Goal: Task Accomplishment & Management: Use online tool/utility

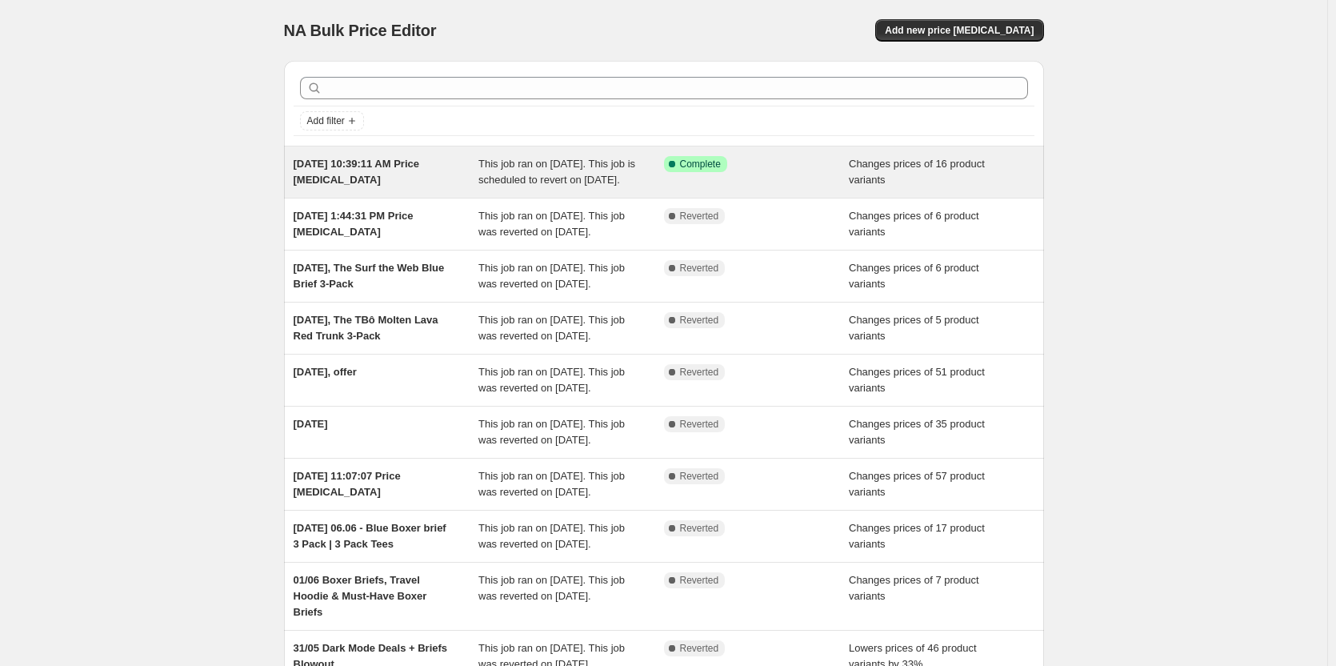
click at [746, 183] on div "Success Complete Complete" at bounding box center [757, 172] width 186 height 32
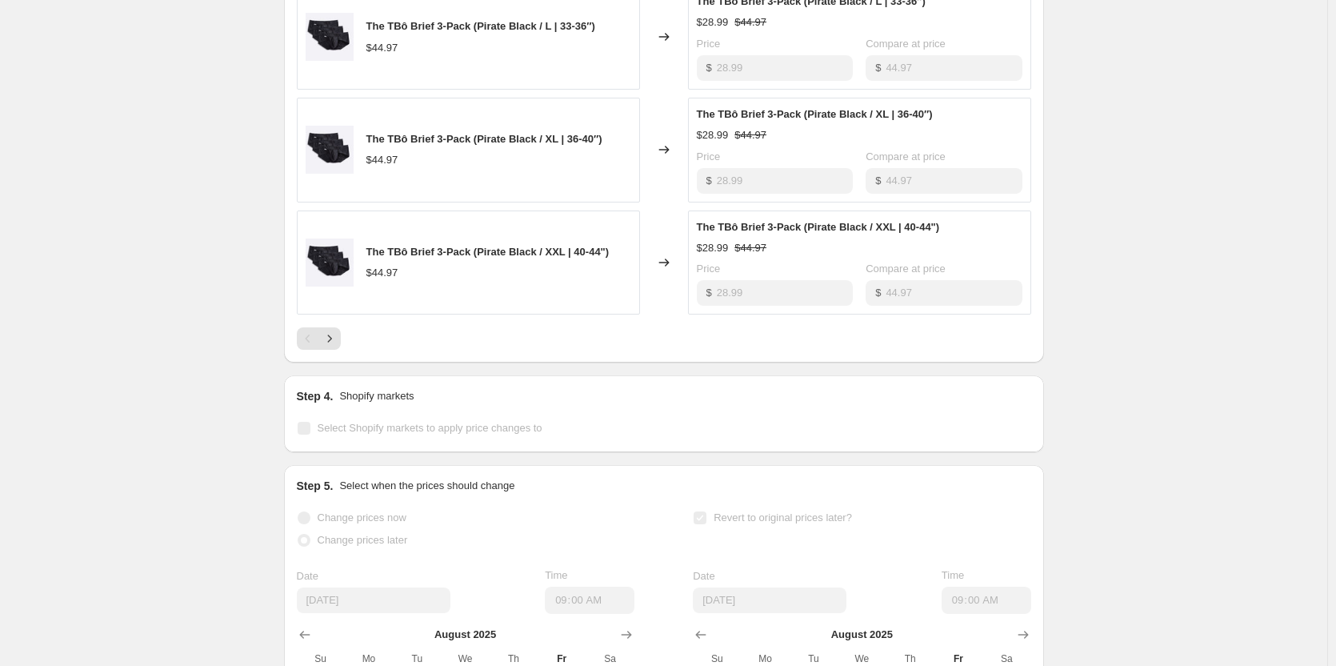
scroll to position [1040, 0]
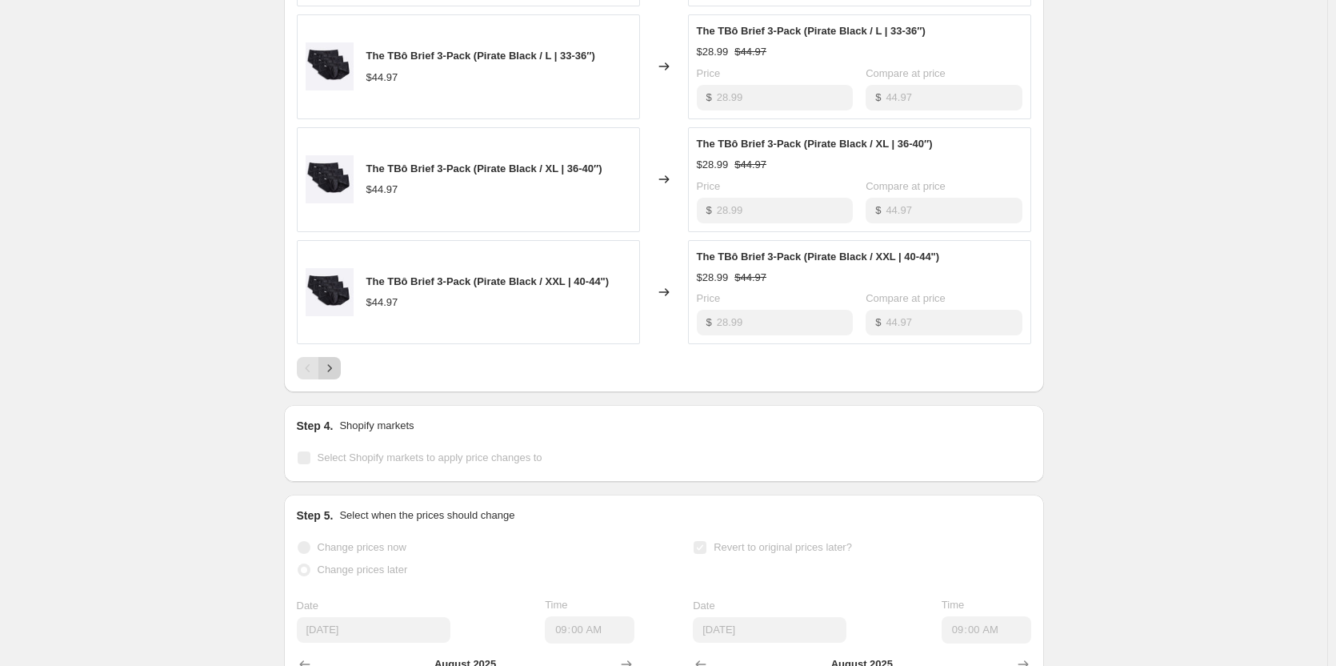
click at [331, 372] on icon "Next" at bounding box center [329, 368] width 4 height 7
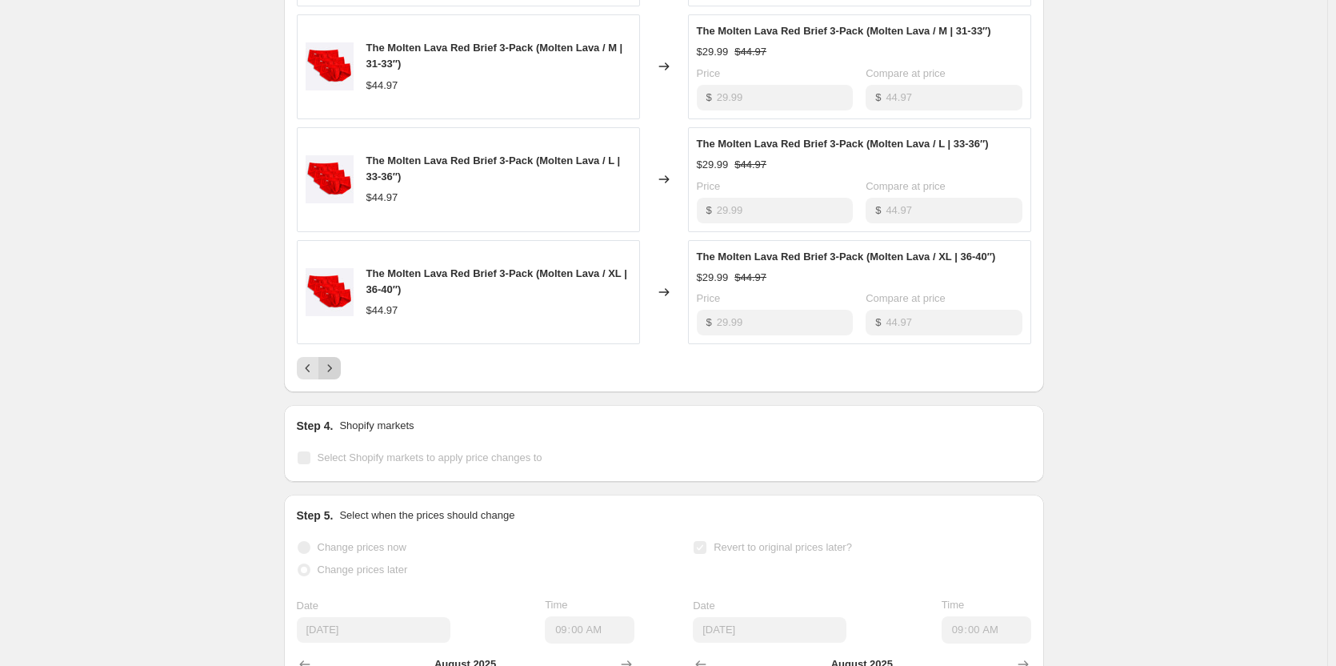
click at [341, 379] on button "Next" at bounding box center [329, 368] width 22 height 22
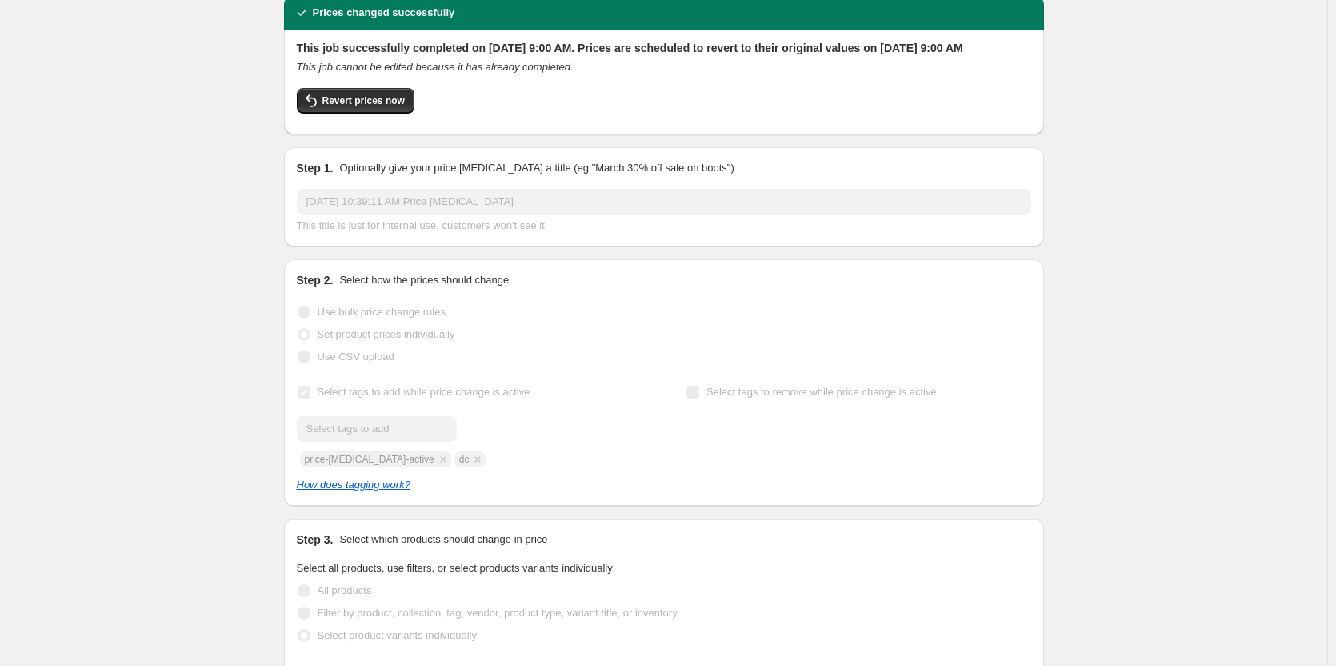
scroll to position [0, 0]
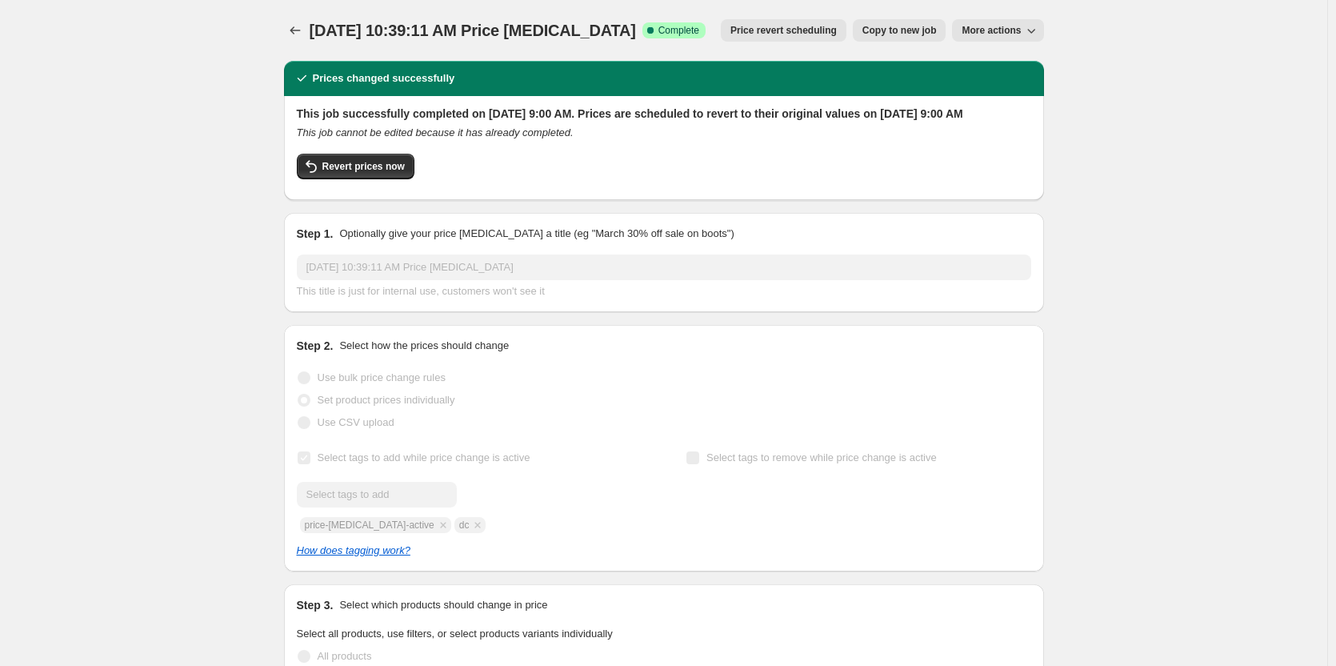
click at [1019, 25] on span "More actions" at bounding box center [991, 30] width 59 height 13
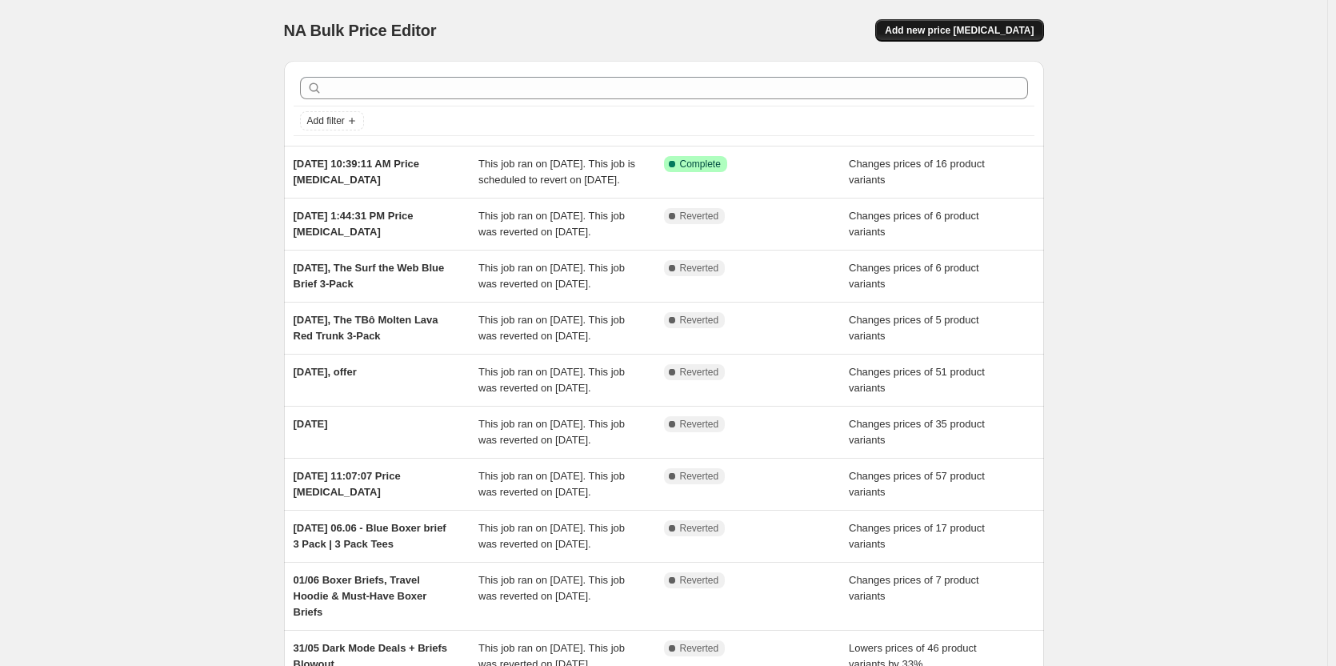
click at [985, 30] on span "Add new price [MEDICAL_DATA]" at bounding box center [959, 30] width 149 height 13
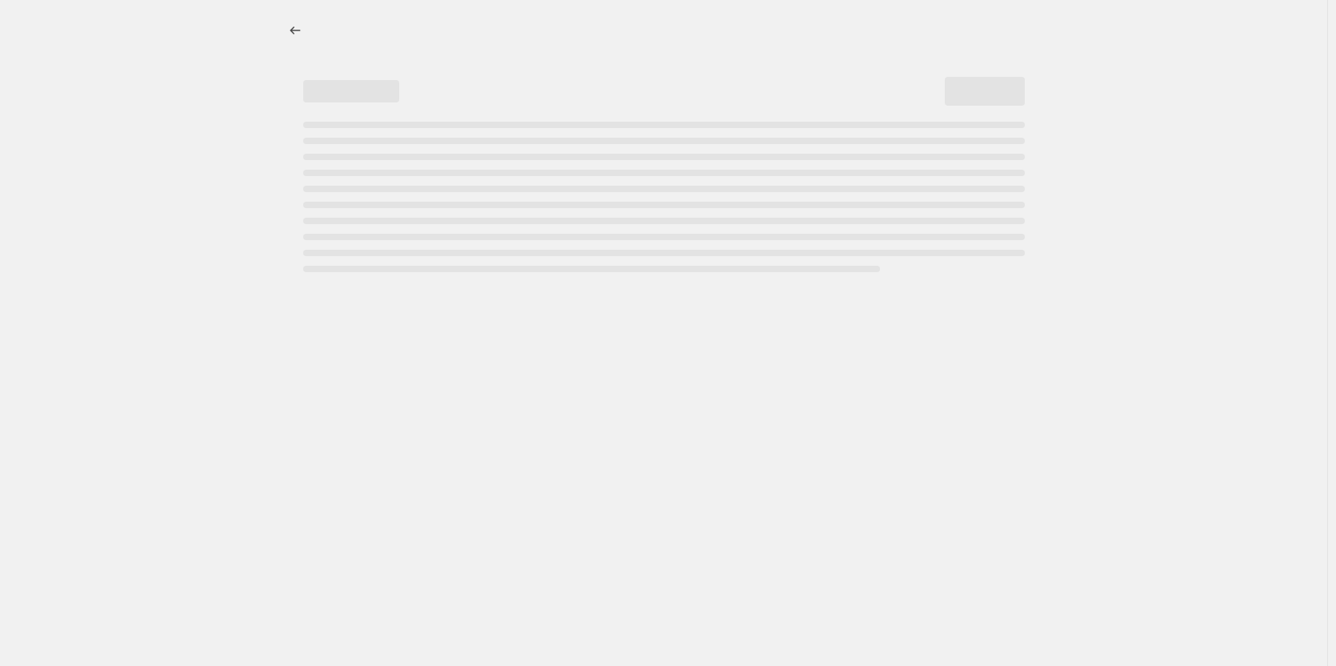
select select "percentage"
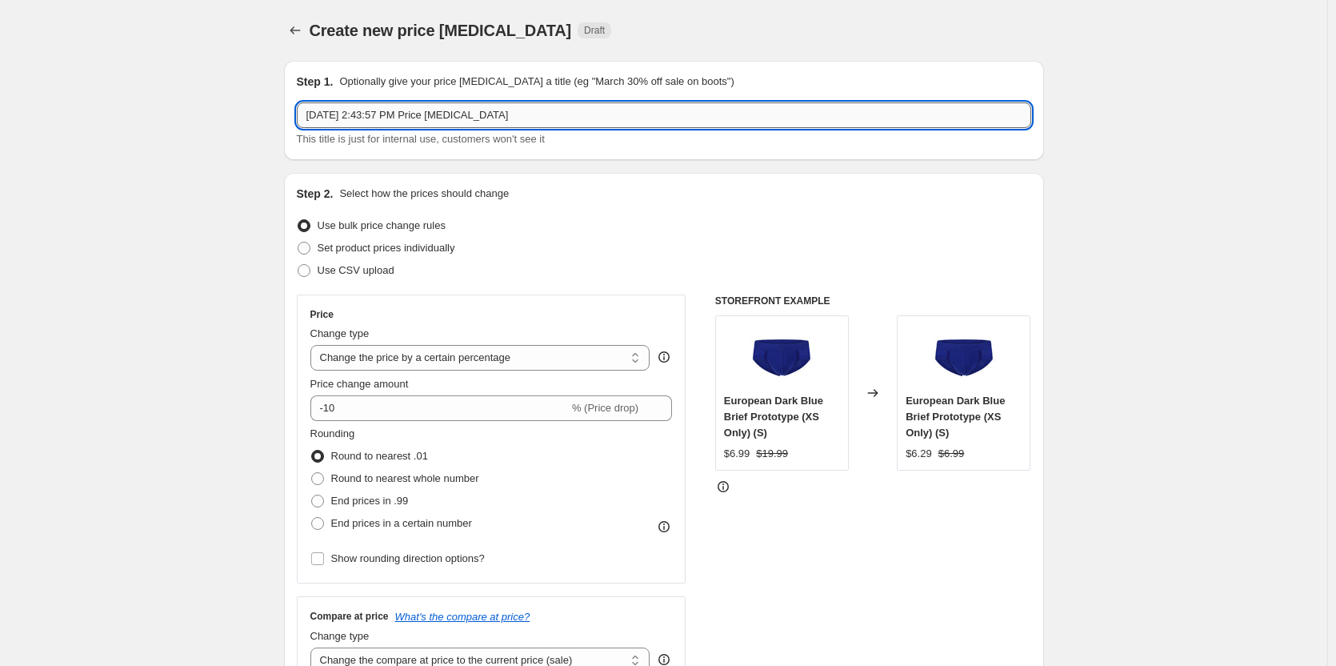
click at [342, 125] on input "[DATE] 2:43:57 PM Price [MEDICAL_DATA]" at bounding box center [664, 115] width 735 height 26
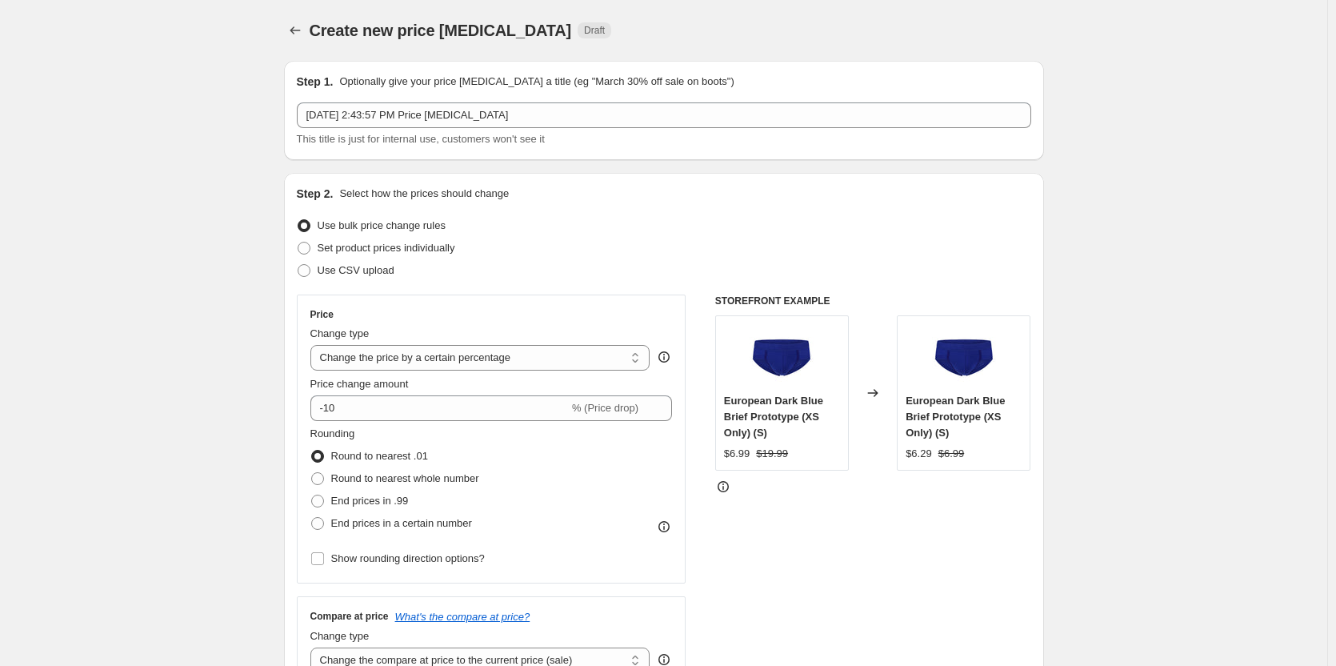
click at [302, 31] on icon "Price change jobs" at bounding box center [295, 30] width 16 height 16
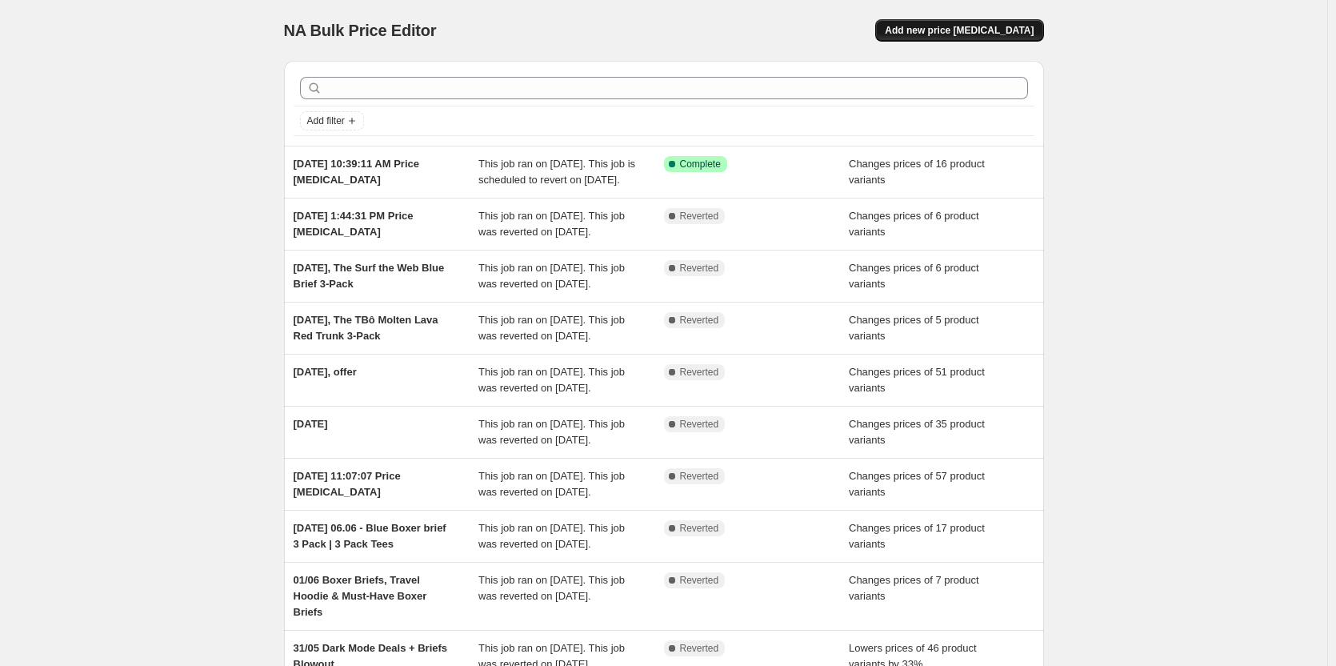
click at [976, 35] on span "Add new price [MEDICAL_DATA]" at bounding box center [959, 30] width 149 height 13
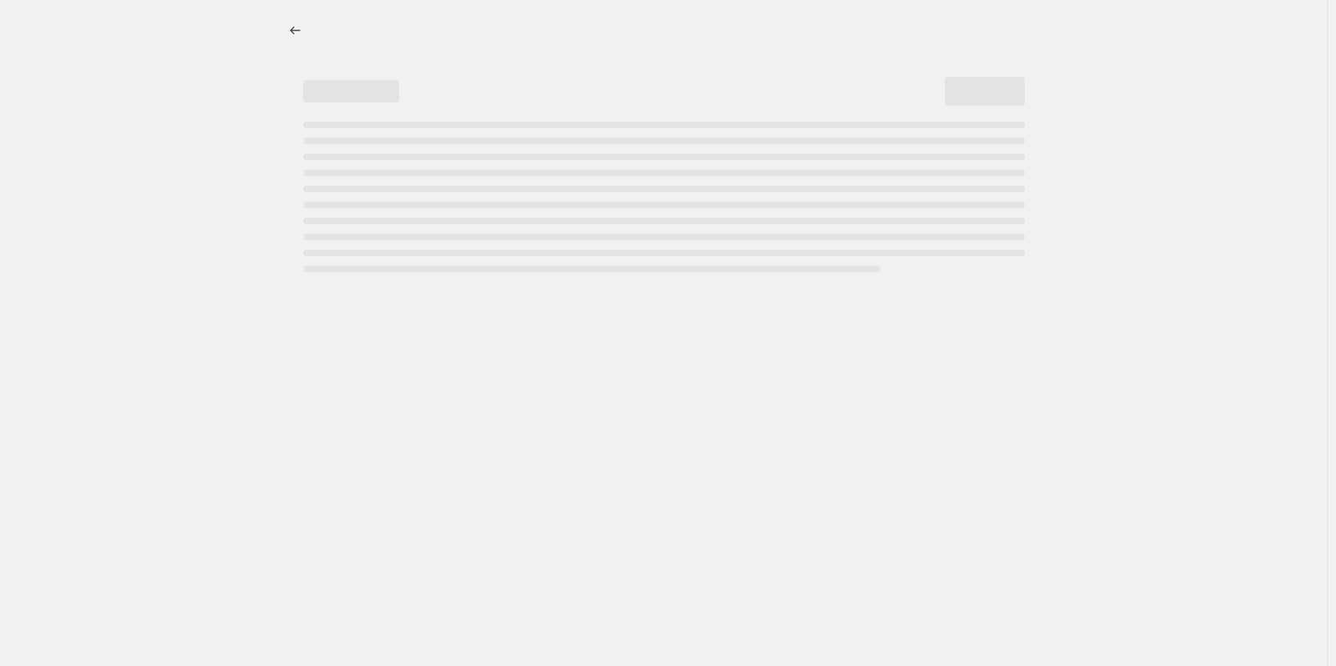
select select "percentage"
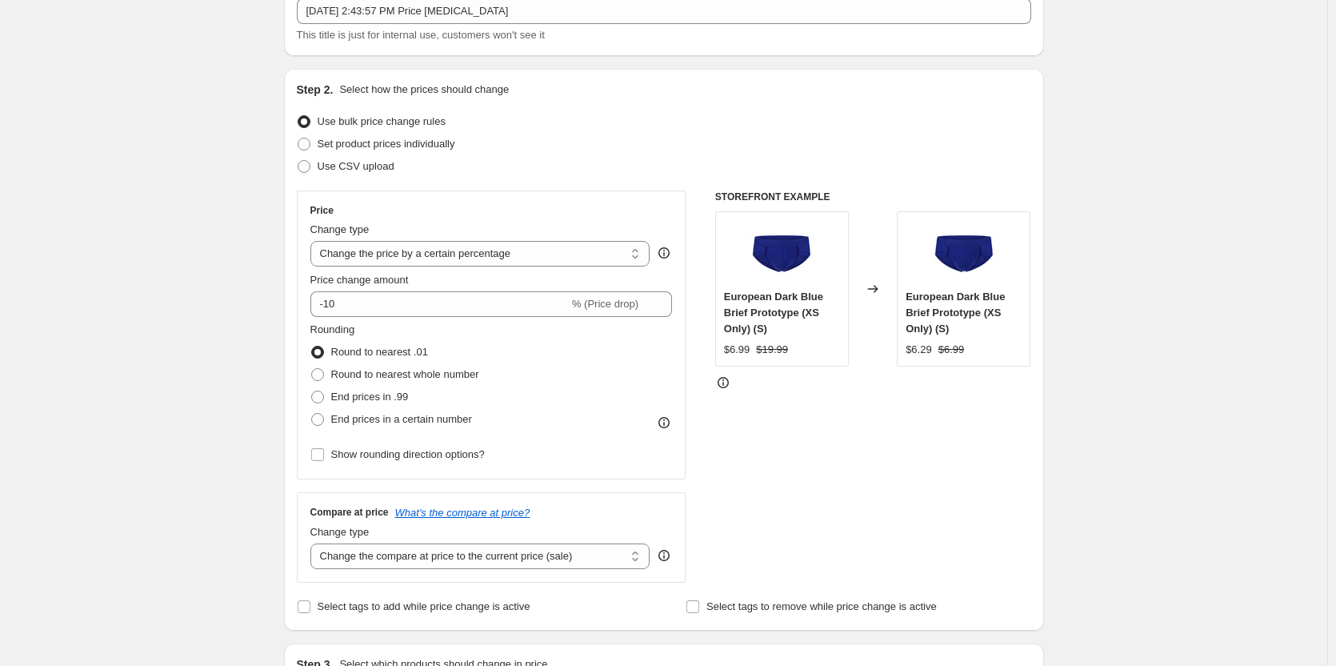
scroll to position [80, 0]
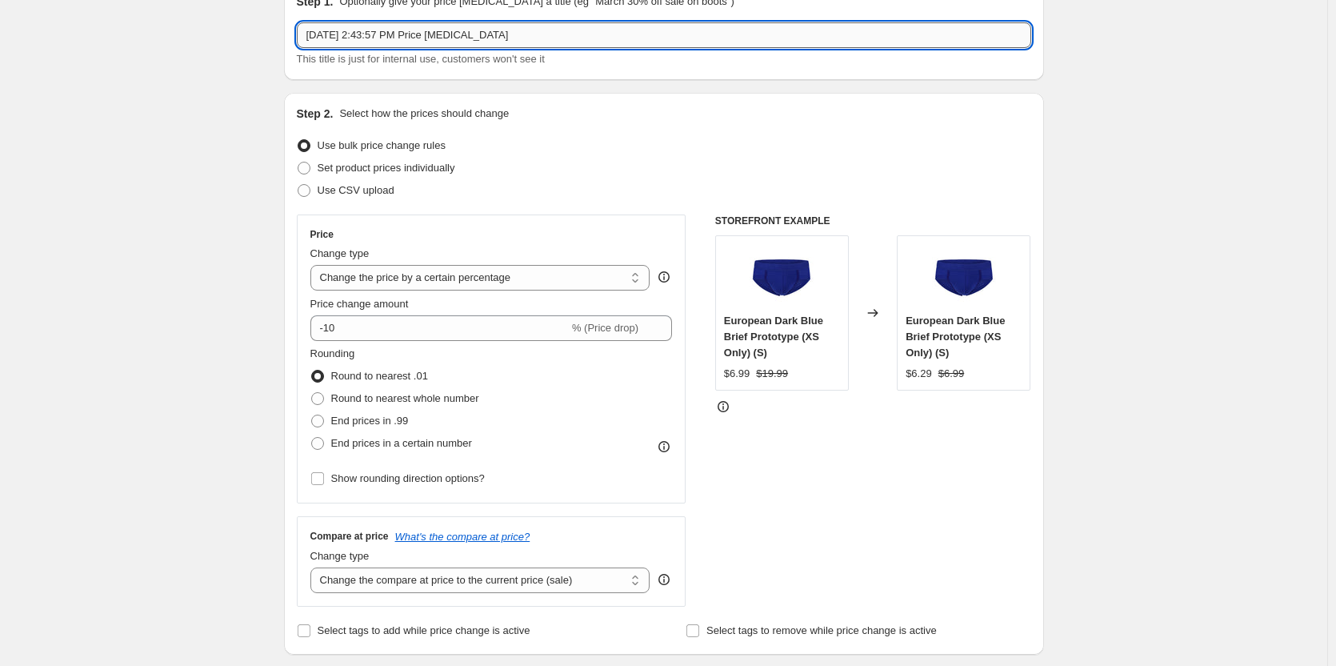
click at [399, 42] on input "[DATE] 2:43:57 PM Price [MEDICAL_DATA]" at bounding box center [664, 35] width 735 height 26
click at [497, 42] on input "[DATE] 2:43:57 PM Price [MEDICAL_DATA]" at bounding box center [664, 35] width 735 height 26
click at [558, 30] on input "[DATE] 2:43:57 PM Price [MEDICAL_DATA]" at bounding box center [664, 35] width 735 height 26
paste input "The Surf the Web Blue Boxer Briefs 3-Pack - Regular price $44.97, NOW $29.99 + …"
type input "[DATE] 2:43:57 PM Price [MEDICAL_DATA] - The Surf the Web Blue Boxer Briefs 3-P…"
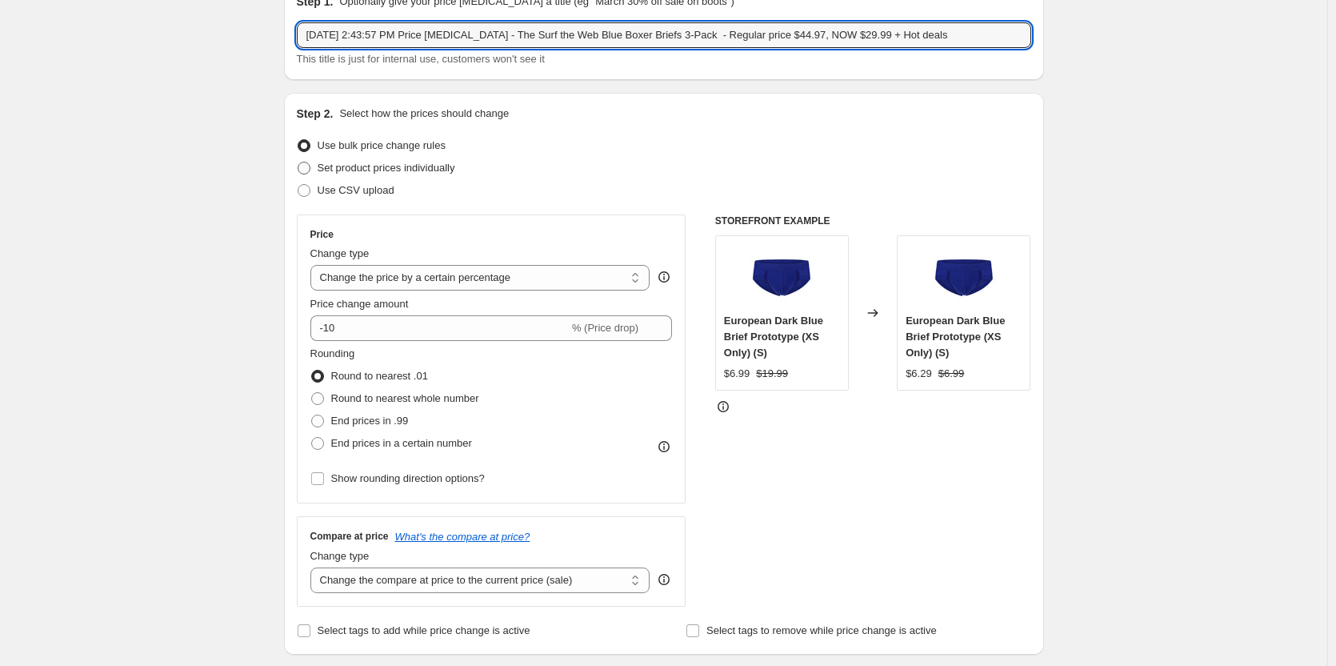
click at [372, 169] on span "Set product prices individually" at bounding box center [387, 168] width 138 height 12
click at [298, 162] on input "Set product prices individually" at bounding box center [298, 162] width 1 height 1
radio input "true"
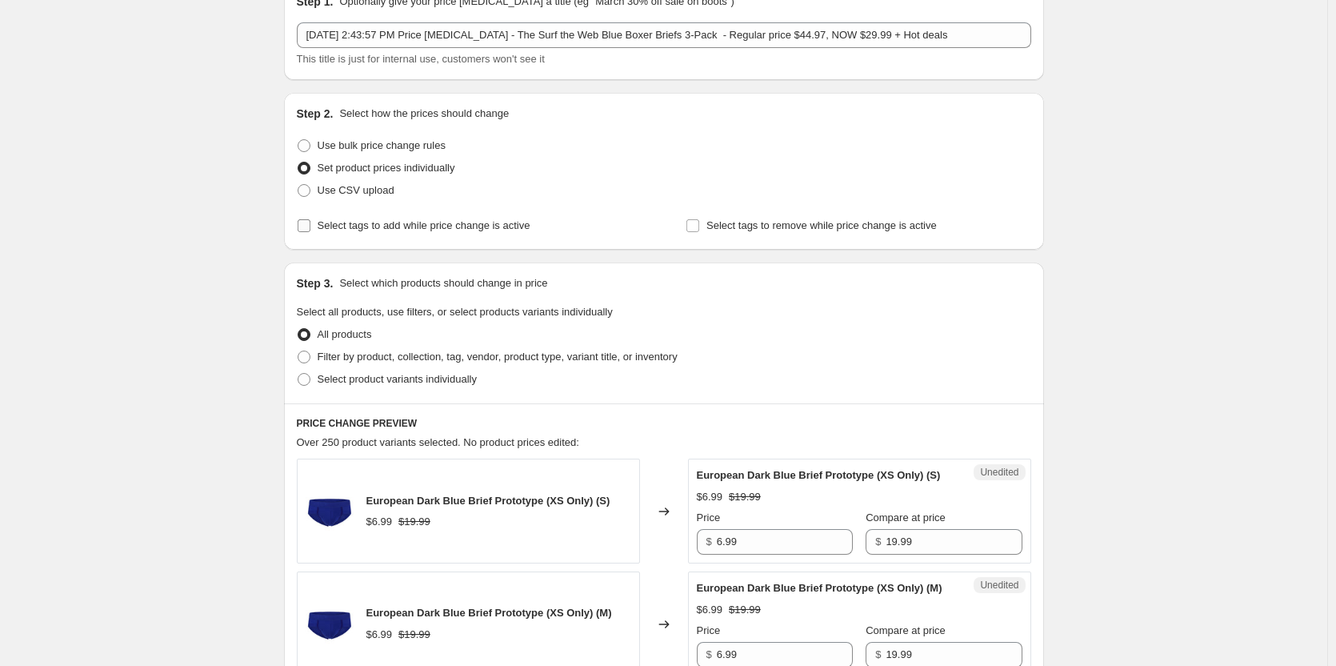
click at [354, 227] on span "Select tags to add while price change is active" at bounding box center [424, 225] width 213 height 12
click at [310, 227] on input "Select tags to add while price change is active" at bounding box center [304, 225] width 13 height 13
checkbox input "true"
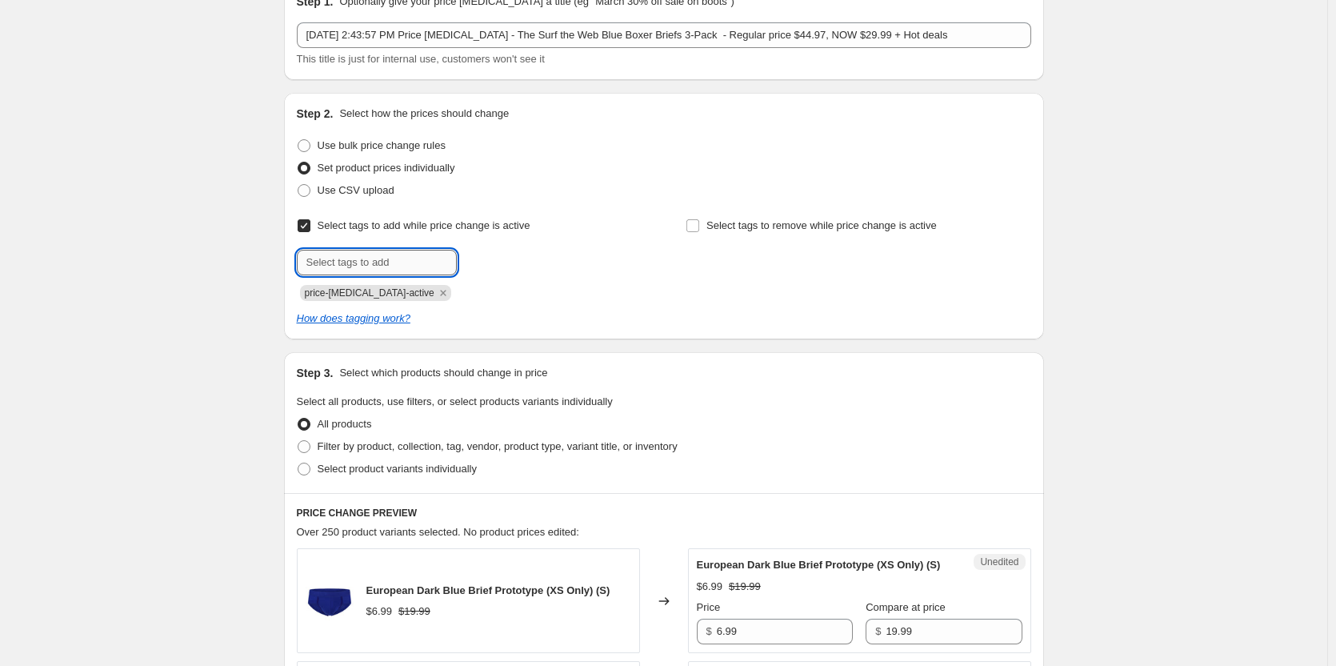
click at [376, 259] on input "text" at bounding box center [377, 263] width 160 height 26
type input "dc"
click at [498, 260] on span "dc" at bounding box center [496, 260] width 11 height 11
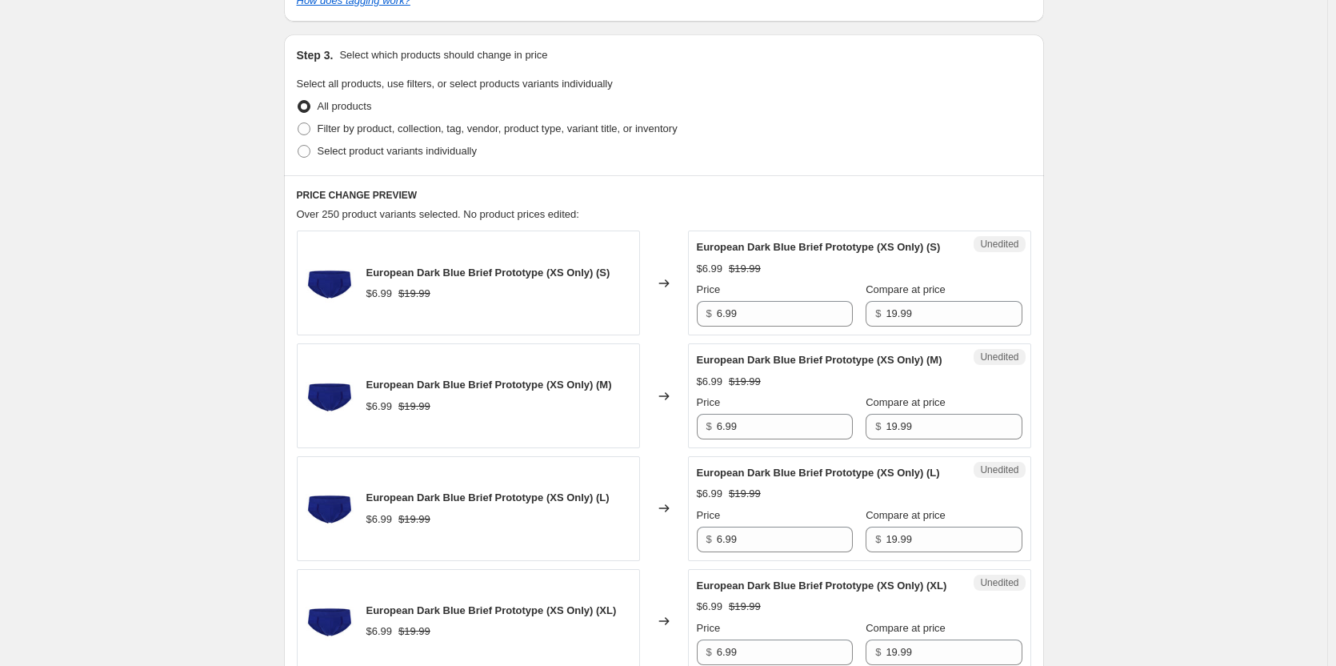
scroll to position [320, 0]
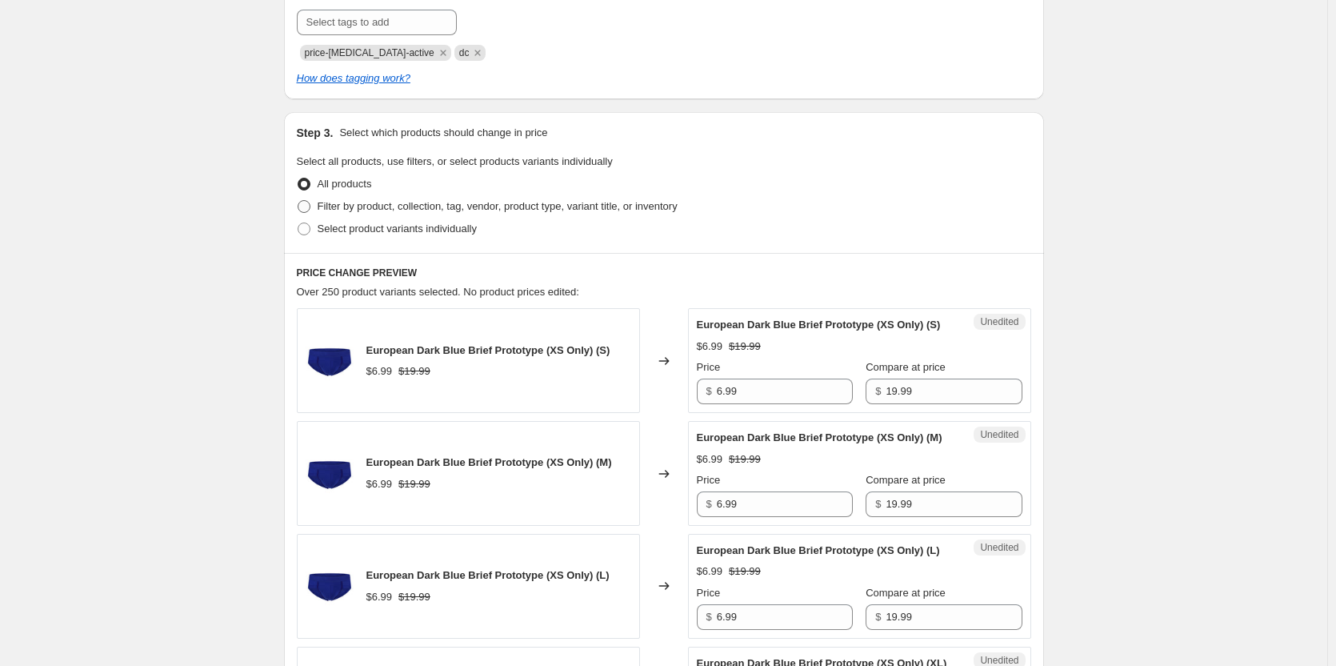
click at [402, 210] on span "Filter by product, collection, tag, vendor, product type, variant title, or inv…" at bounding box center [498, 206] width 360 height 12
click at [298, 201] on input "Filter by product, collection, tag, vendor, product type, variant title, or inv…" at bounding box center [298, 200] width 1 height 1
radio input "true"
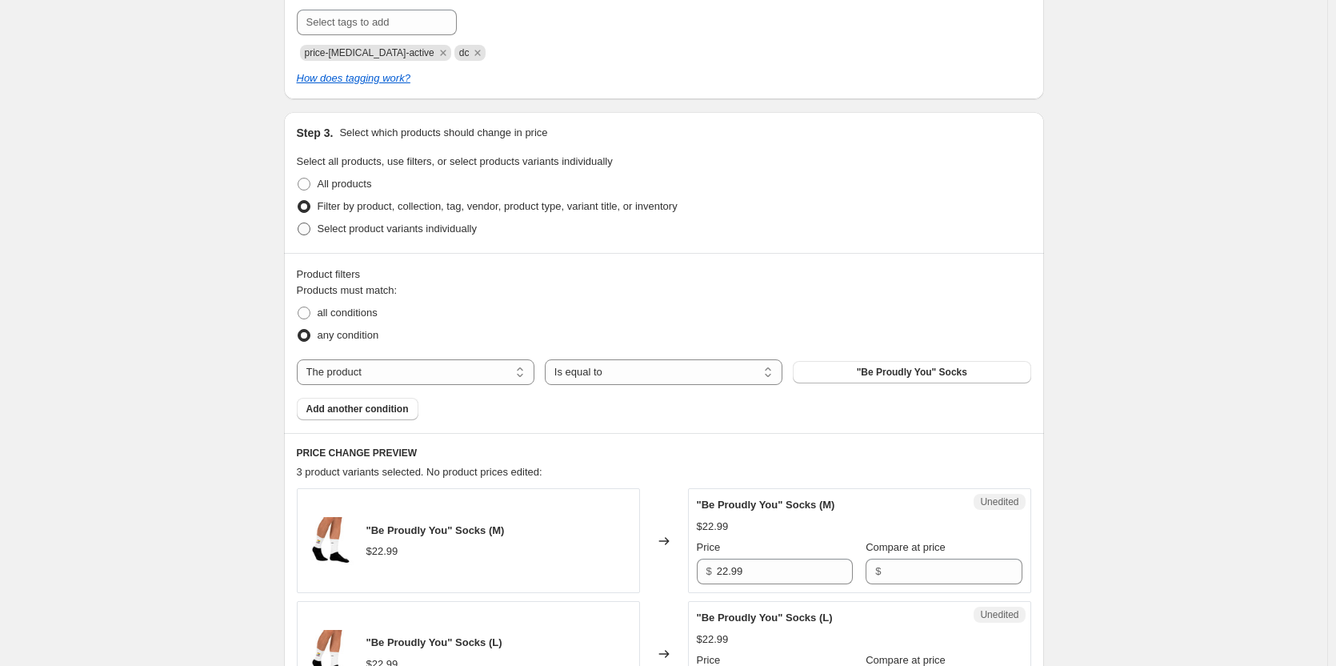
click at [354, 222] on span "Select product variants individually" at bounding box center [397, 228] width 159 height 12
click at [298, 222] on input "Select product variants individually" at bounding box center [298, 222] width 1 height 1
radio input "true"
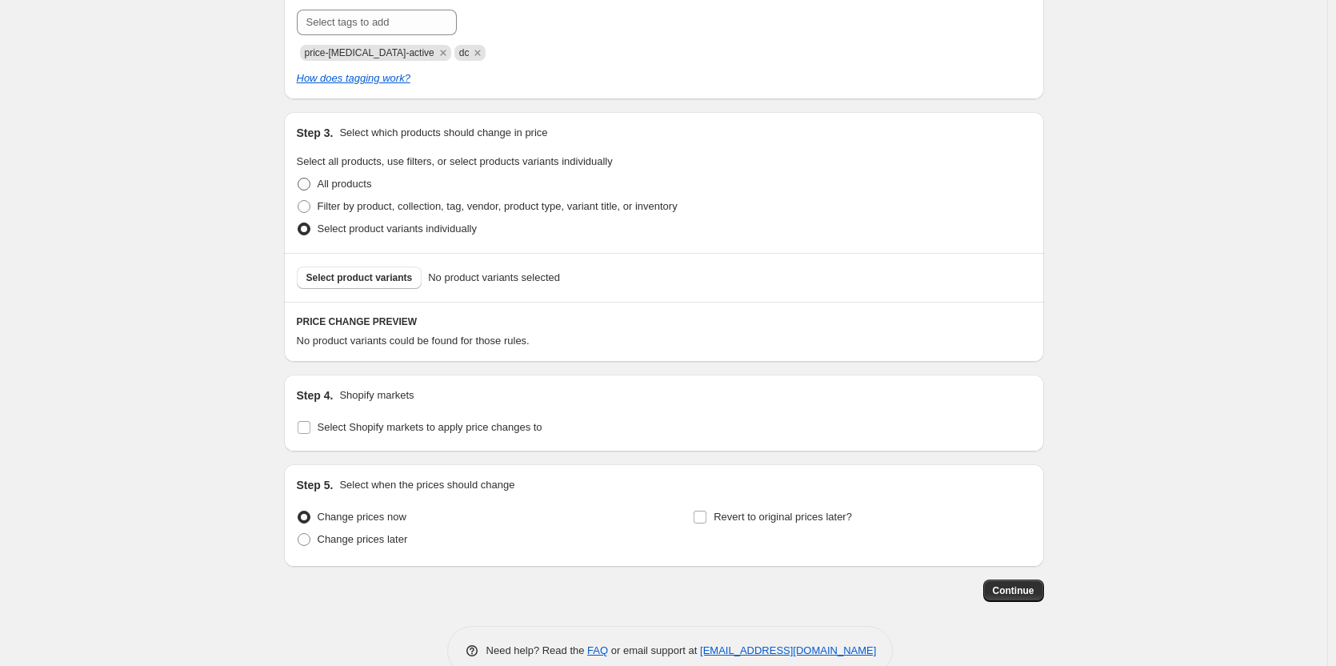
click at [347, 186] on span "All products" at bounding box center [345, 184] width 54 height 12
click at [298, 178] on input "All products" at bounding box center [298, 178] width 1 height 1
radio input "true"
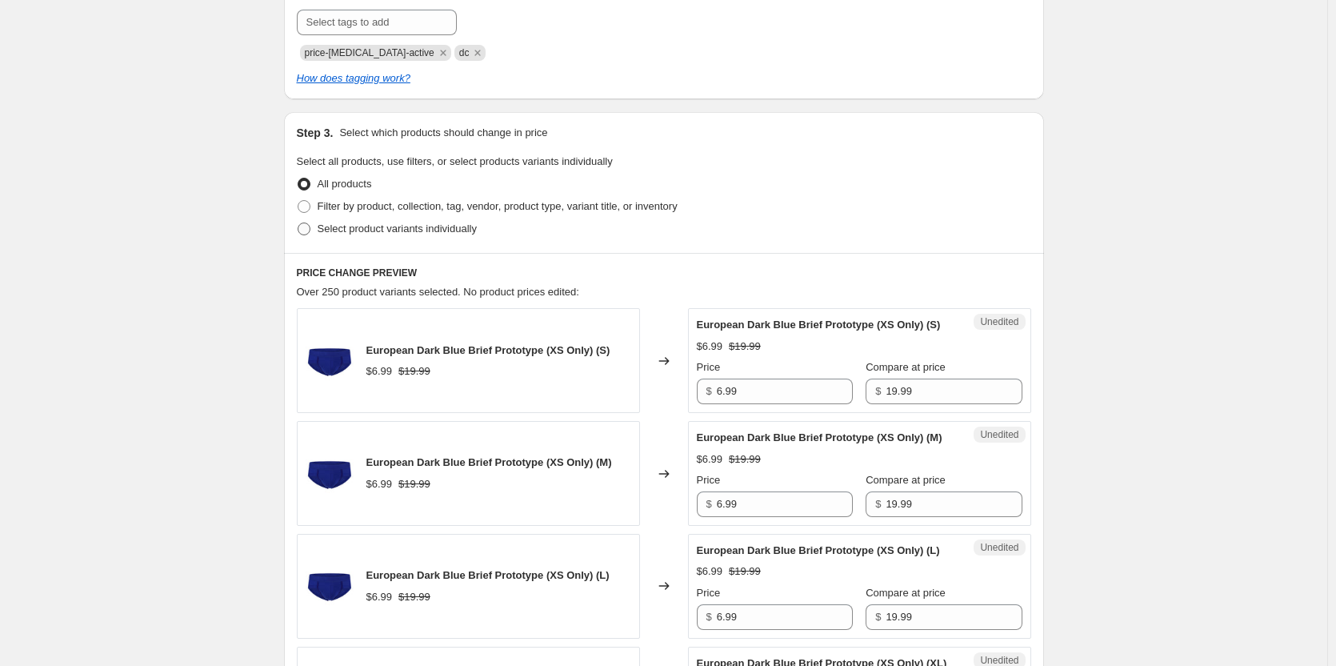
click at [359, 226] on span "Select product variants individually" at bounding box center [397, 228] width 159 height 12
click at [298, 223] on input "Select product variants individually" at bounding box center [298, 222] width 1 height 1
radio input "true"
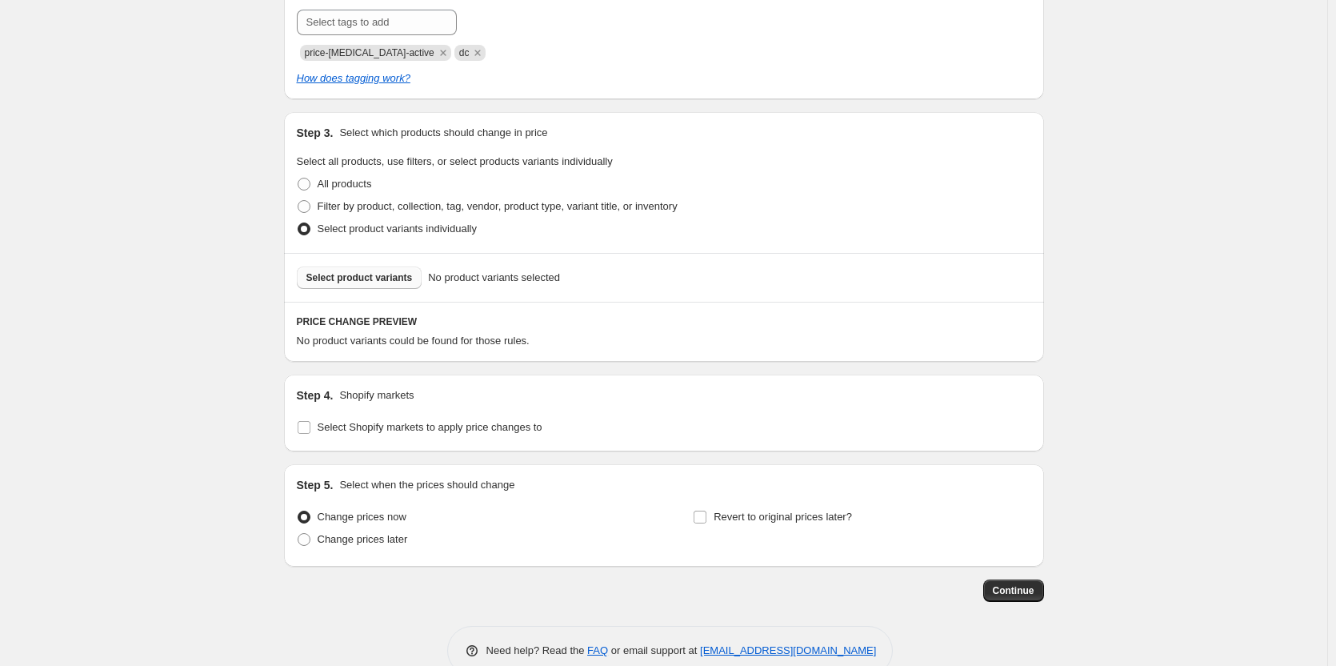
click at [317, 284] on button "Select product variants" at bounding box center [360, 277] width 126 height 22
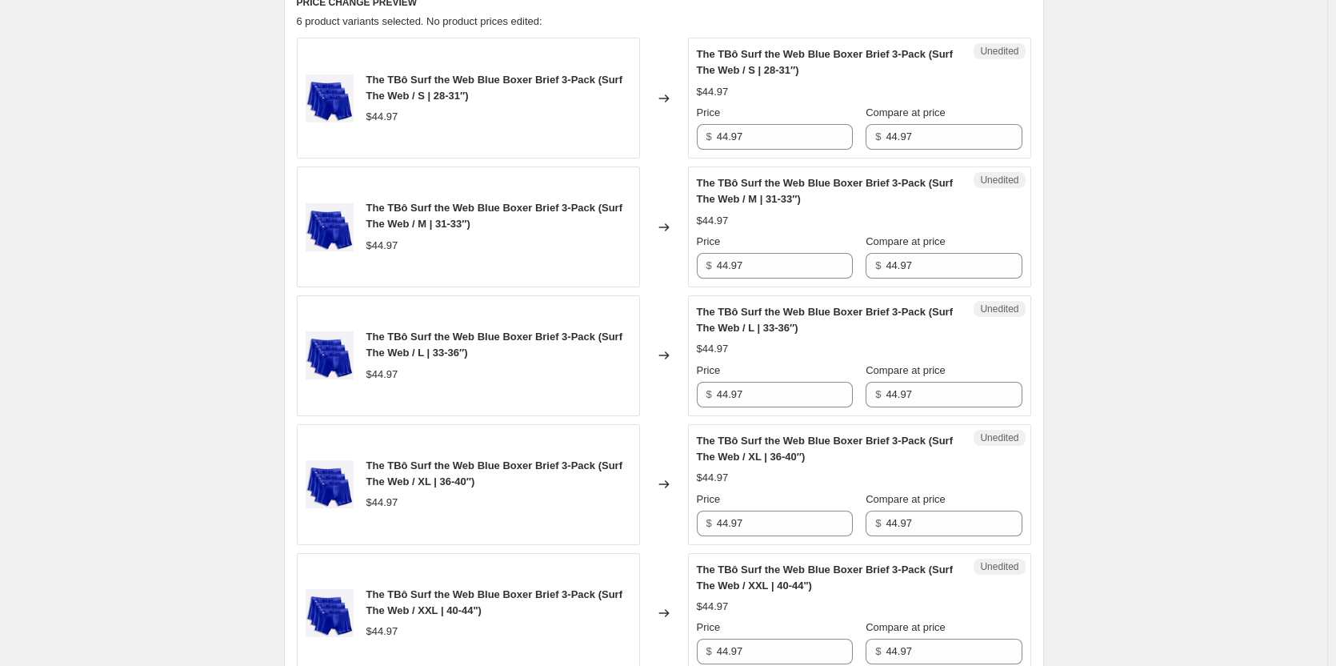
scroll to position [640, 0]
click at [768, 137] on input "44.97" at bounding box center [785, 136] width 136 height 26
type input "29.99"
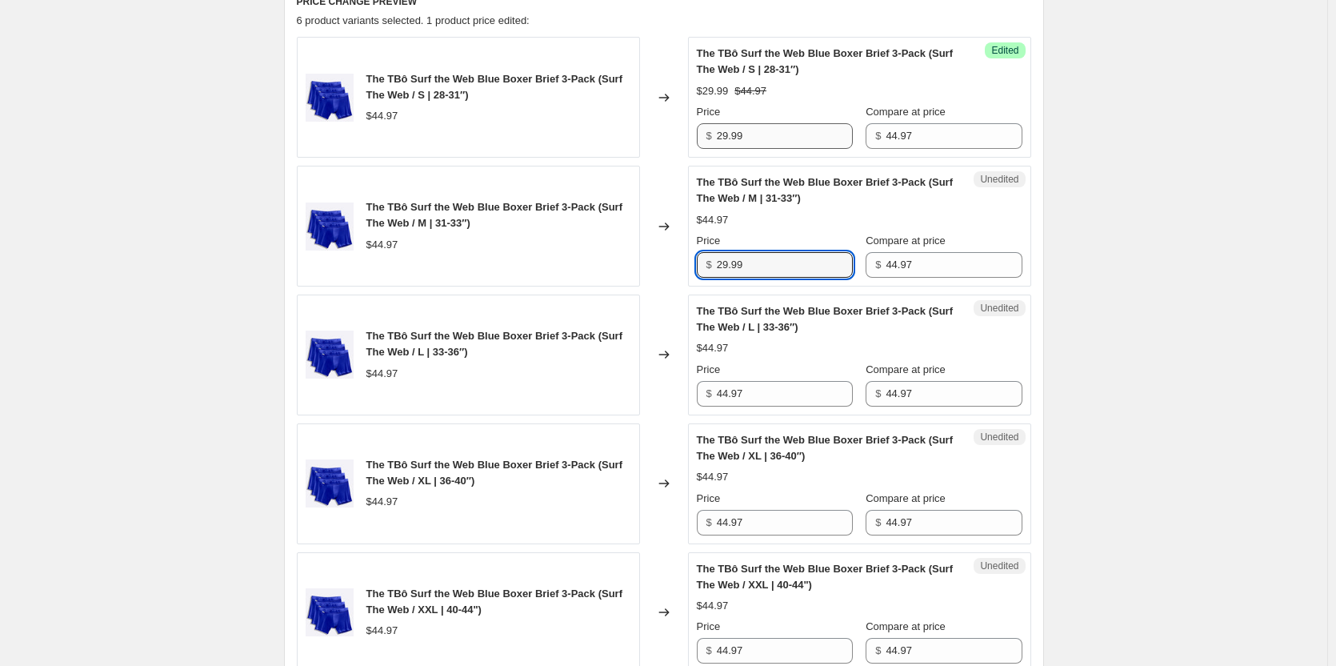
type input "29.99"
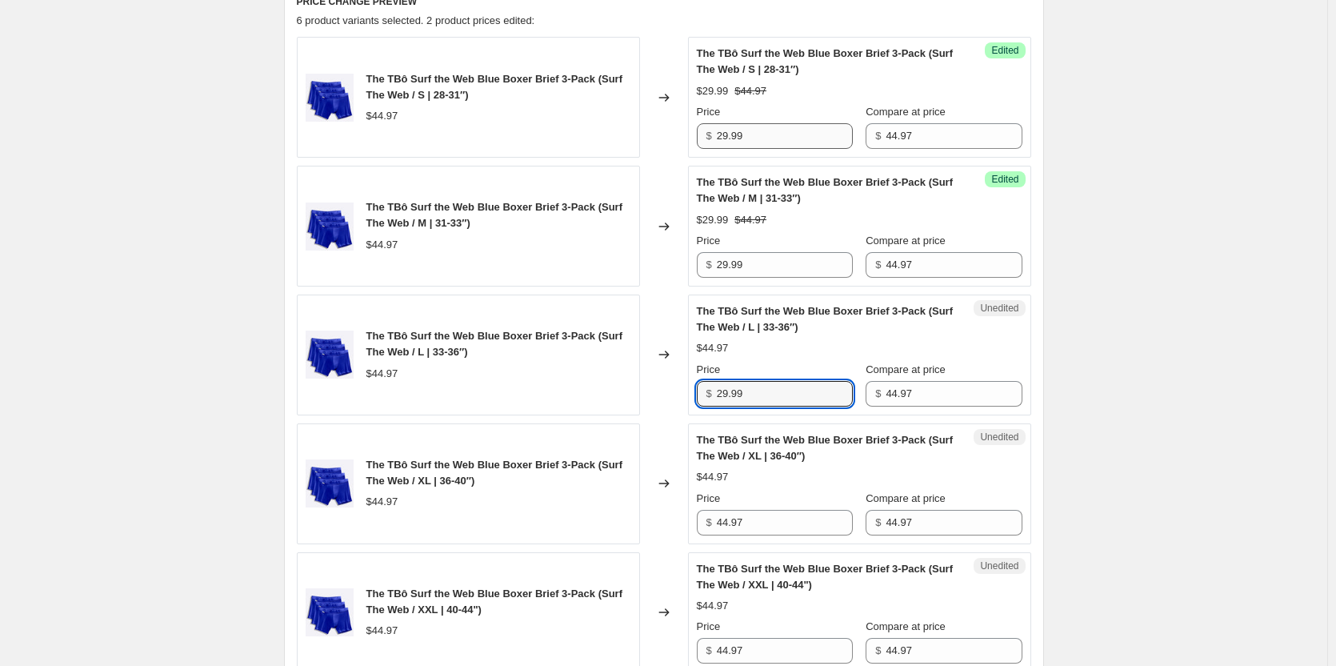
type input "29.99"
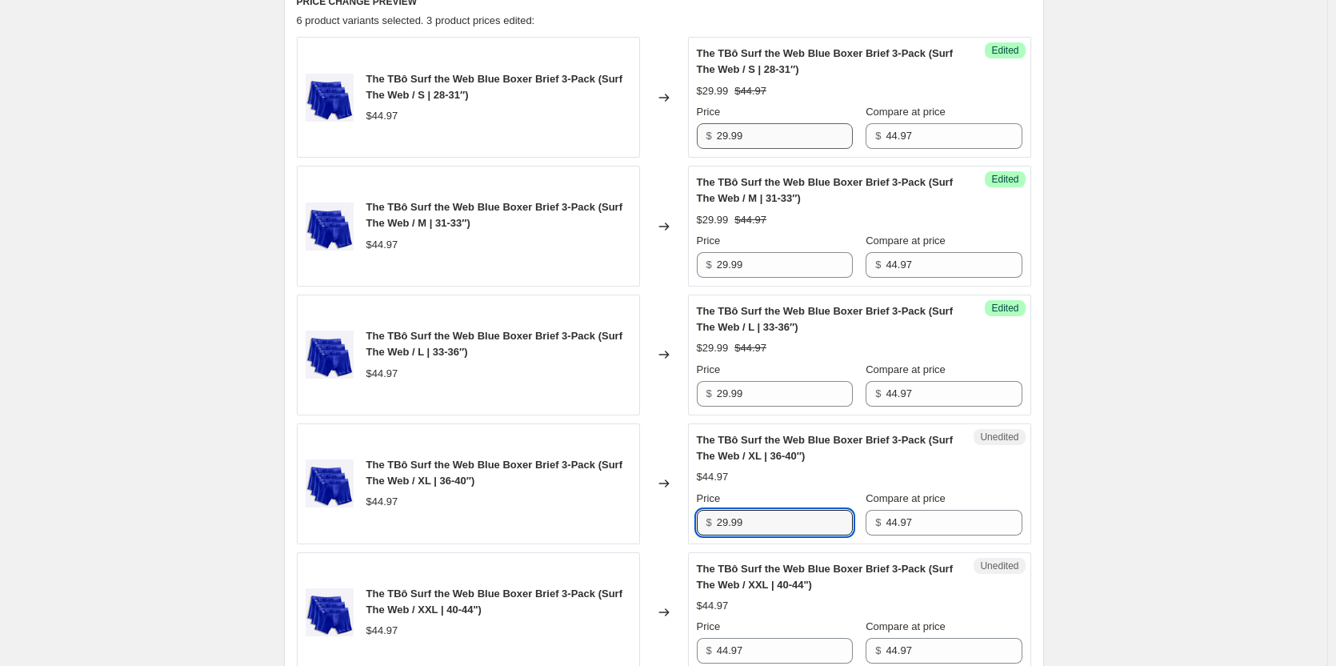
type input "29.99"
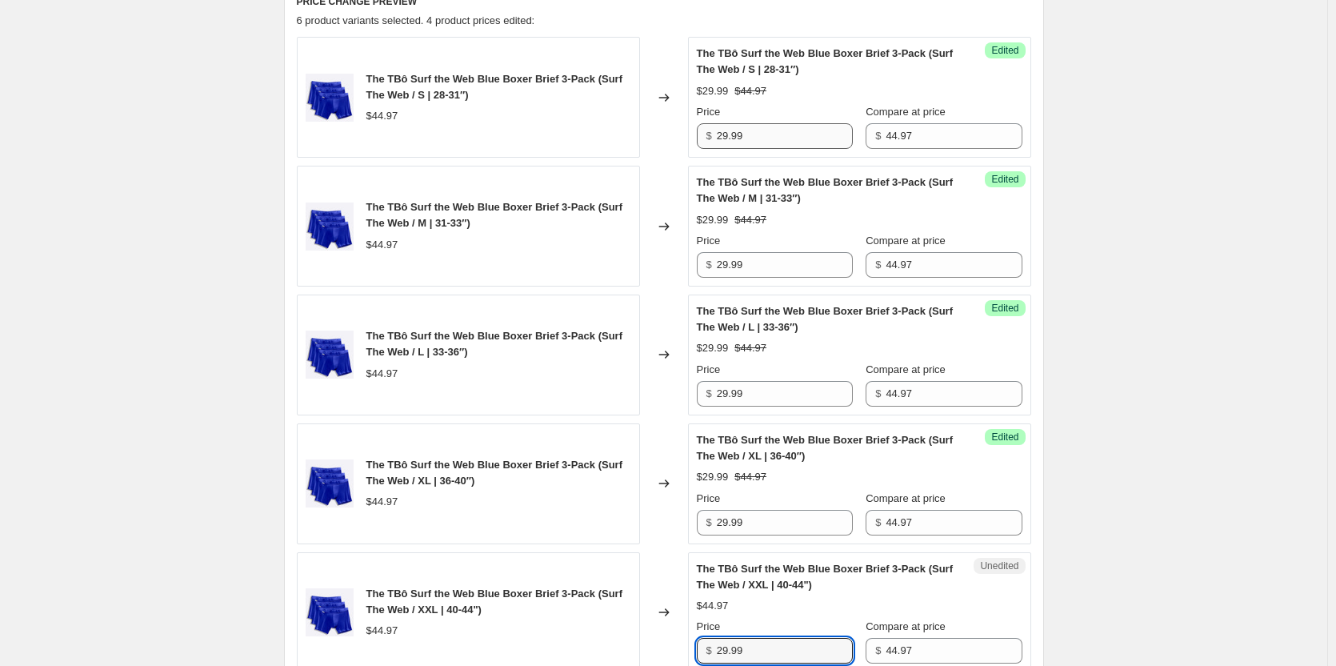
type input "29.99"
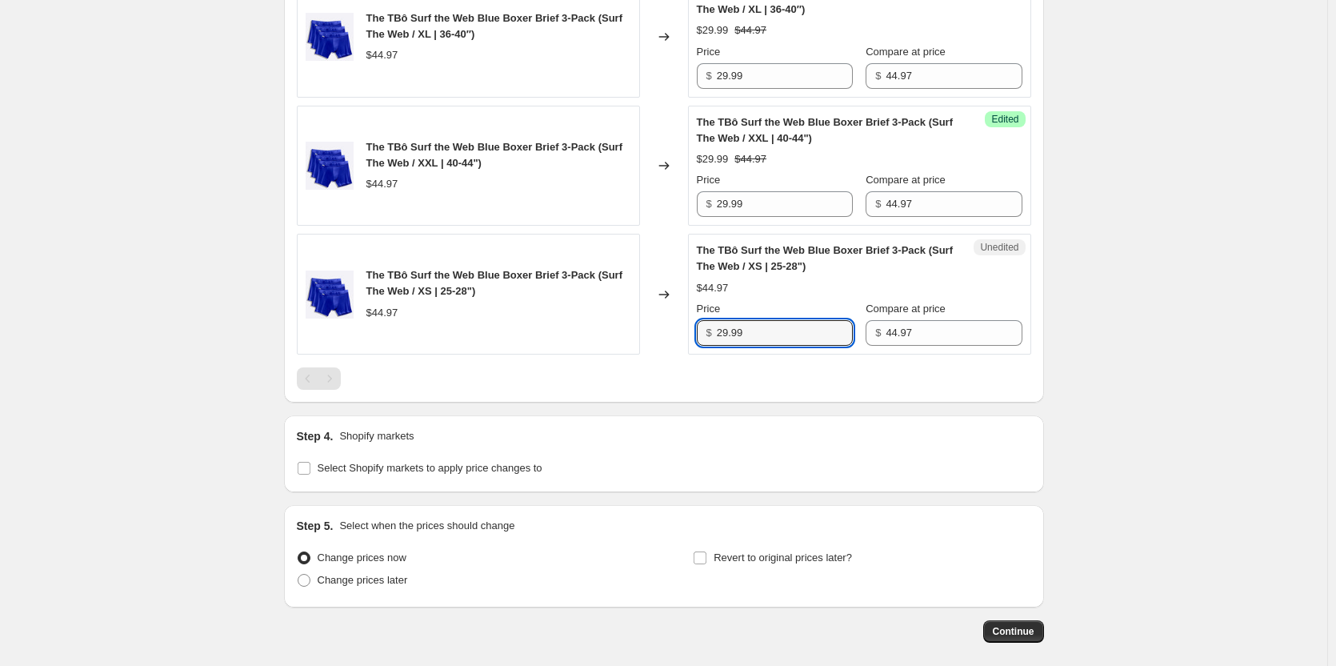
type input "29.99"
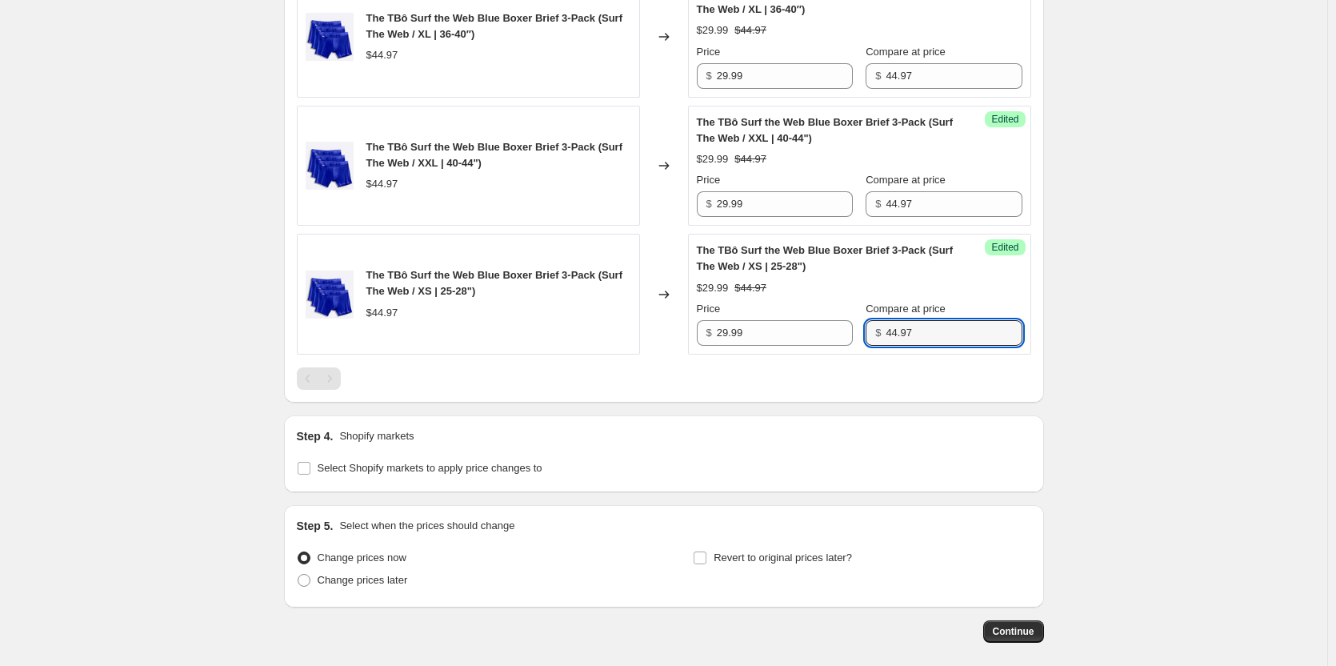
scroll to position [1161, 0]
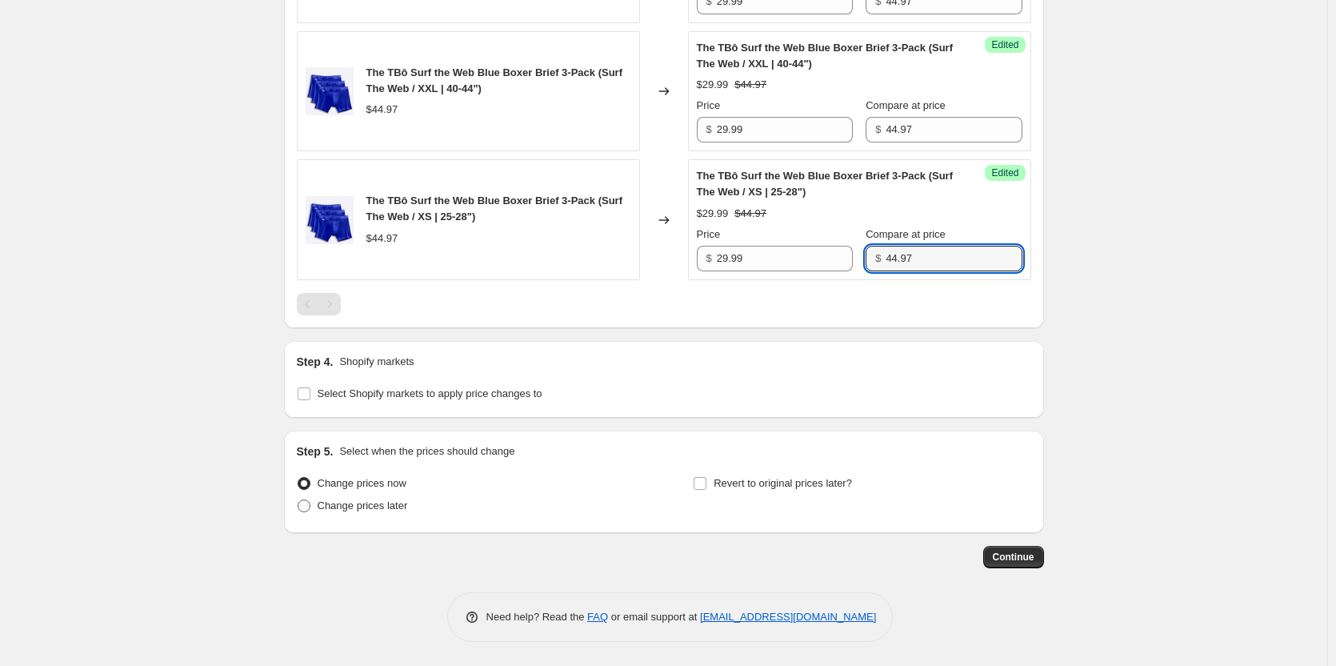
click at [310, 508] on span at bounding box center [304, 505] width 13 height 13
click at [298, 500] on input "Change prices later" at bounding box center [298, 499] width 1 height 1
radio input "true"
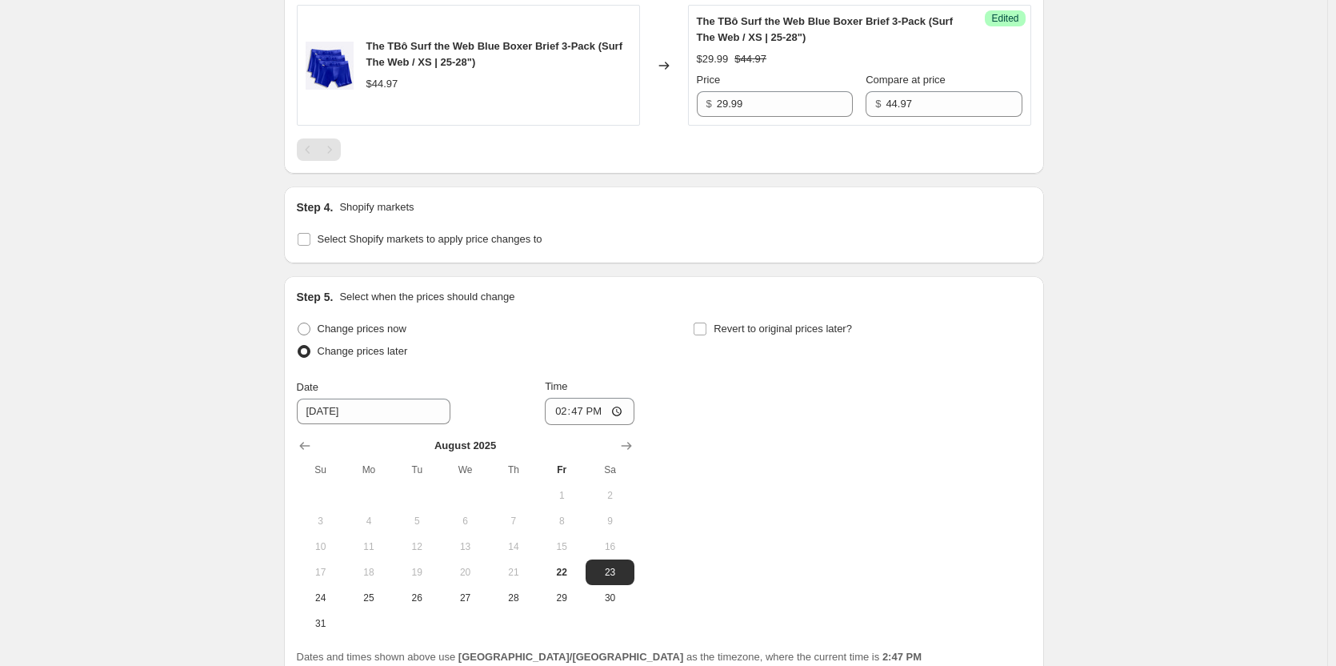
scroll to position [1321, 0]
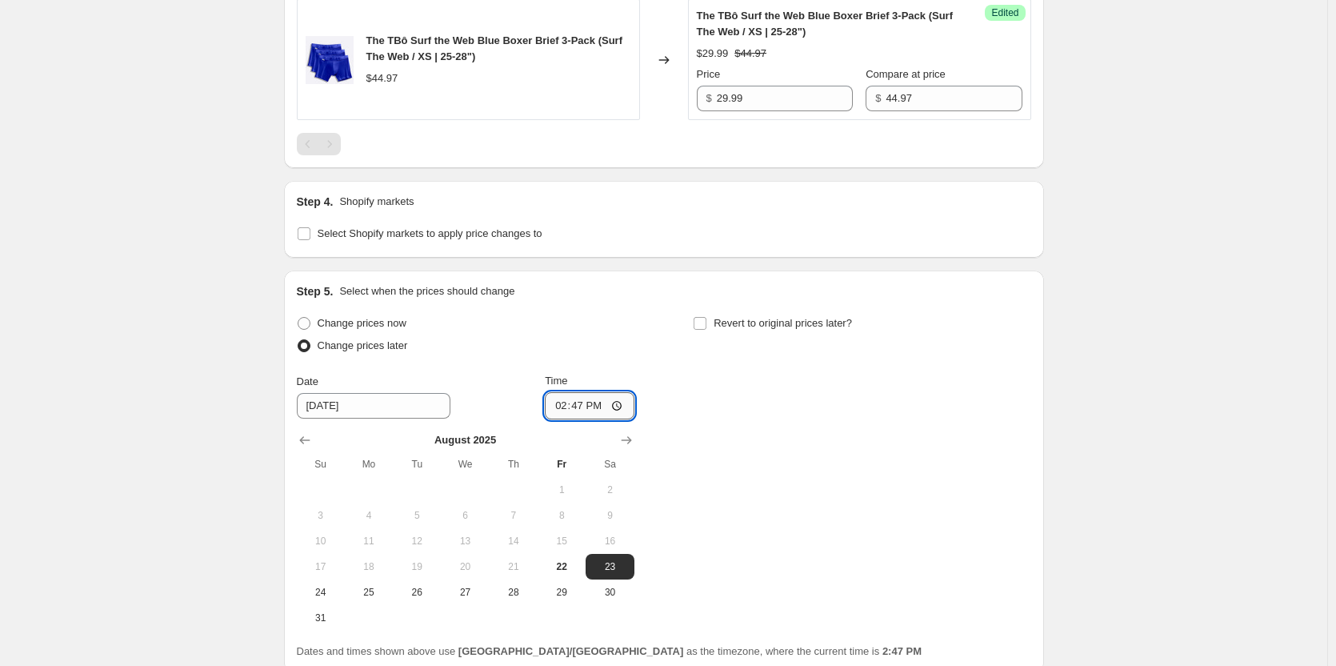
click at [607, 407] on input "14:47" at bounding box center [590, 405] width 90 height 27
type input "09:00"
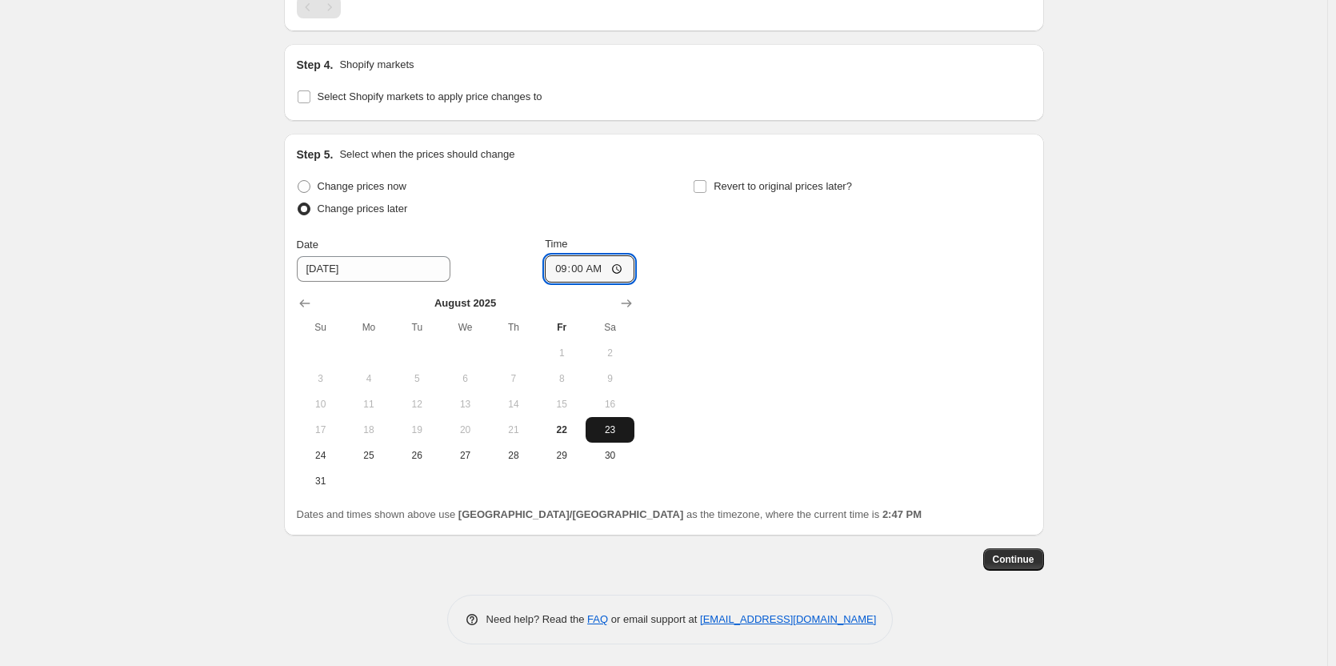
scroll to position [1460, 0]
click at [715, 186] on label "Revert to original prices later?" at bounding box center [772, 184] width 159 height 22
click at [707, 186] on input "Revert to original prices later?" at bounding box center [700, 184] width 13 height 13
checkbox input "true"
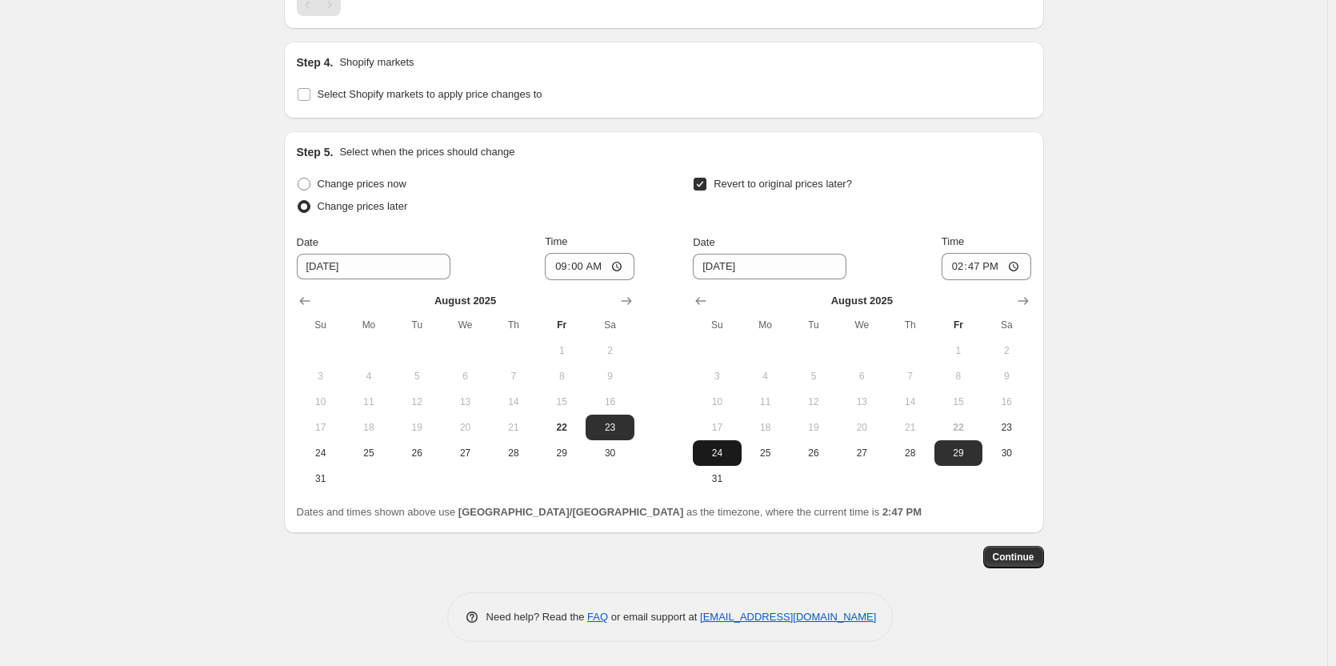
click at [732, 443] on button "24" at bounding box center [717, 453] width 48 height 26
type input "[DATE]"
click at [1012, 266] on input "14:47" at bounding box center [987, 266] width 90 height 27
click at [980, 271] on input "14:47" at bounding box center [987, 266] width 90 height 27
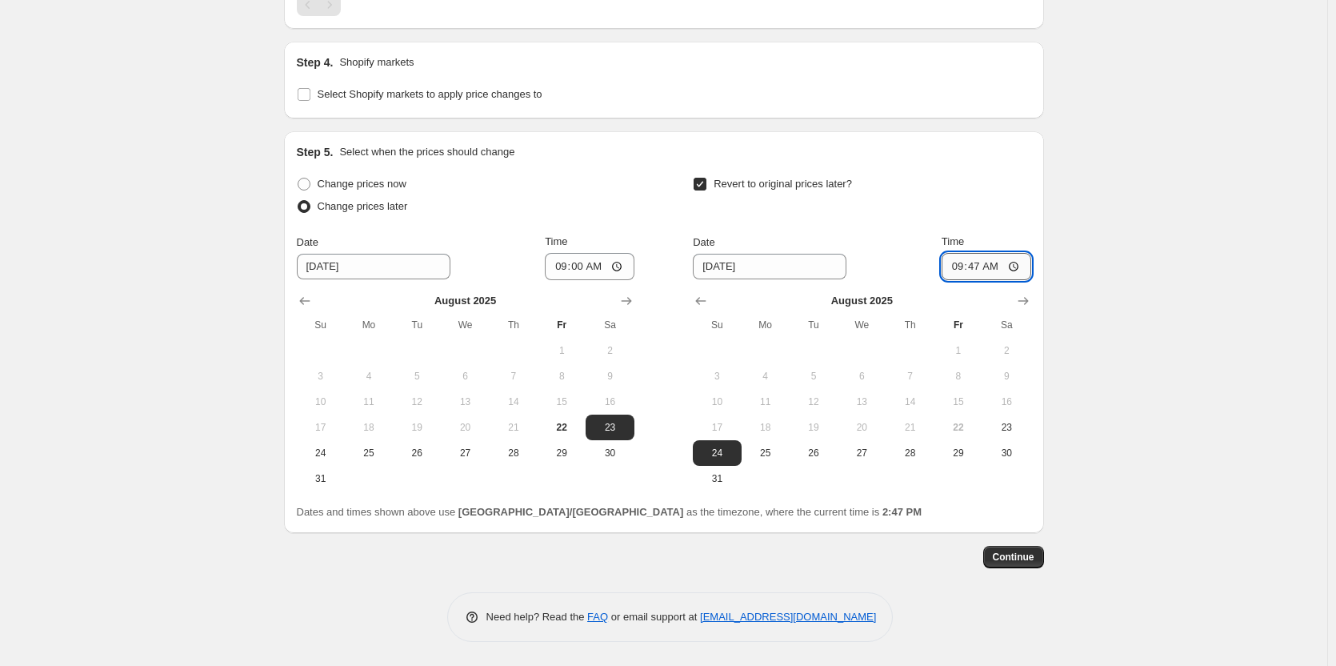
type input "09:00"
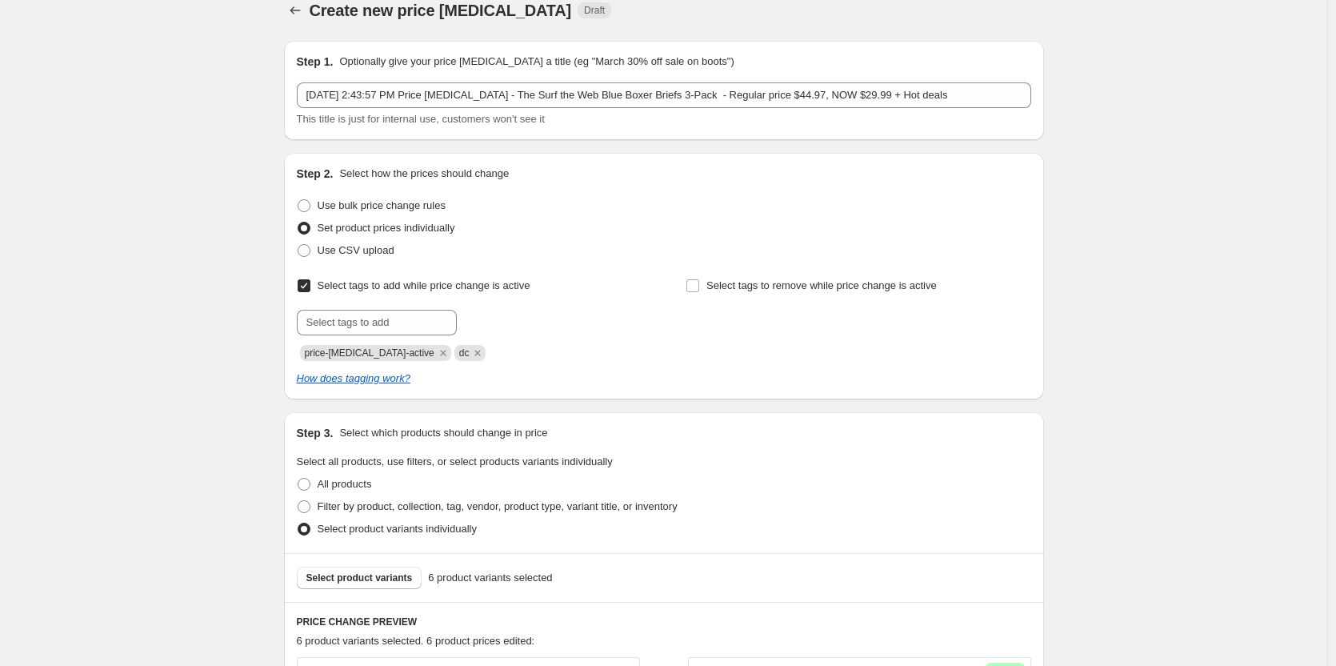
scroll to position [0, 0]
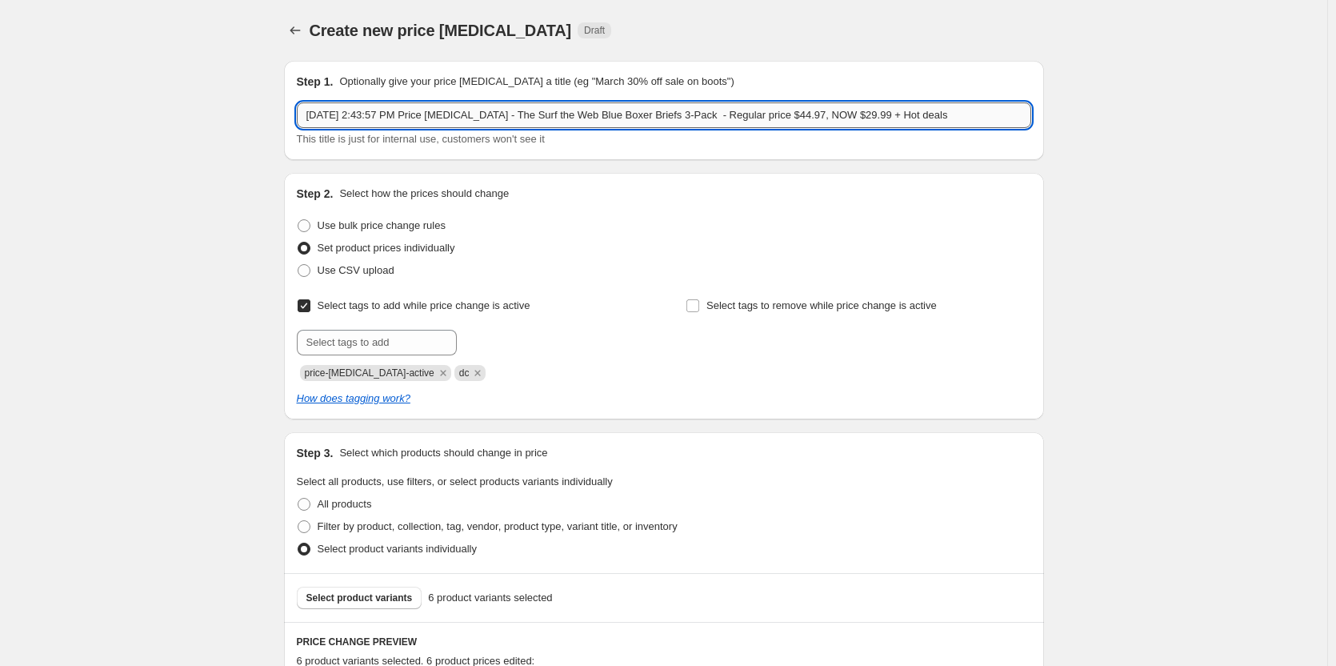
click at [515, 116] on input "[DATE] 2:43:57 PM Price [MEDICAL_DATA] - The Surf the Web Blue Boxer Briefs 3-P…" at bounding box center [664, 115] width 735 height 26
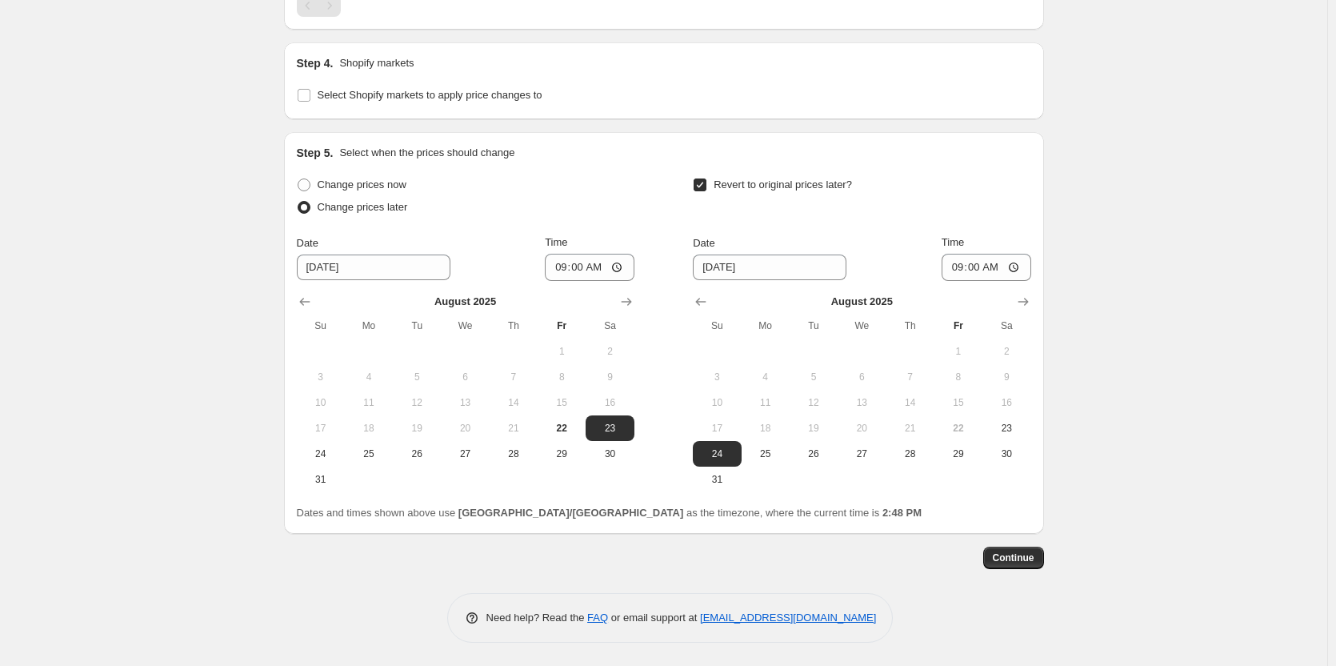
scroll to position [1460, 0]
type input "[DATE] 2:43:57 PM Price [MEDICAL_DATA] - ([DATE]) The Surf the Web Blue Boxer B…"
click at [1023, 562] on span "Continue" at bounding box center [1014, 557] width 42 height 13
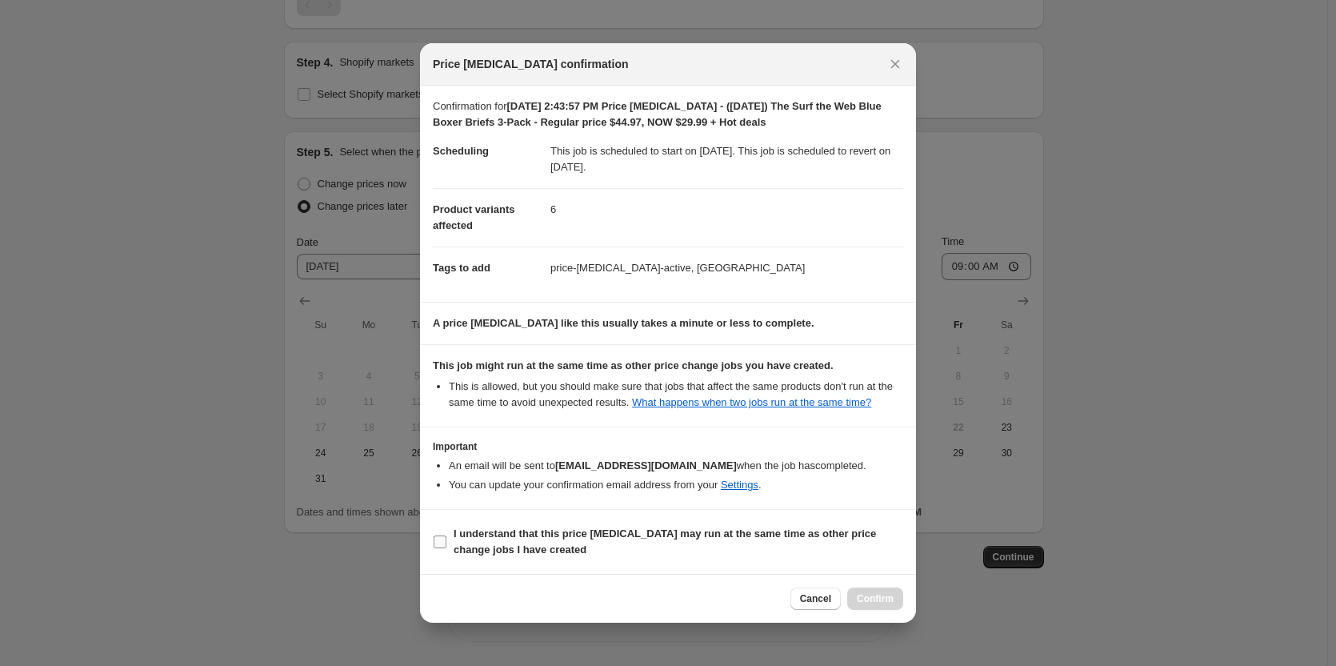
click at [444, 550] on label "I understand that this price [MEDICAL_DATA] may run at the same time as other p…" at bounding box center [668, 542] width 471 height 38
click at [444, 548] on input "I understand that this price [MEDICAL_DATA] may run at the same time as other p…" at bounding box center [440, 541] width 13 height 13
checkbox input "true"
click at [883, 599] on span "Confirm" at bounding box center [875, 598] width 37 height 13
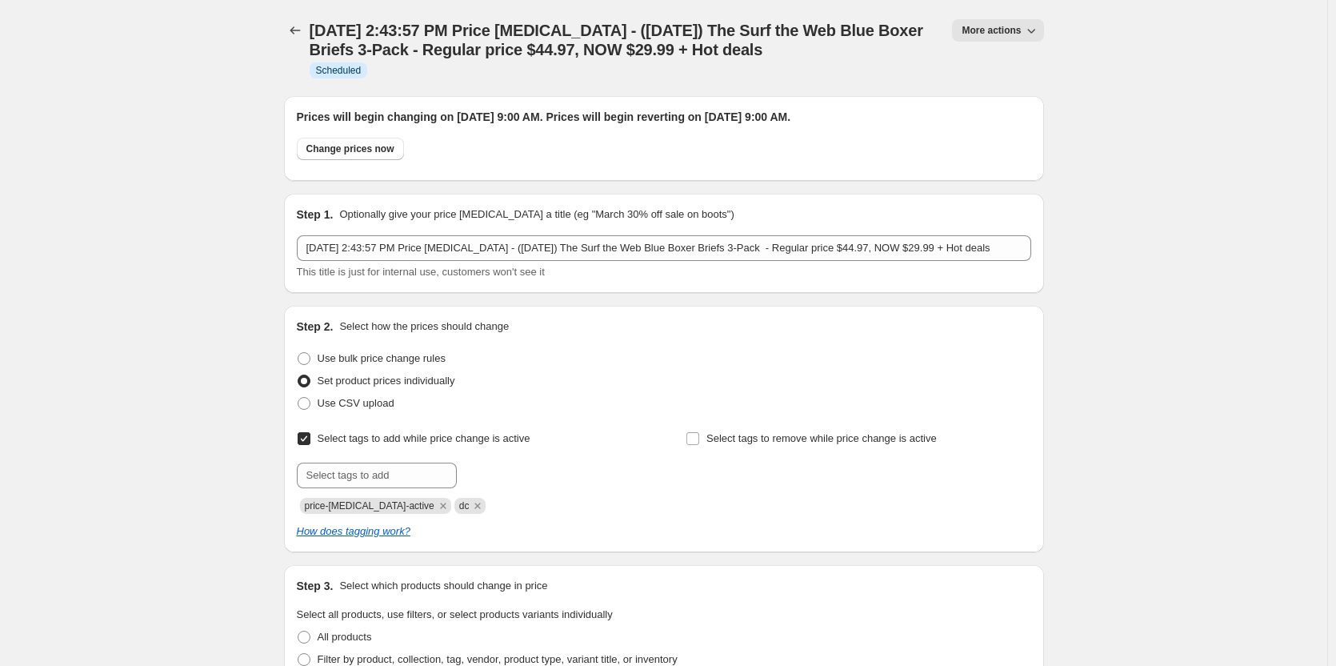
scroll to position [1460, 0]
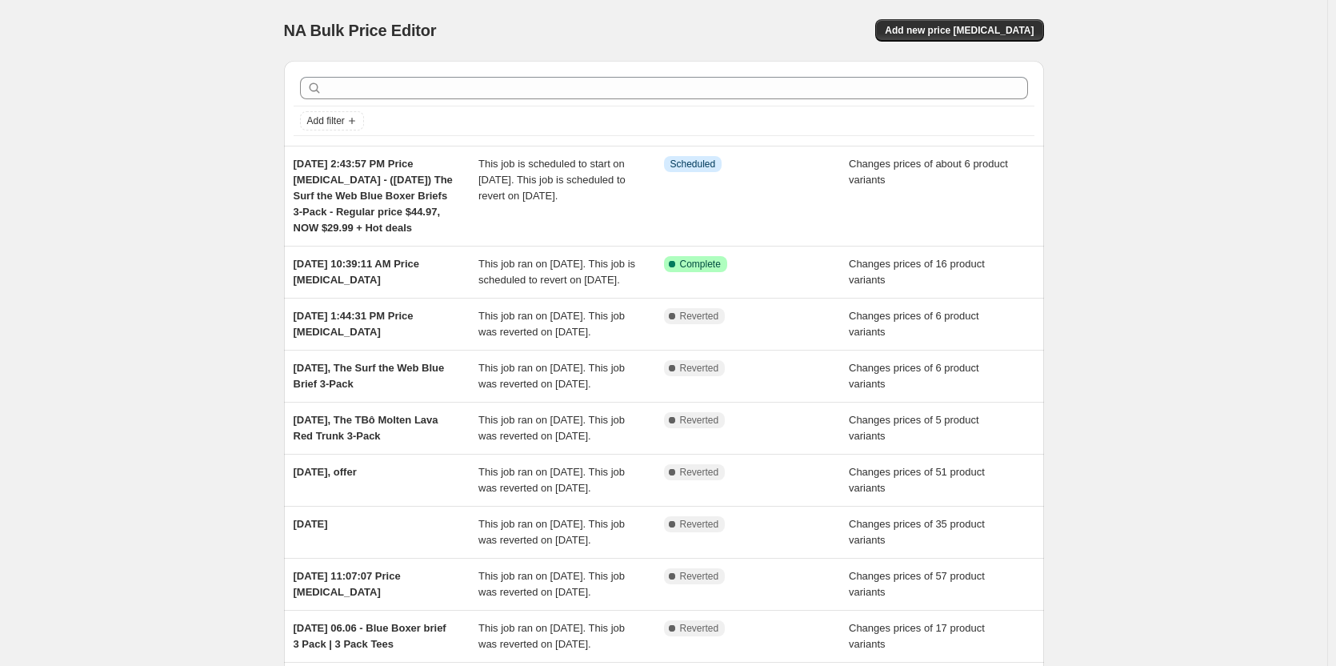
click at [961, 45] on div "NA Bulk Price Editor. This page is ready NA Bulk Price Editor Add new price [ME…" at bounding box center [664, 30] width 760 height 61
click at [958, 36] on span "Add new price [MEDICAL_DATA]" at bounding box center [959, 30] width 149 height 13
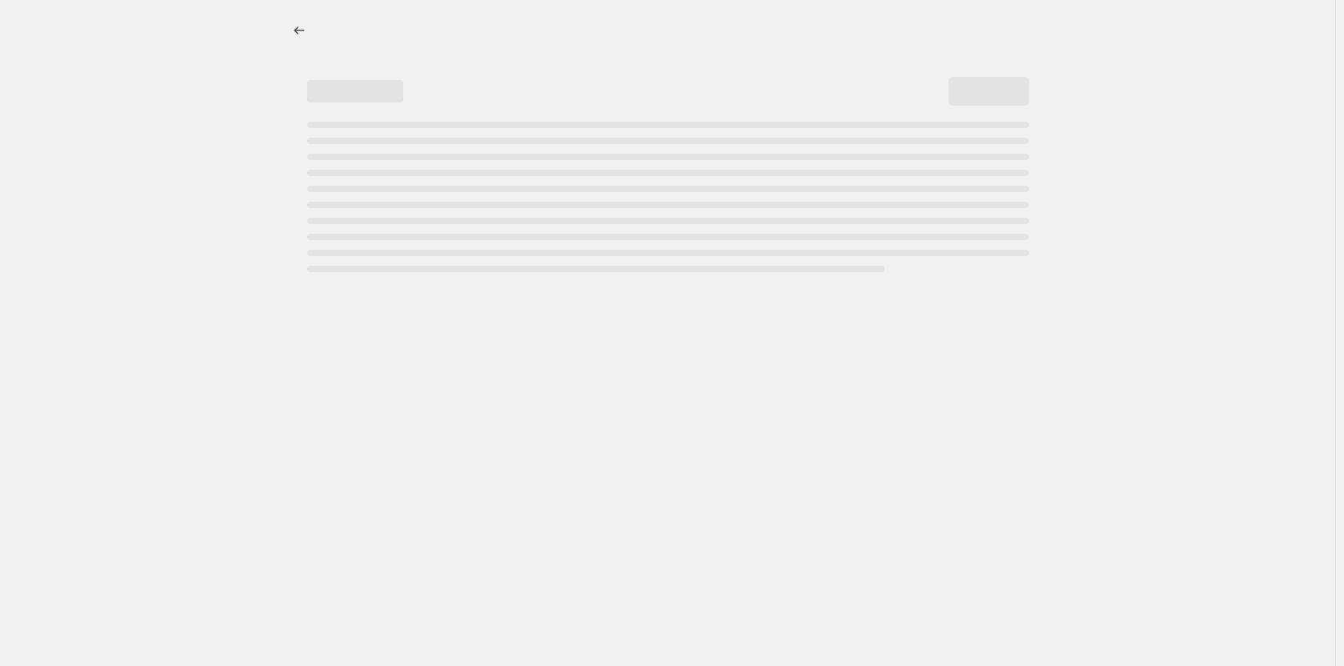
select select "percentage"
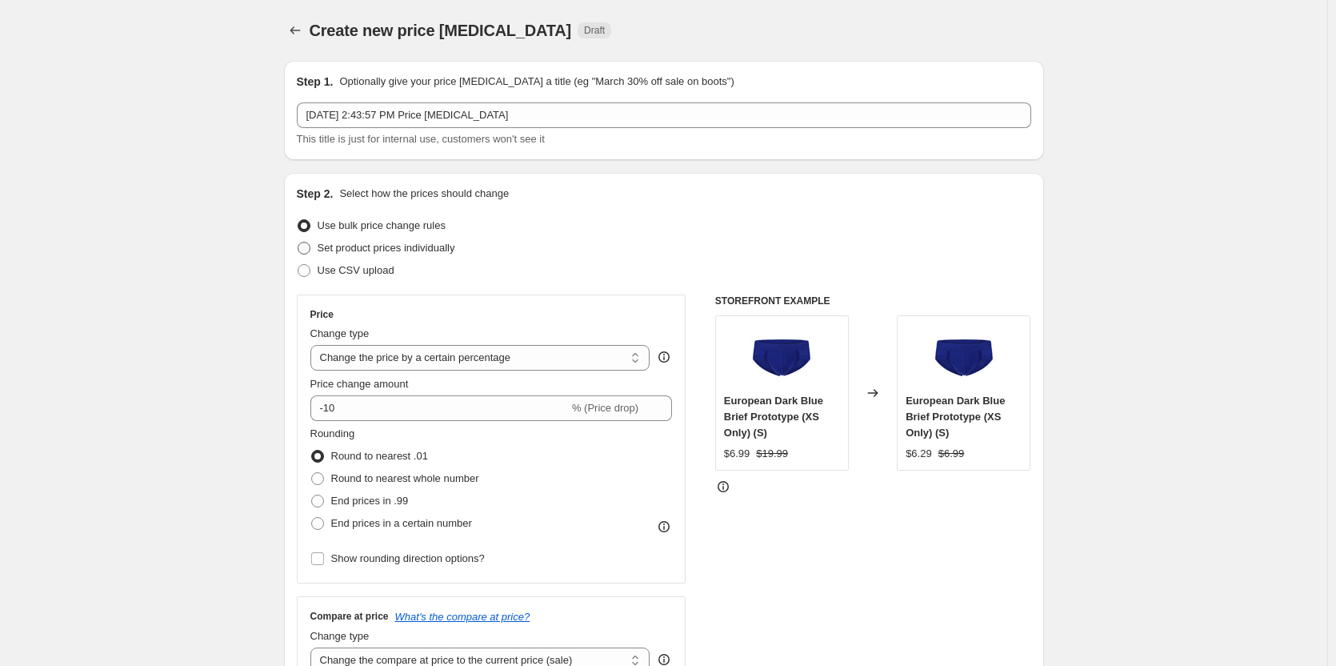
click at [392, 244] on span "Set product prices individually" at bounding box center [387, 248] width 138 height 12
click at [298, 242] on input "Set product prices individually" at bounding box center [298, 242] width 1 height 1
radio input "true"
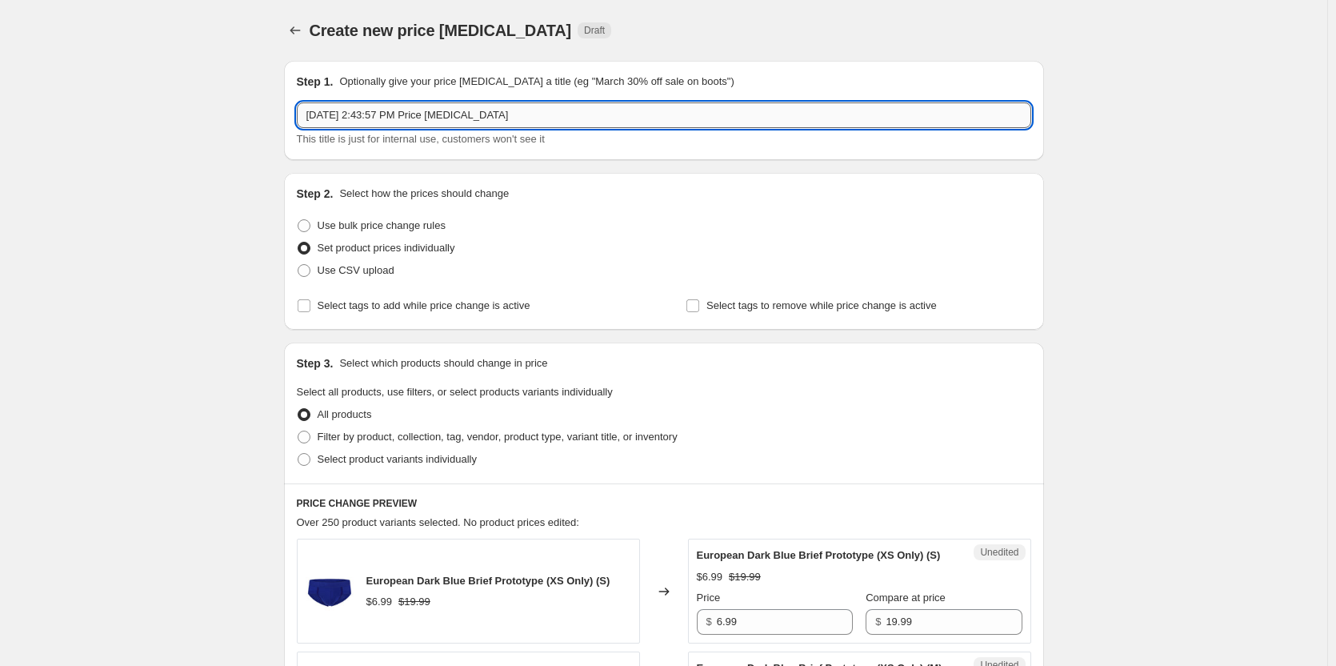
click at [629, 111] on input "[DATE] 2:43:57 PM Price [MEDICAL_DATA]" at bounding box center [664, 115] width 735 height 26
paste input "The Molten Lava Red Boxer Brief 3-Pack + Hot deals ( Make sure we have the Blac…"
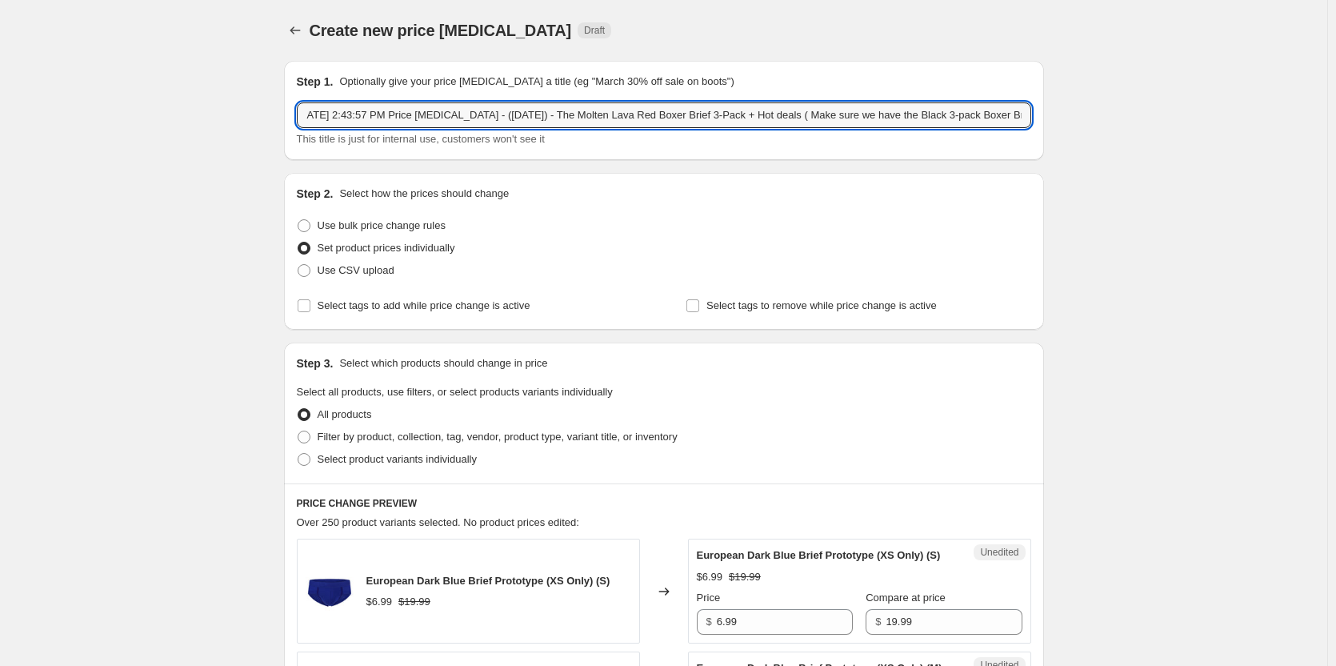
drag, startPoint x: 749, startPoint y: 113, endPoint x: 1164, endPoint y: 117, distance: 415.3
type input "[DATE] 2:43:57 PM Price [MEDICAL_DATA] - ([DATE]) - The Molten Lava Red Boxer B…"
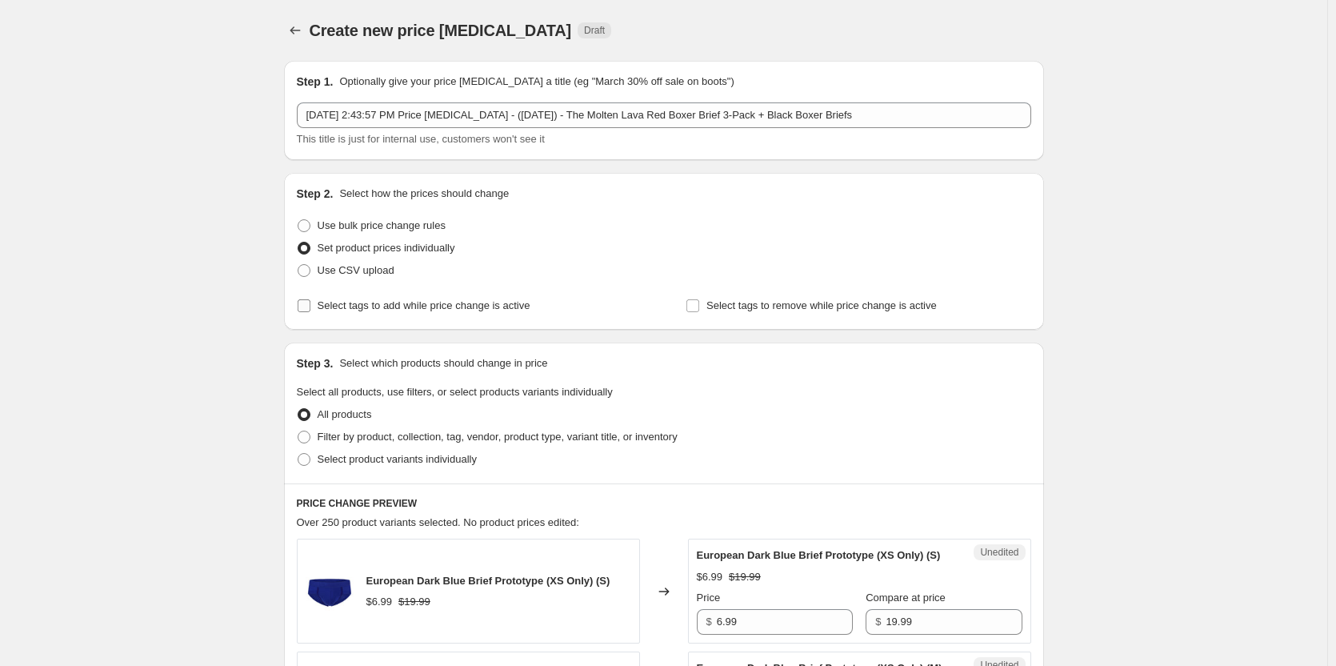
click at [374, 310] on span "Select tags to add while price change is active" at bounding box center [424, 305] width 213 height 12
click at [310, 310] on input "Select tags to add while price change is active" at bounding box center [304, 305] width 13 height 13
checkbox input "true"
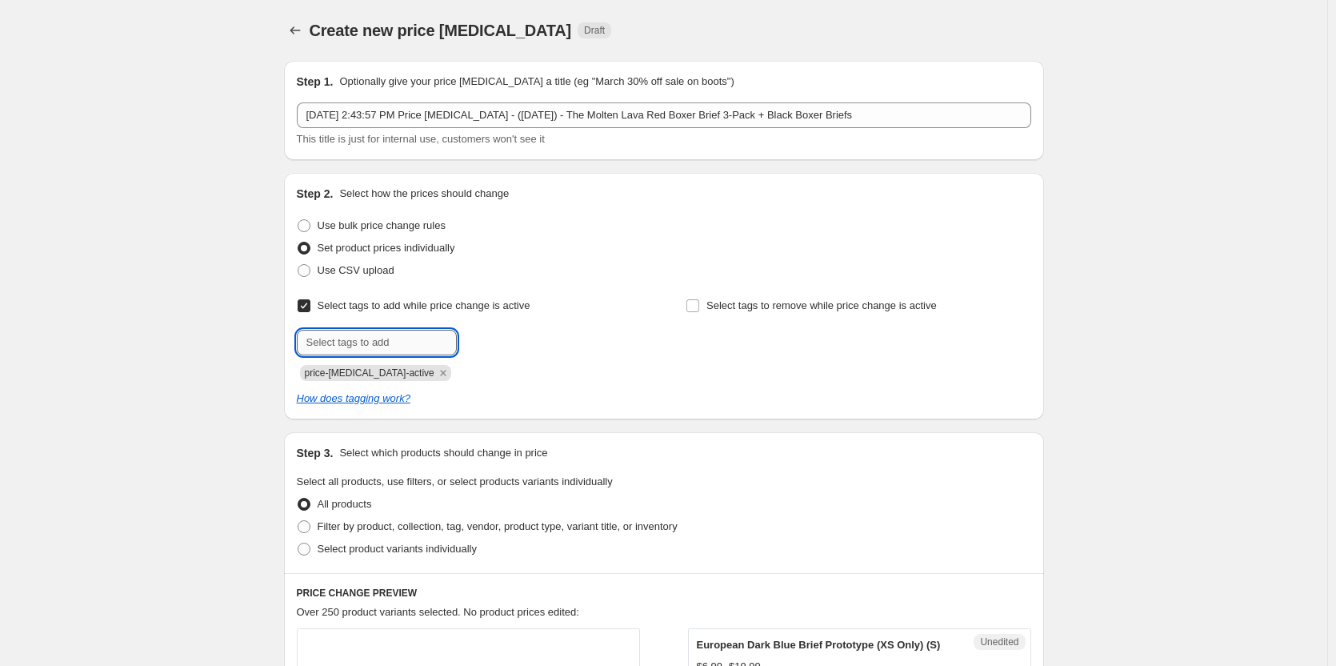
click at [396, 340] on input "text" at bounding box center [377, 343] width 160 height 26
type input "dc"
click at [486, 341] on b "Add" at bounding box center [480, 340] width 18 height 11
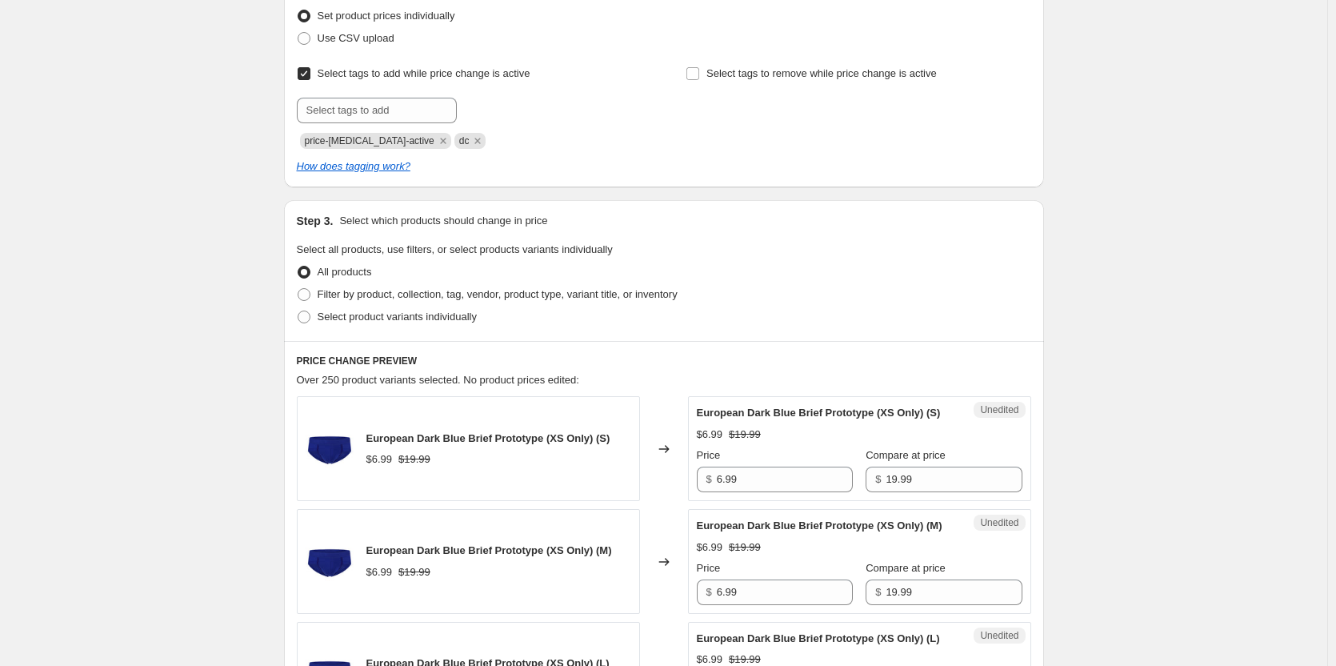
scroll to position [240, 0]
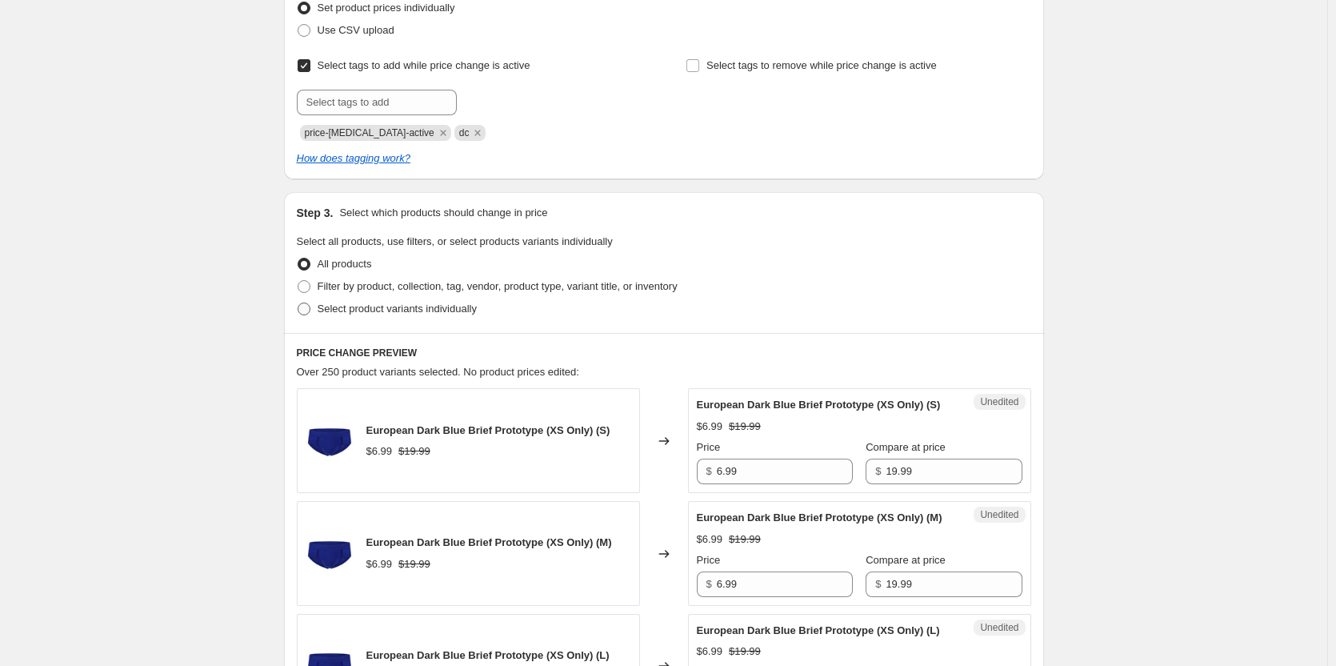
click at [349, 310] on span "Select product variants individually" at bounding box center [397, 308] width 159 height 12
click at [298, 303] on input "Select product variants individually" at bounding box center [298, 302] width 1 height 1
radio input "true"
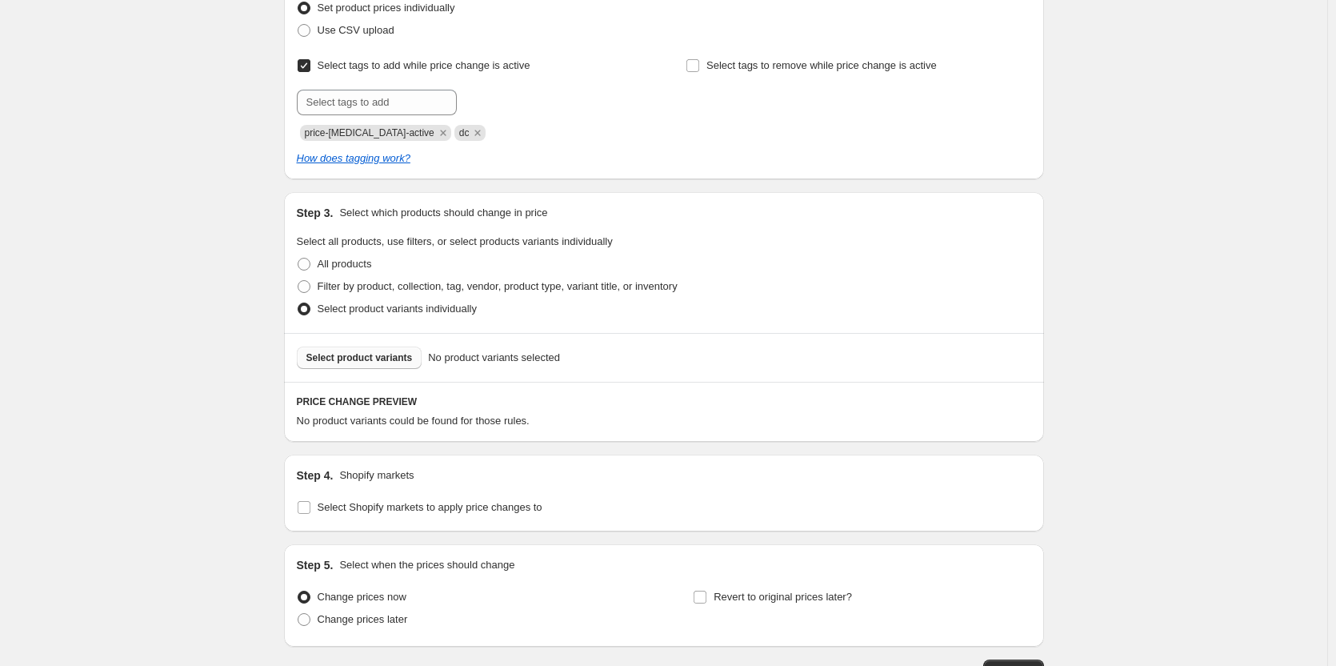
click at [382, 368] on button "Select product variants" at bounding box center [360, 357] width 126 height 22
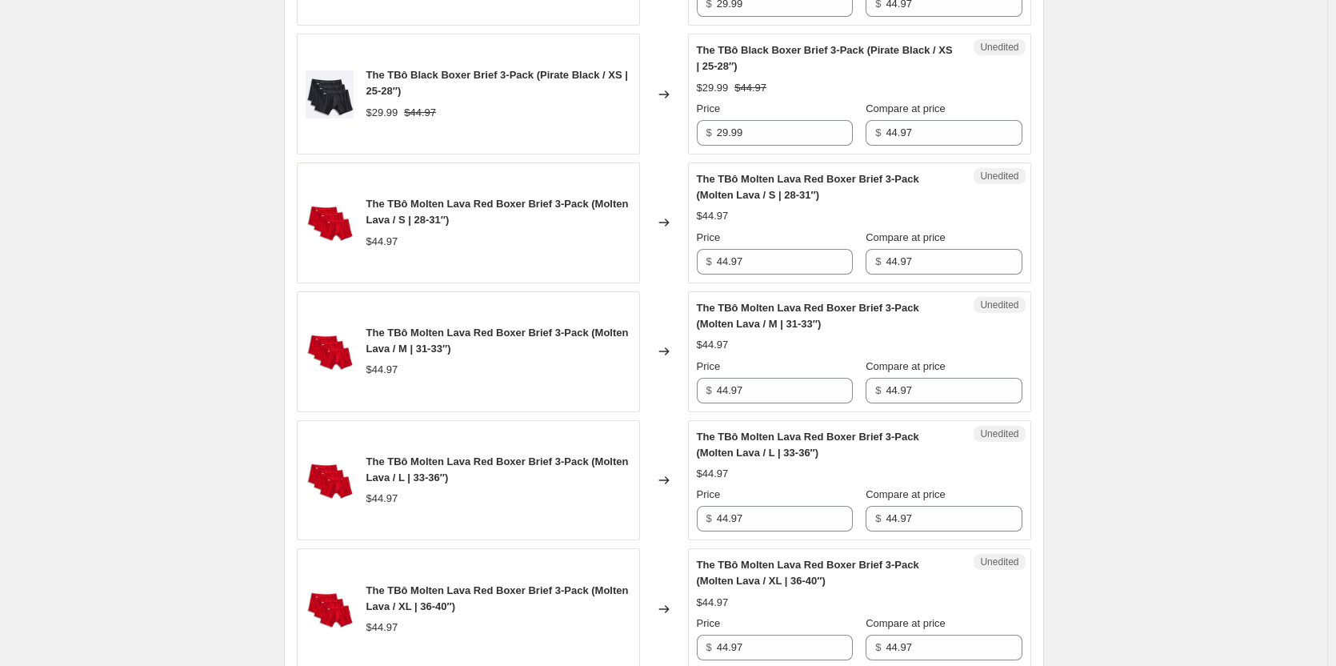
scroll to position [1280, 0]
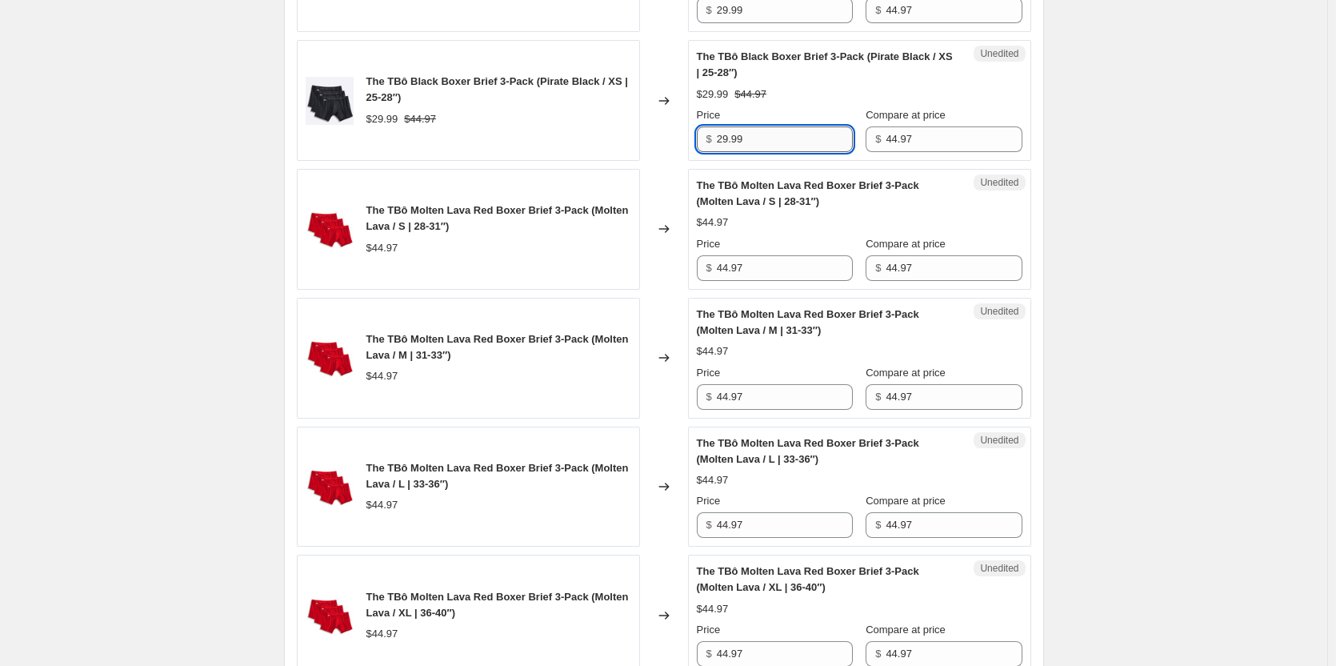
click at [756, 135] on input "29.99" at bounding box center [785, 139] width 136 height 26
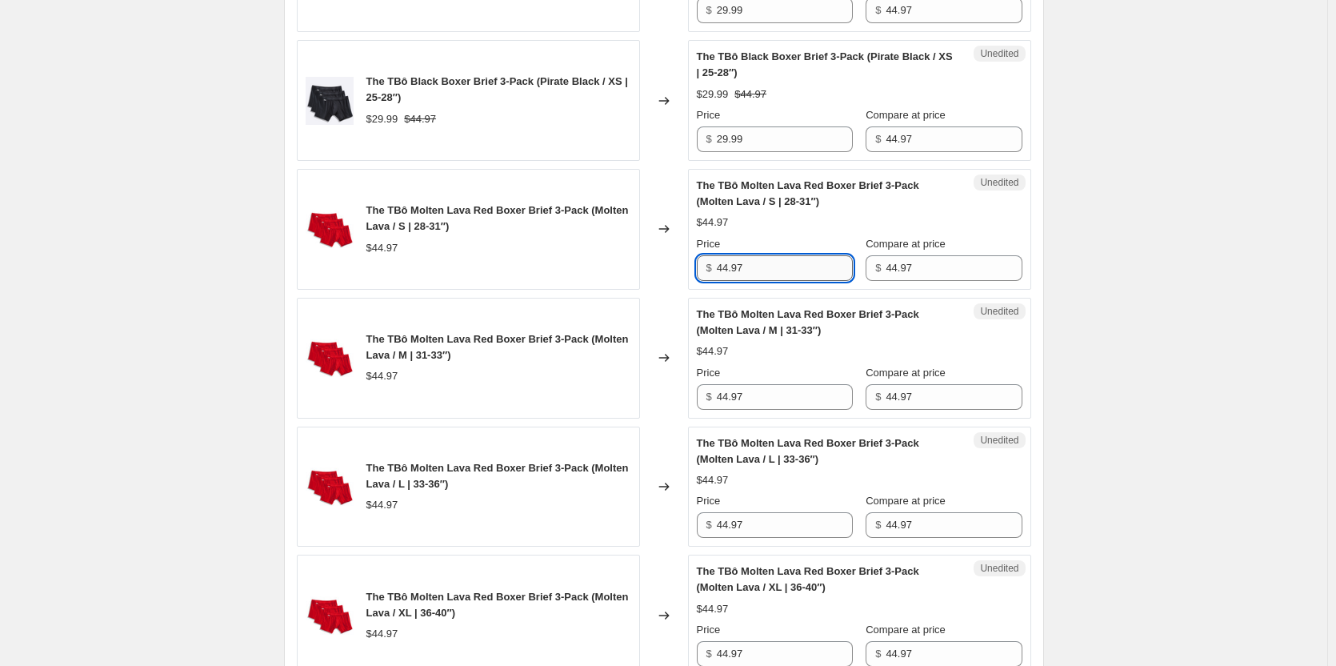
click at [763, 260] on input "44.97" at bounding box center [785, 268] width 136 height 26
paste input "29.99"
type input "29.99"
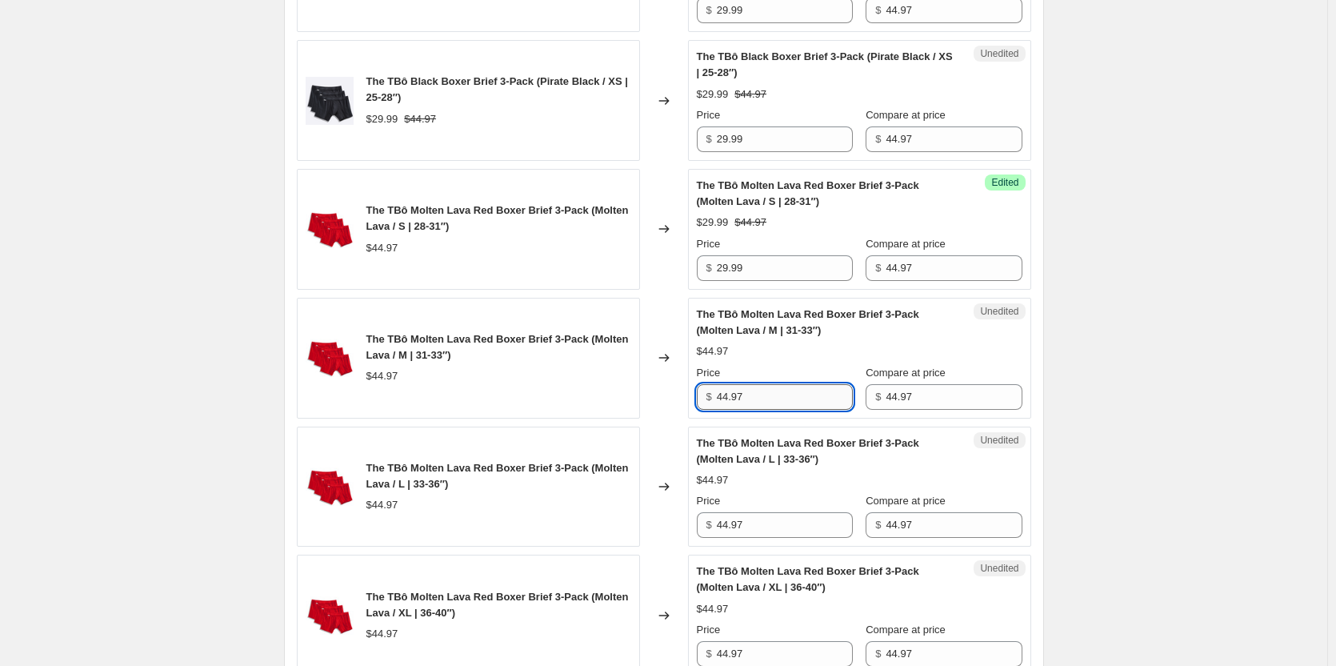
click at [767, 389] on input "44.97" at bounding box center [785, 397] width 136 height 26
click at [767, 390] on input "44.97" at bounding box center [785, 397] width 136 height 26
paste input "29.99"
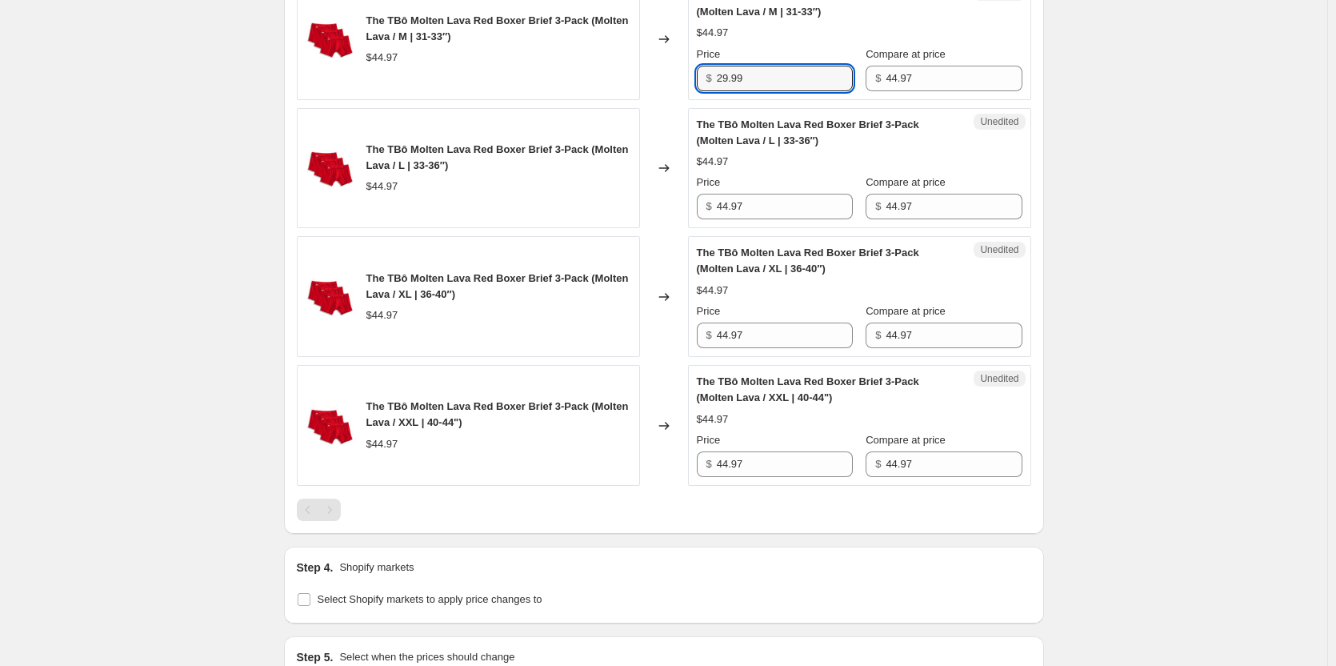
scroll to position [1600, 0]
type input "29.99"
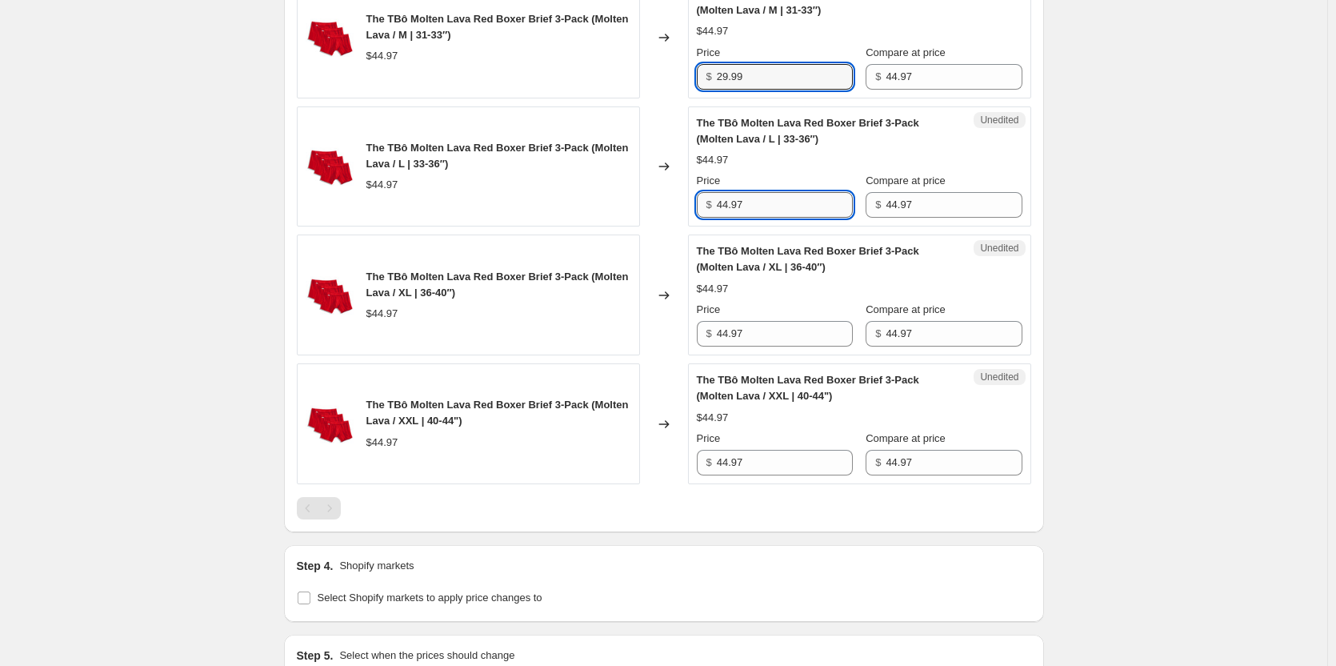
click at [769, 200] on input "44.97" at bounding box center [785, 205] width 136 height 26
paste input "29.99"
type input "29.99"
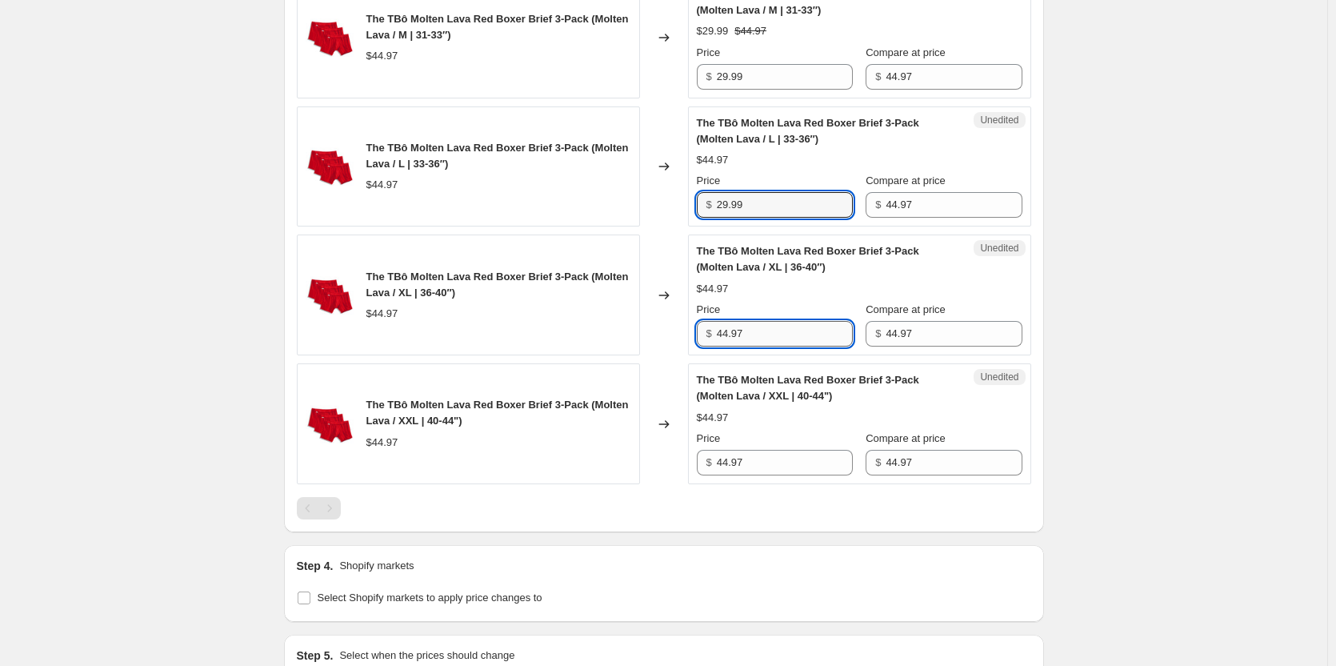
click at [775, 329] on input "44.97" at bounding box center [785, 334] width 136 height 26
paste input "29.99"
type input "29.99"
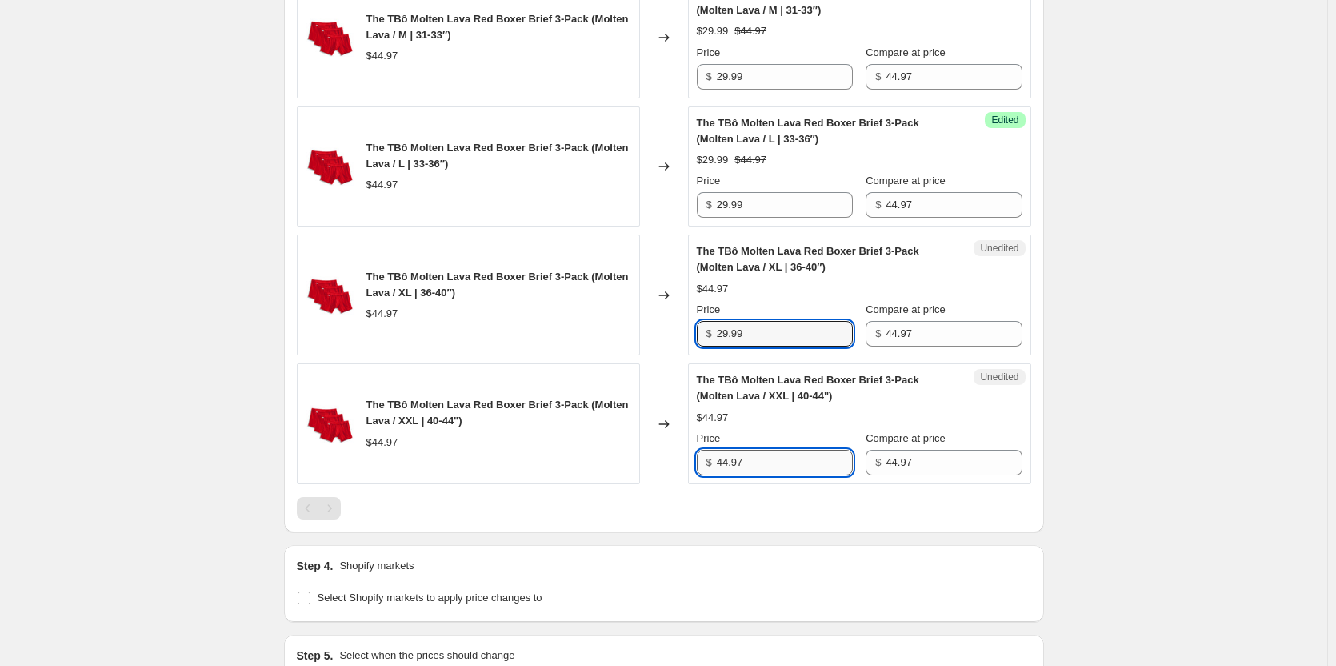
click at [769, 463] on input "44.97" at bounding box center [785, 463] width 136 height 26
paste input "29.99"
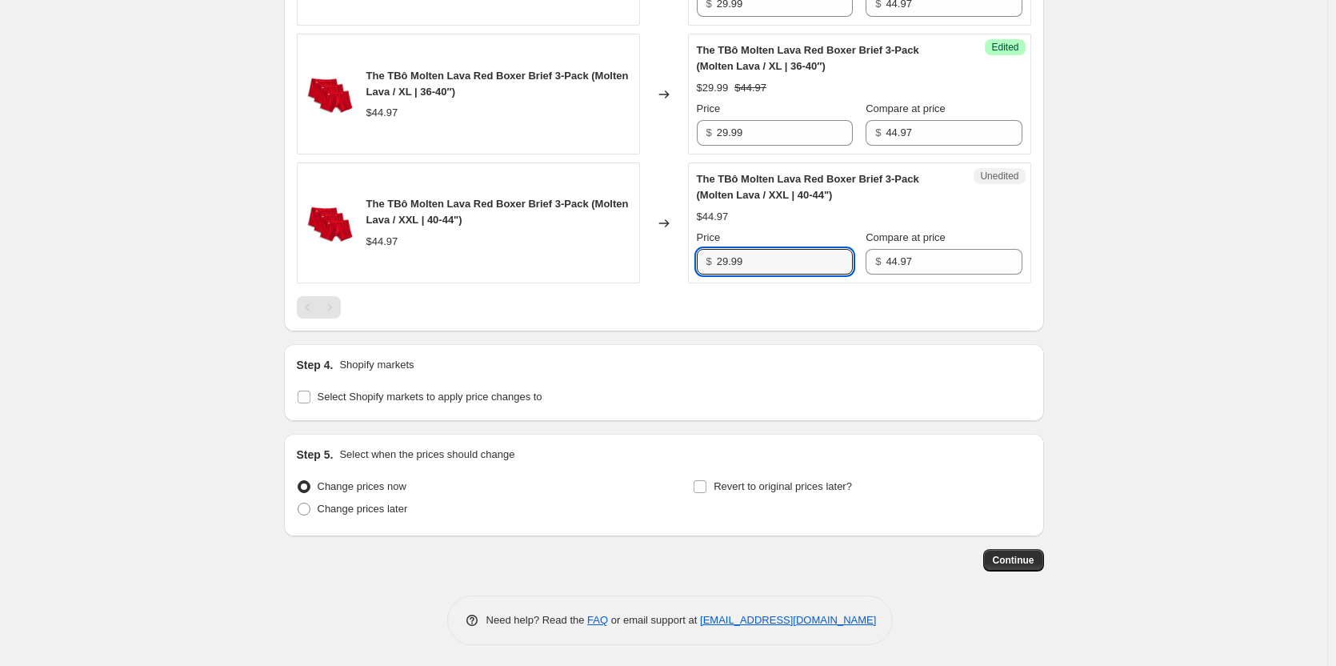
scroll to position [1804, 0]
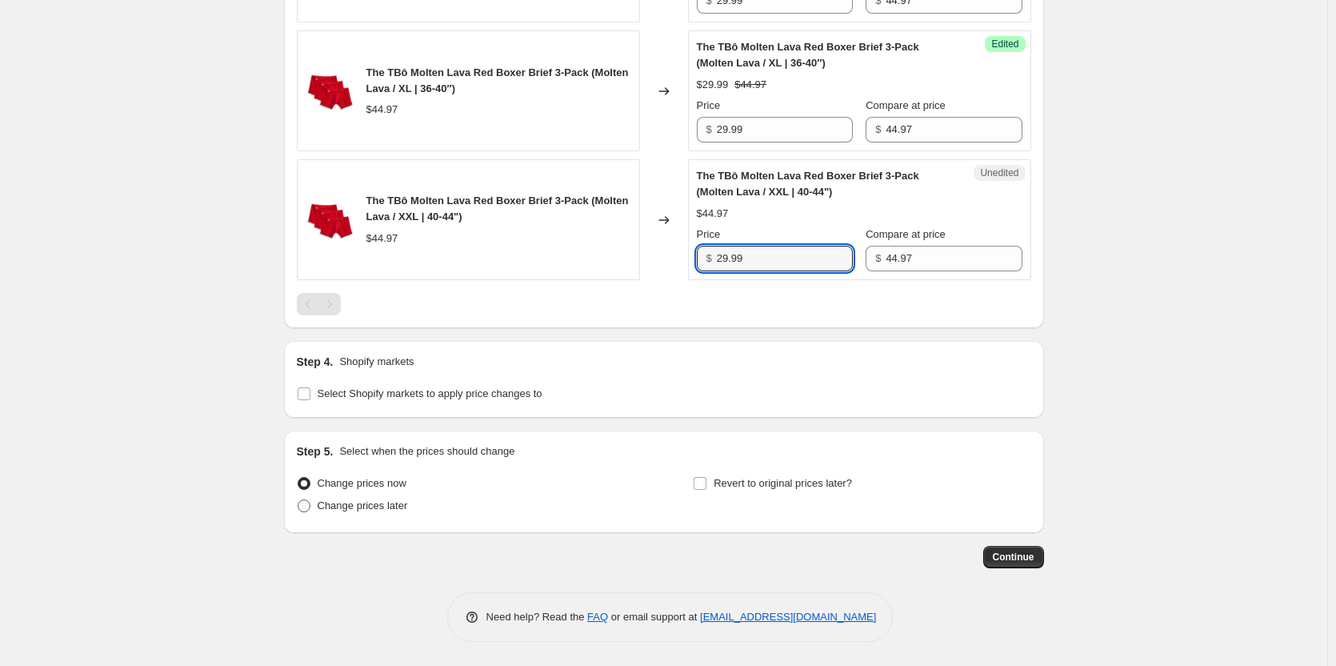
type input "29.99"
click at [349, 508] on span "Change prices later" at bounding box center [363, 505] width 90 height 12
click at [298, 500] on input "Change prices later" at bounding box center [298, 499] width 1 height 1
radio input "true"
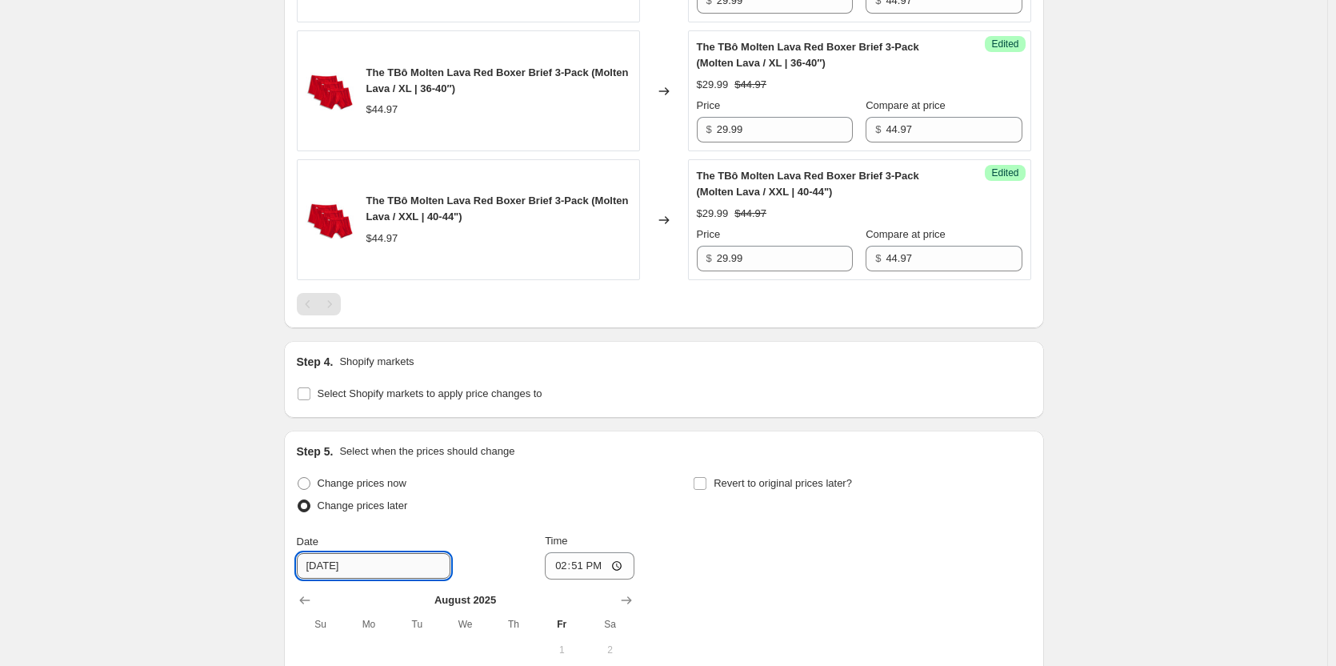
click at [411, 572] on input "[DATE]" at bounding box center [374, 566] width 154 height 26
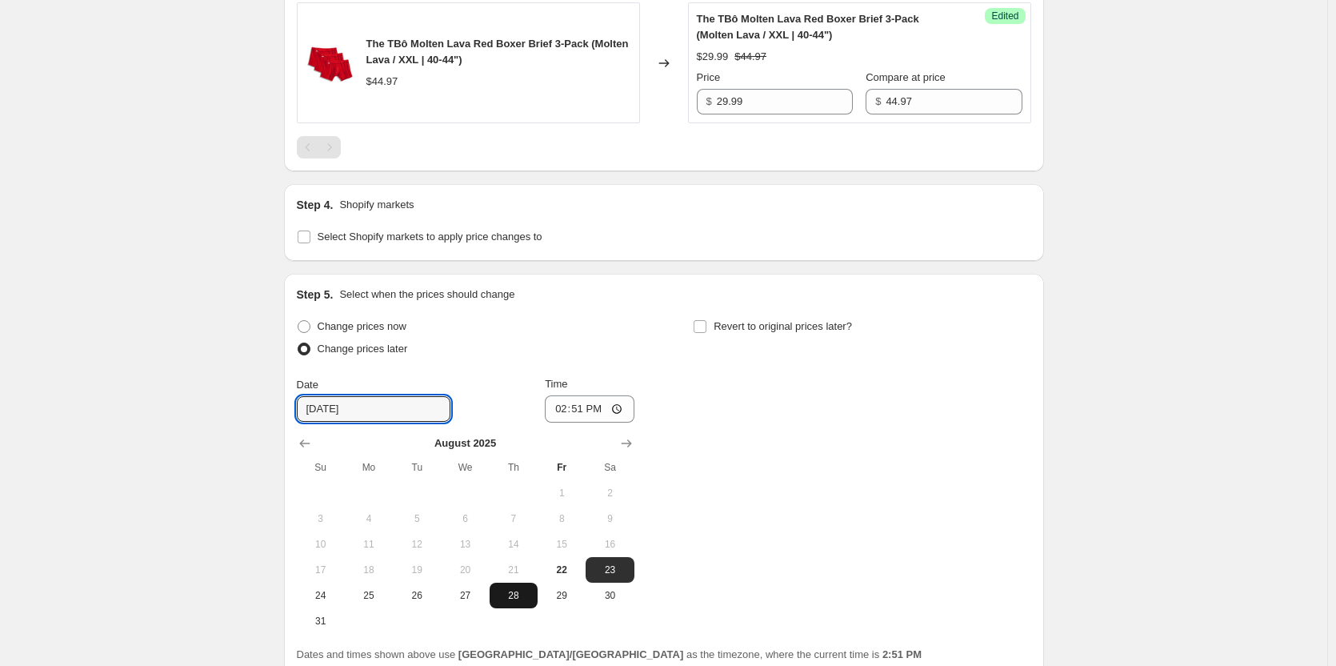
scroll to position [1964, 0]
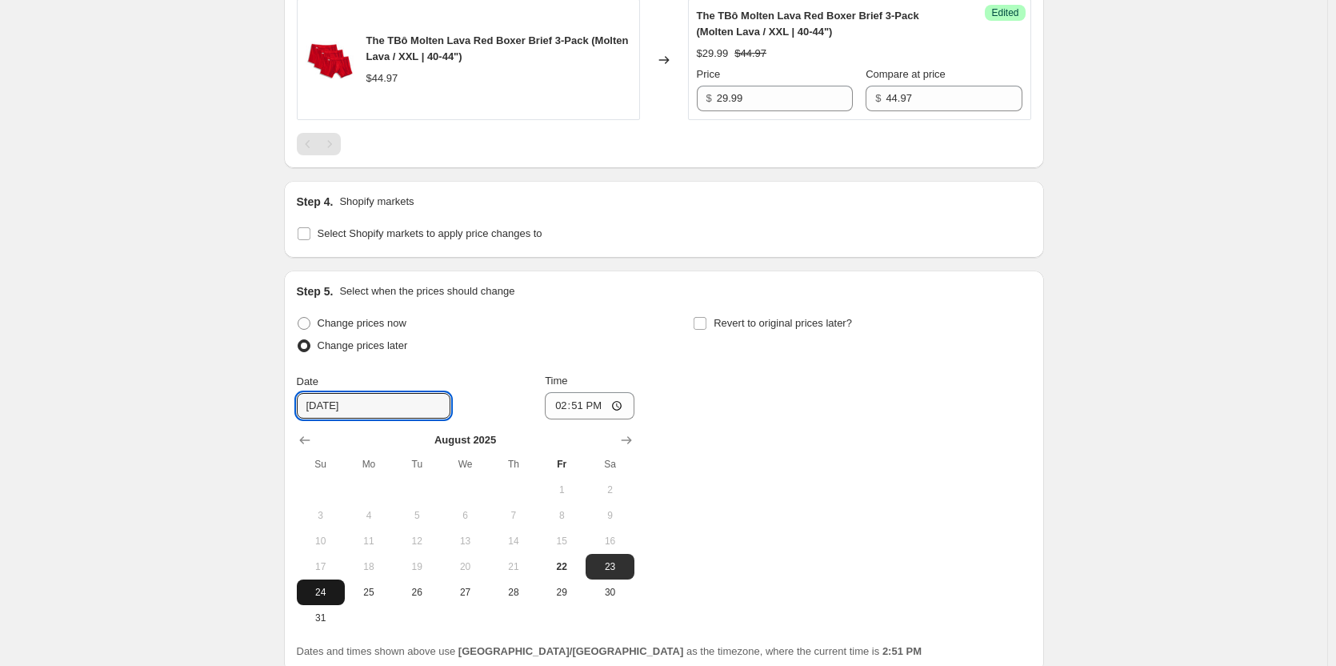
click at [330, 588] on span "24" at bounding box center [320, 592] width 35 height 13
type input "[DATE]"
click at [419, 456] on table "[DATE] Su Mo Tu We Th Fr Sa 1 2 3 4 5 6 7 8 9 10 11 12 13 14 15 16 17 18 19 20 …" at bounding box center [466, 531] width 338 height 198
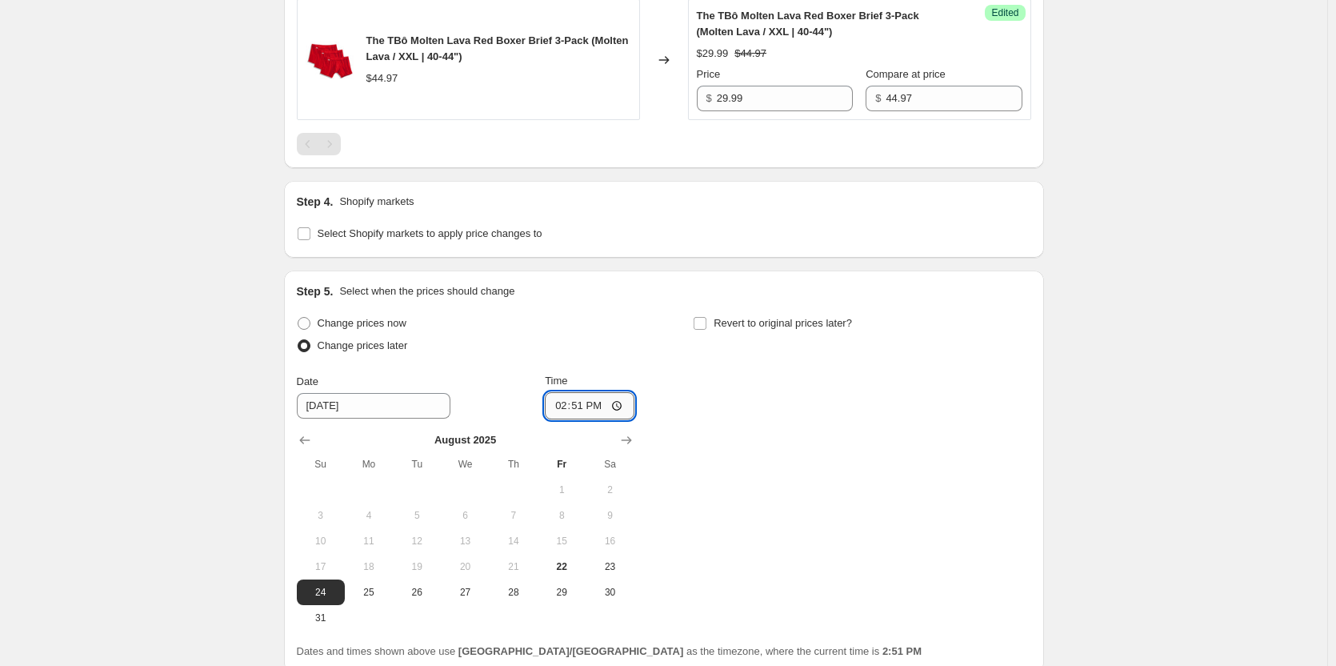
click at [619, 399] on input "14:51" at bounding box center [590, 405] width 90 height 27
click at [605, 397] on input "14:51" at bounding box center [590, 405] width 90 height 27
type input "09:00"
click at [817, 327] on span "Revert to original prices later?" at bounding box center [783, 323] width 138 height 12
click at [707, 327] on input "Revert to original prices later?" at bounding box center [700, 323] width 13 height 13
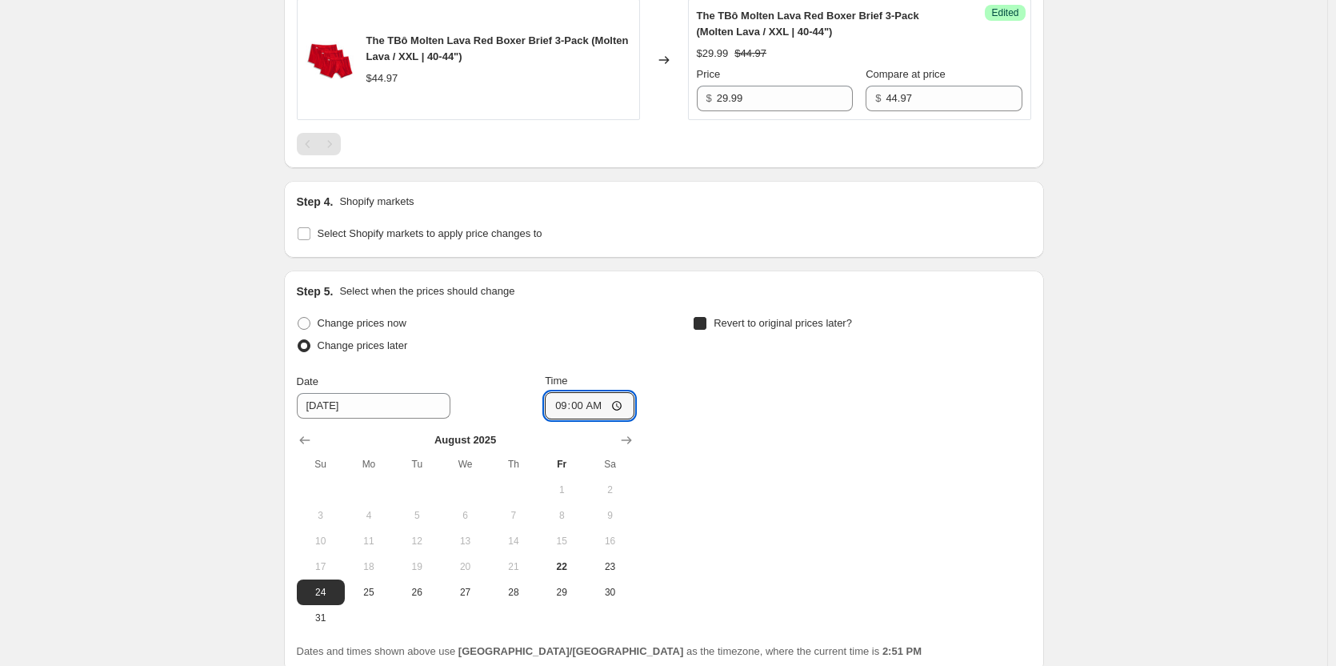
checkbox input "true"
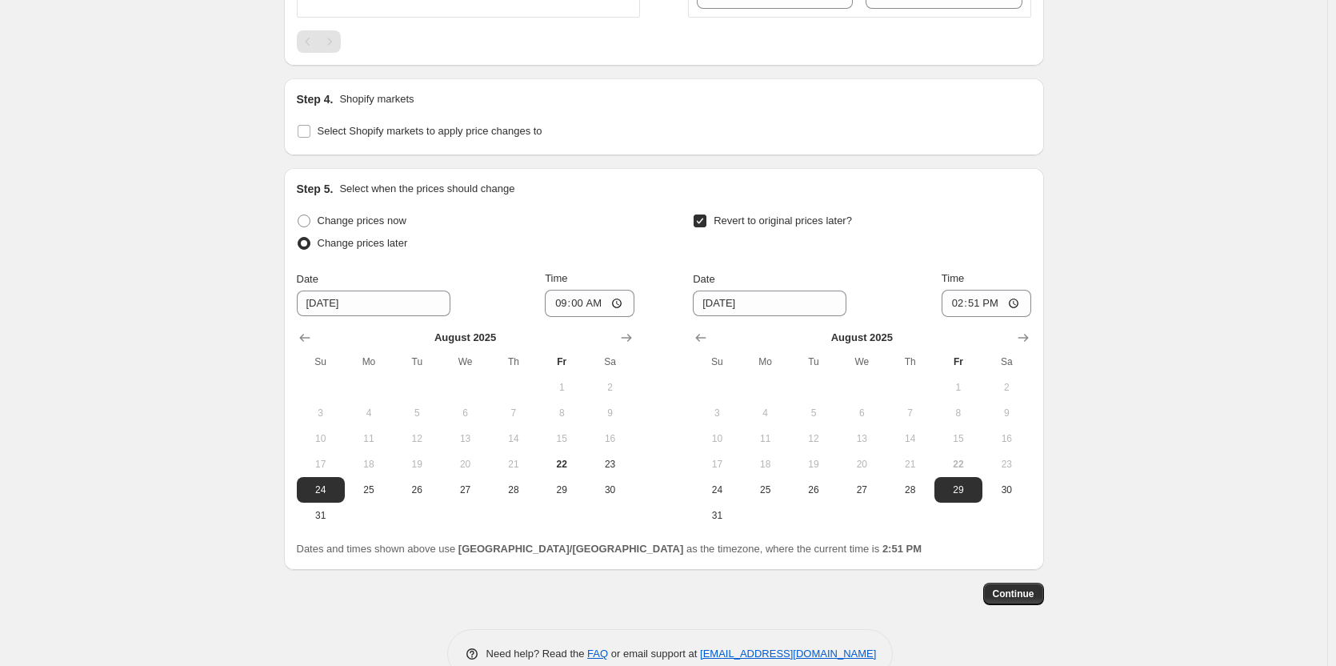
scroll to position [2104, 0]
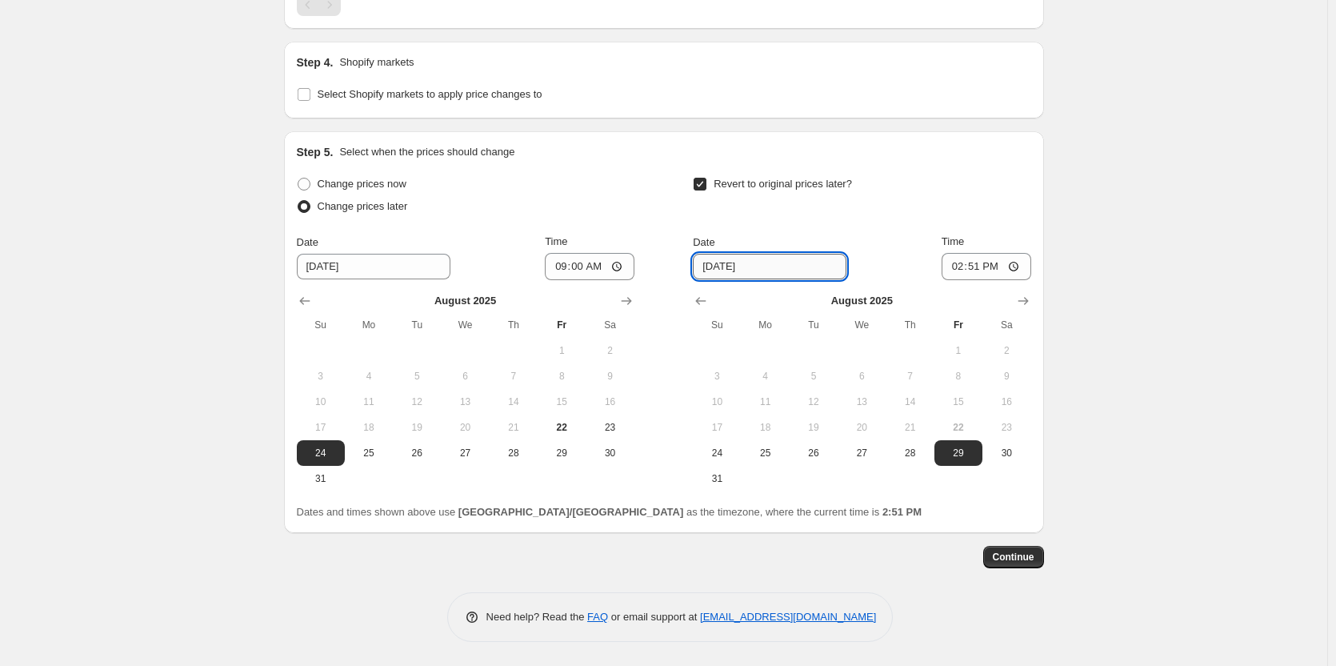
click at [802, 264] on input "[DATE]" at bounding box center [770, 267] width 154 height 26
click at [779, 457] on span "25" at bounding box center [765, 453] width 35 height 13
type input "[DATE]"
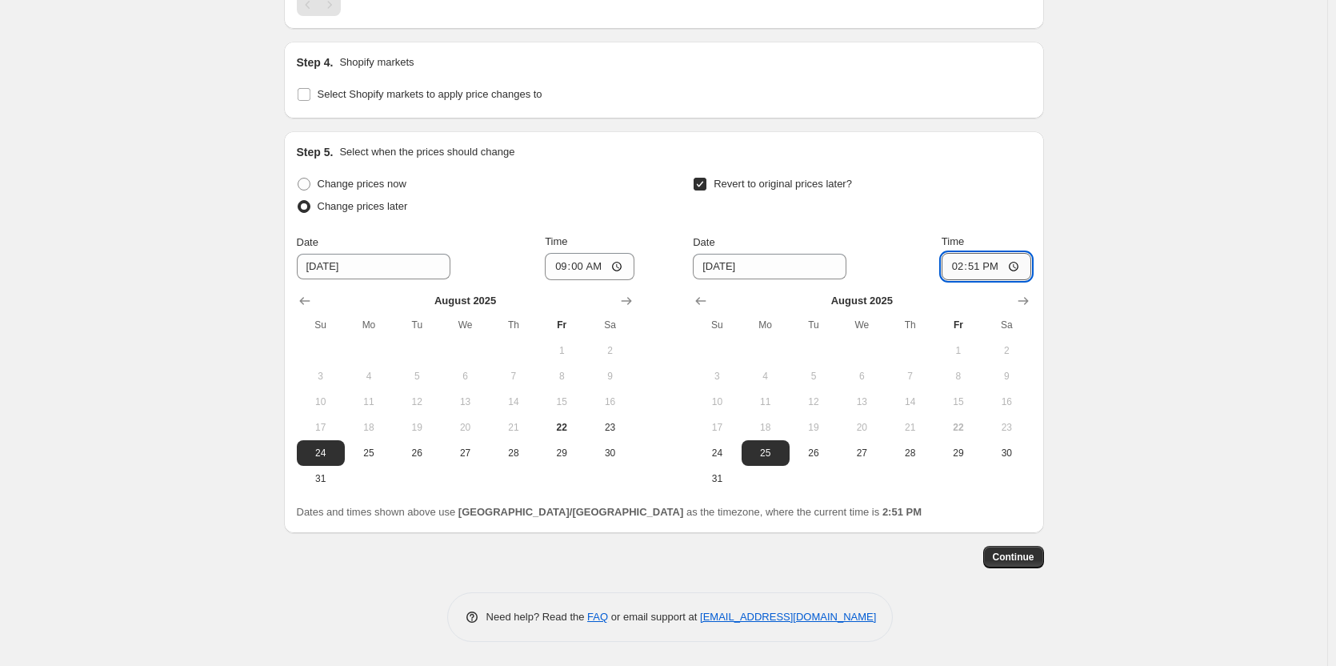
click at [995, 268] on input "14:51" at bounding box center [987, 266] width 90 height 27
type input "09:00"
drag, startPoint x: 1032, startPoint y: 579, endPoint x: 1024, endPoint y: 564, distance: 16.5
click at [1024, 563] on button "Continue" at bounding box center [1013, 557] width 61 height 22
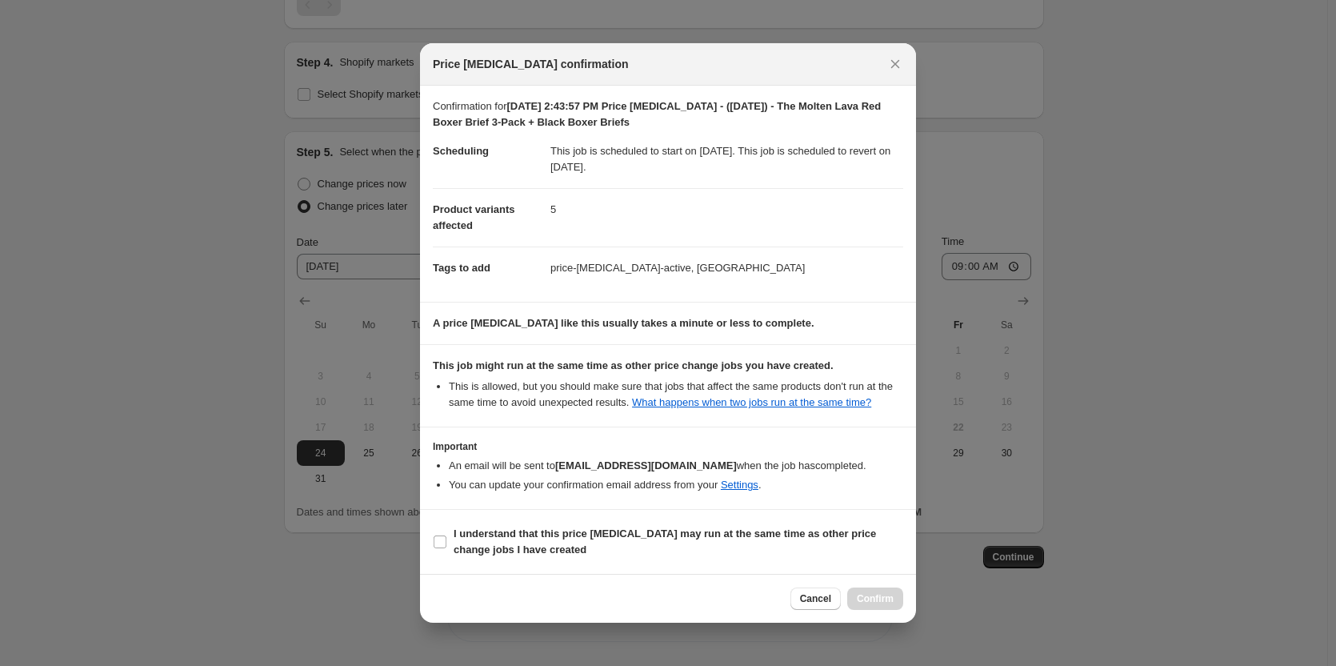
click at [590, 510] on section "I understand that this price [MEDICAL_DATA] may run at the same time as other p…" at bounding box center [668, 542] width 496 height 64
click at [577, 536] on b "I understand that this price [MEDICAL_DATA] may run at the same time as other p…" at bounding box center [665, 541] width 423 height 28
click at [447, 536] on input "I understand that this price [MEDICAL_DATA] may run at the same time as other p…" at bounding box center [440, 541] width 13 height 13
checkbox input "true"
click at [879, 603] on span "Confirm" at bounding box center [875, 598] width 37 height 13
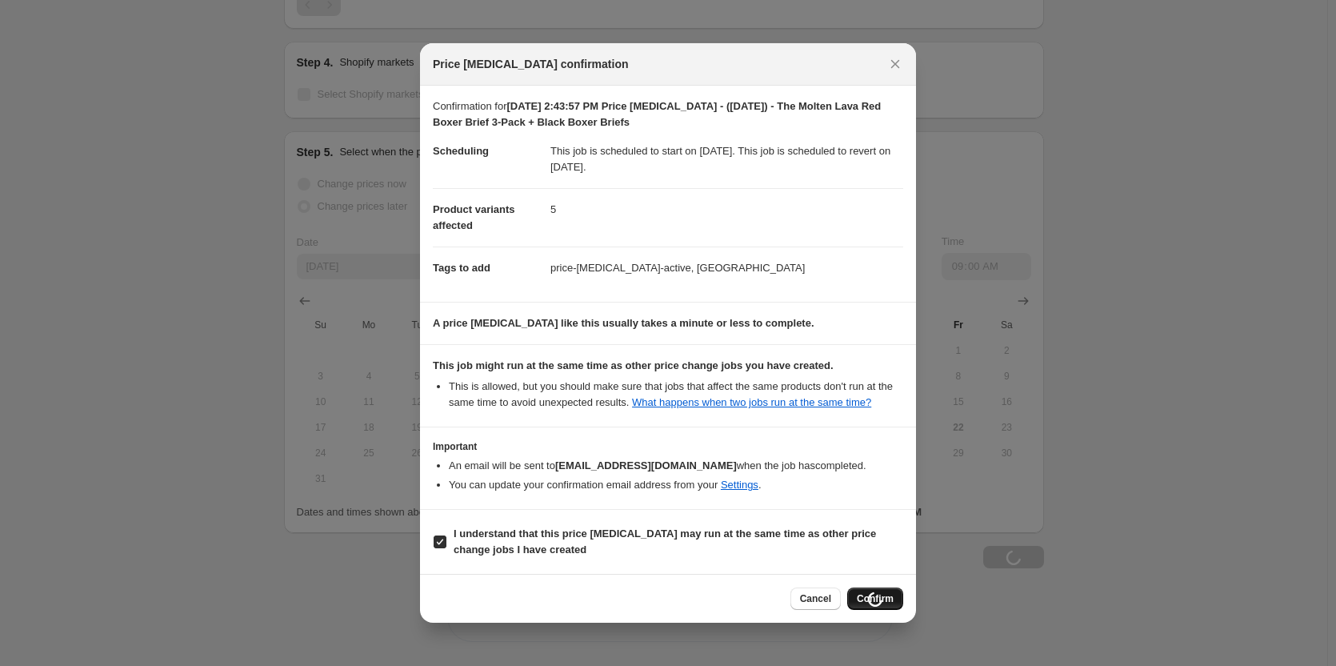
type input "[DATE] 2:43:57 PM Price [MEDICAL_DATA] - ([DATE]) - The Molten Lava Red Boxer B…"
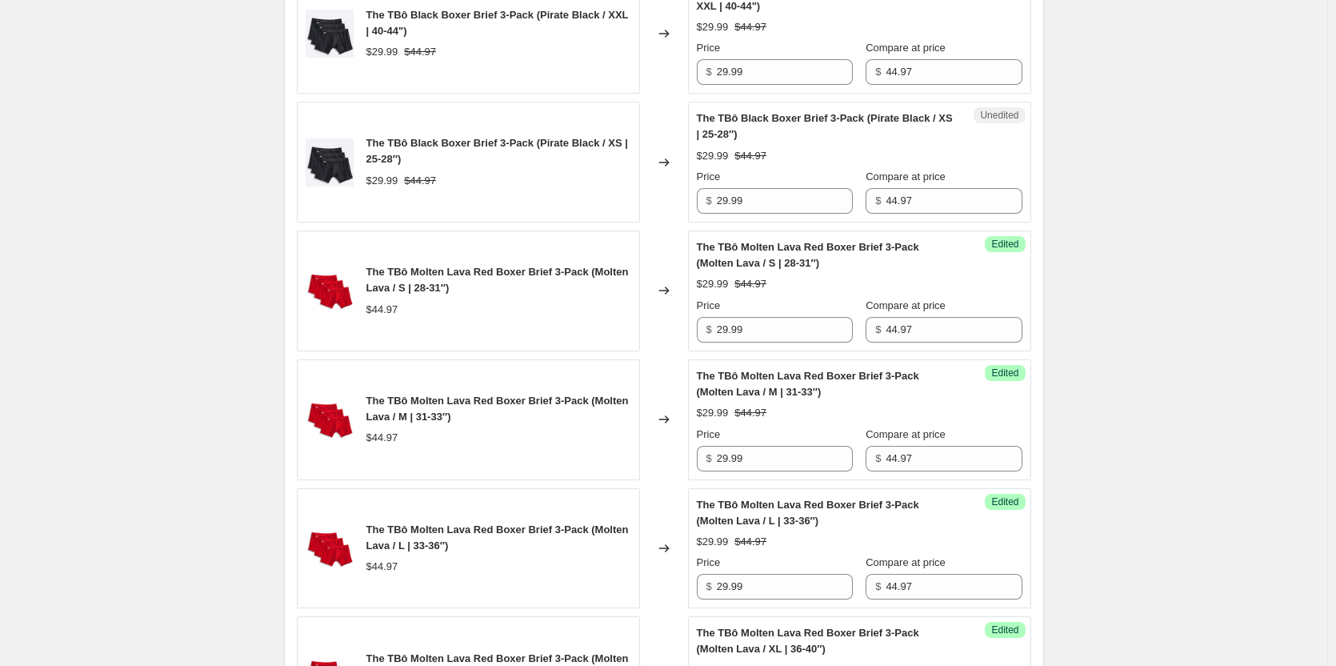
scroll to position [1360, 0]
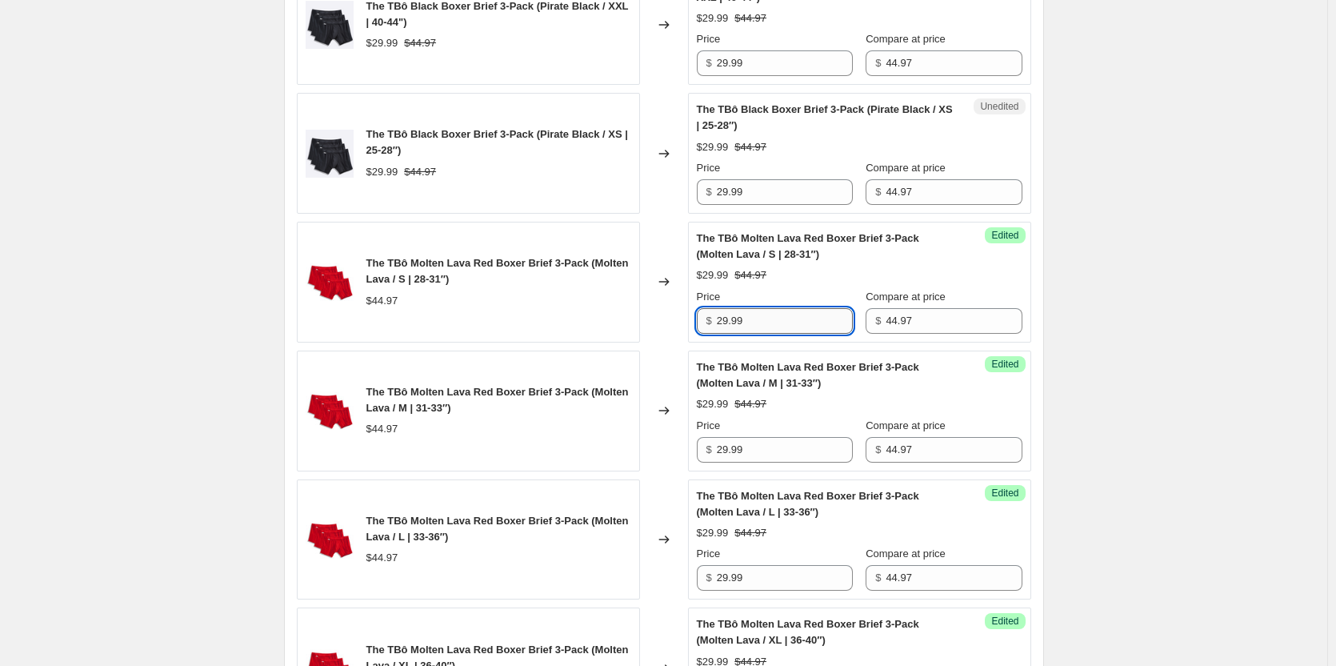
click at [758, 325] on input "29.99" at bounding box center [785, 321] width 136 height 26
click at [768, 326] on input "29.99" at bounding box center [785, 321] width 136 height 26
click at [769, 328] on input "29.99" at bounding box center [785, 321] width 136 height 26
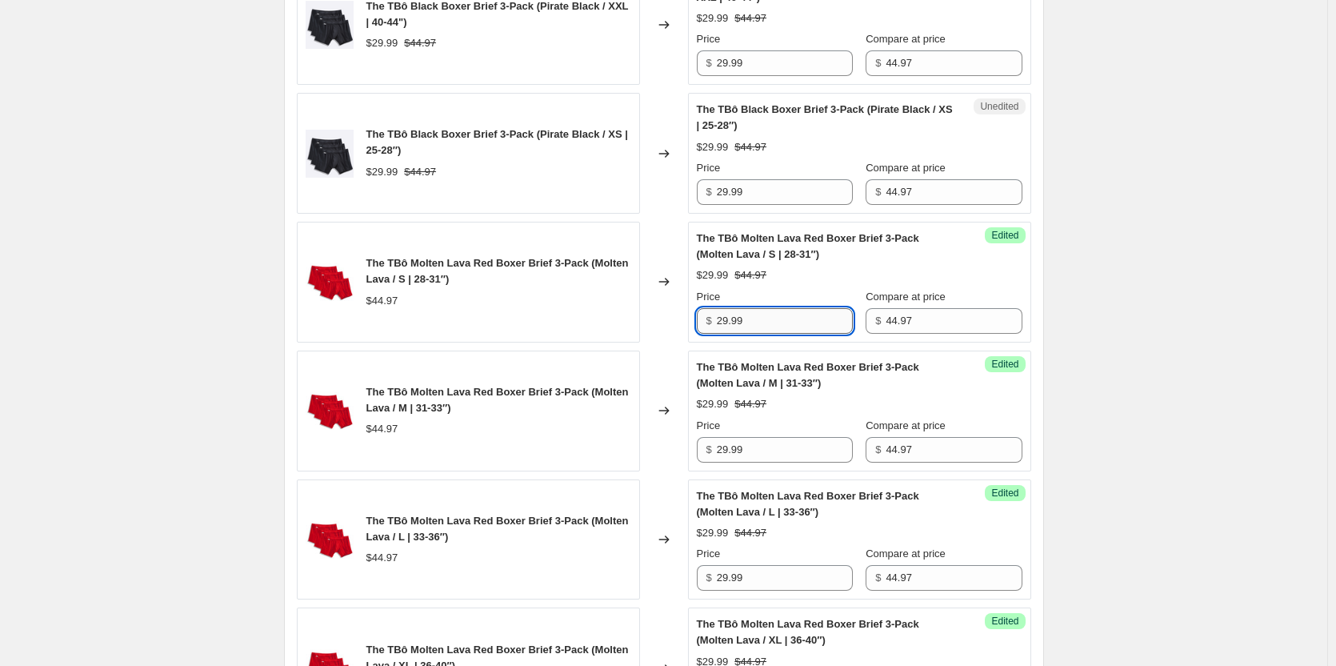
click at [769, 328] on input "29.99" at bounding box center [785, 321] width 136 height 26
type input "22.50"
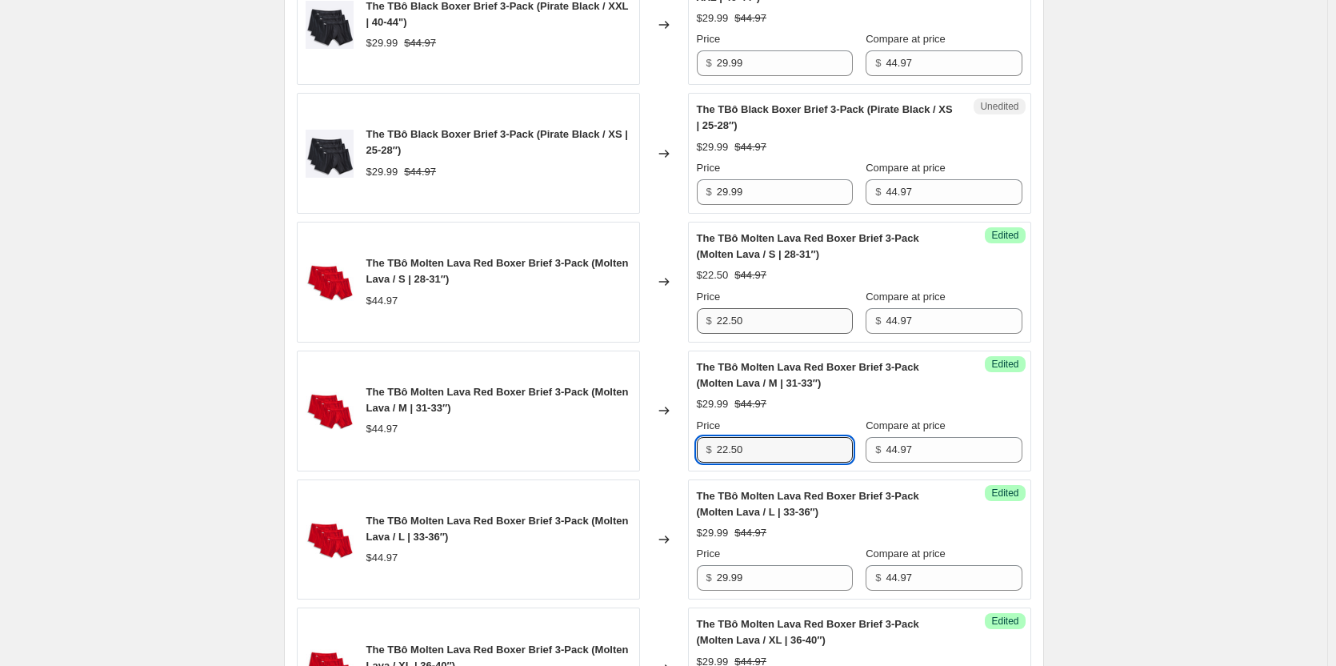
type input "22.50"
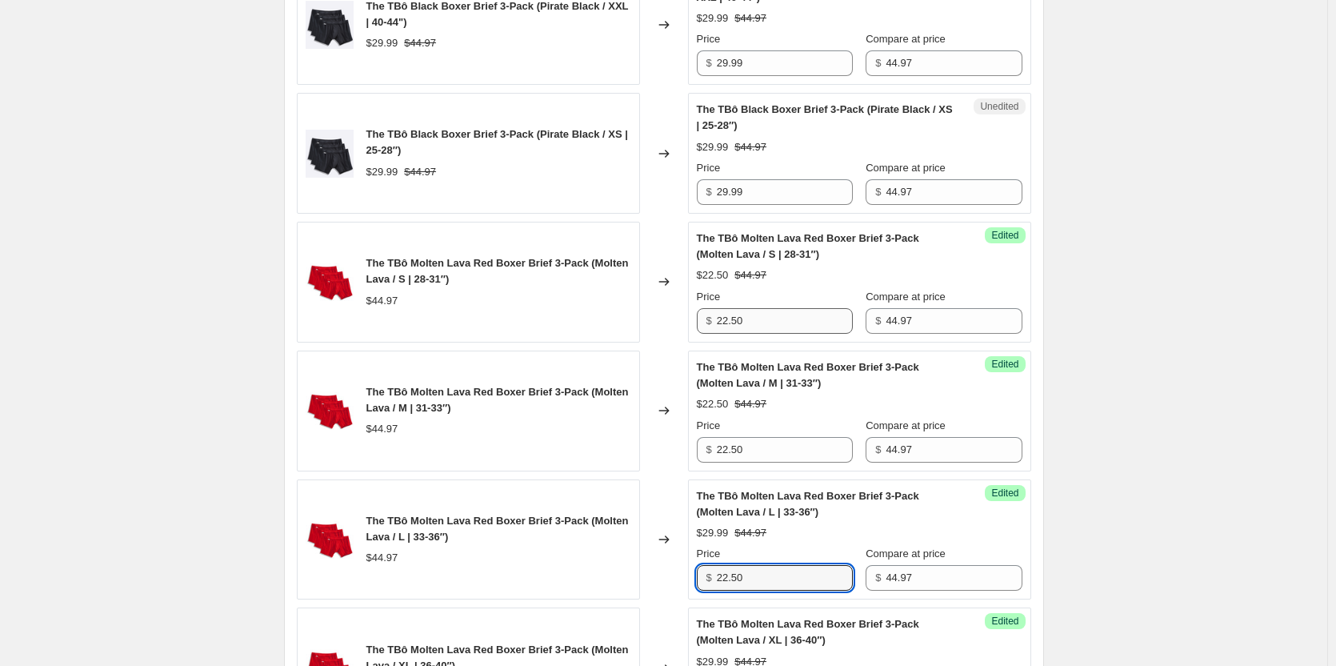
type input "22.50"
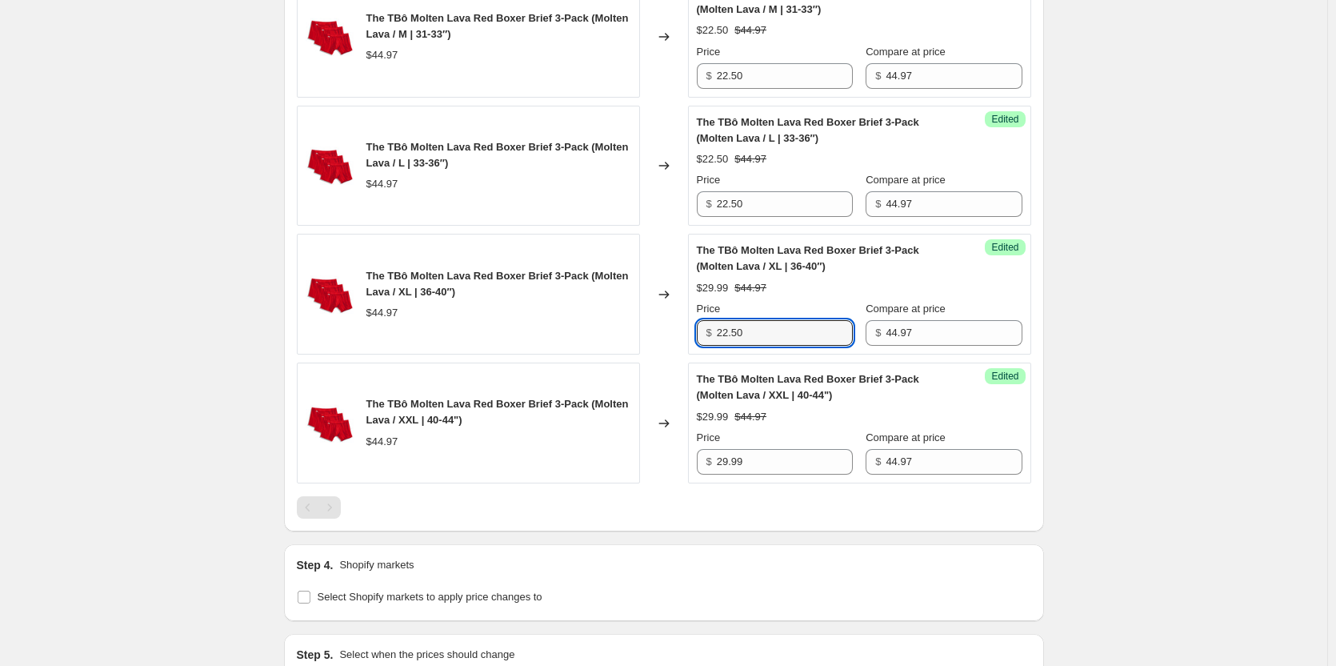
type input "22.50"
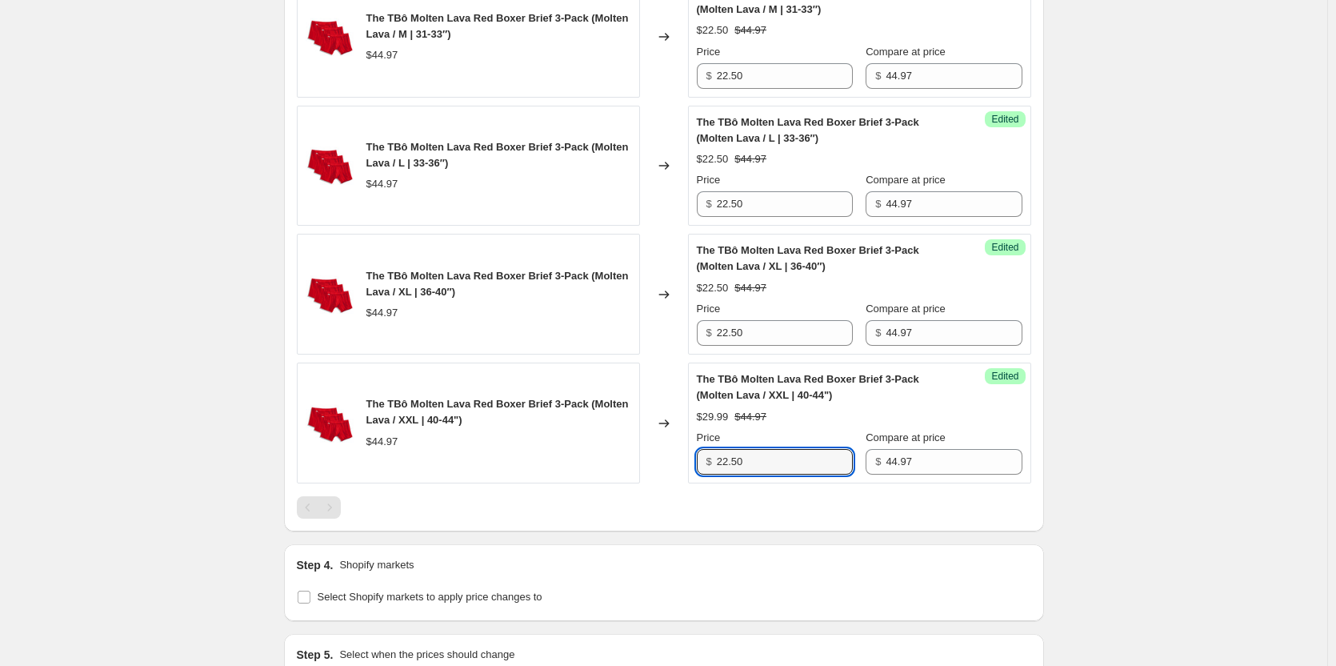
type input "22.50"
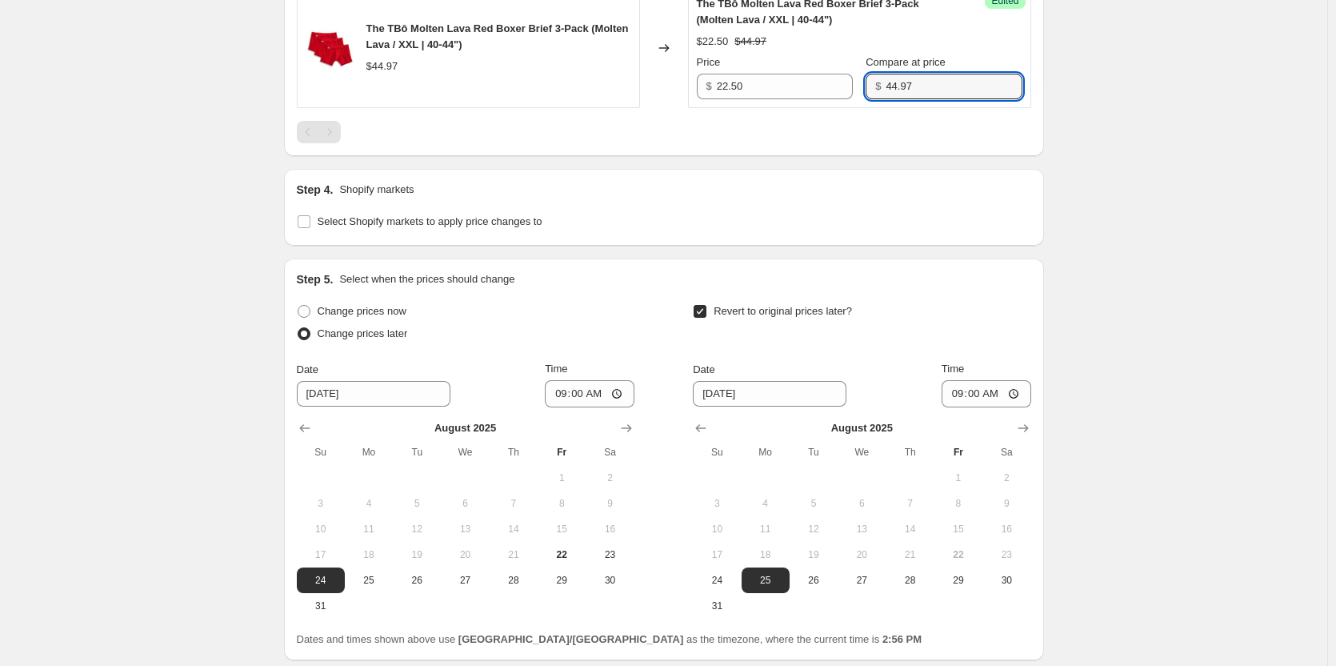
scroll to position [2237, 0]
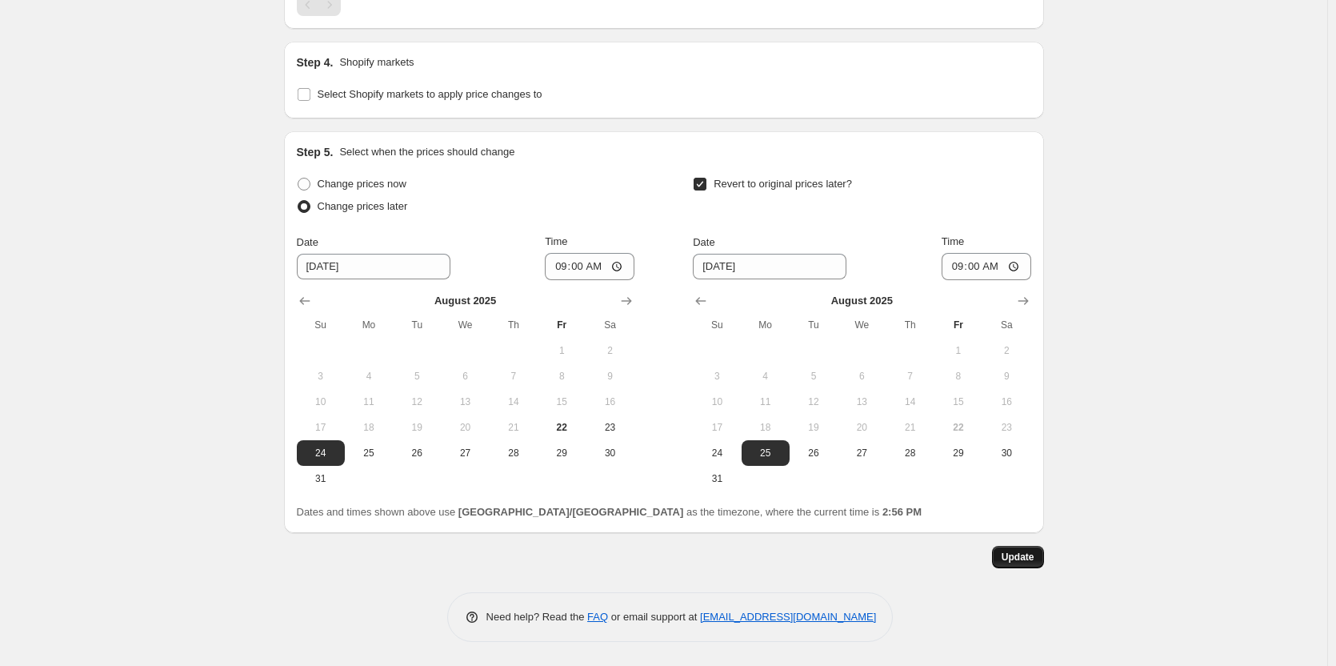
click at [1035, 560] on span "Update" at bounding box center [1018, 557] width 33 height 13
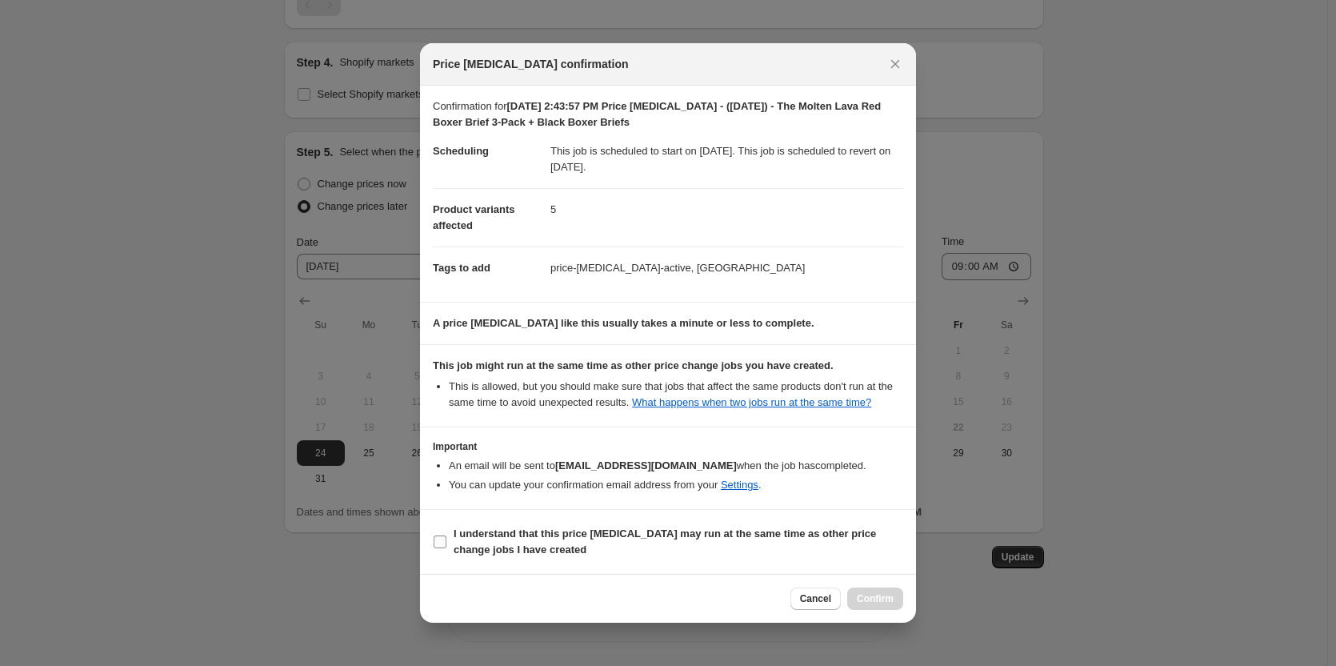
click at [443, 539] on input "I understand that this price [MEDICAL_DATA] may run at the same time as other p…" at bounding box center [440, 541] width 13 height 13
checkbox input "true"
click at [872, 595] on span "Confirm" at bounding box center [875, 598] width 37 height 13
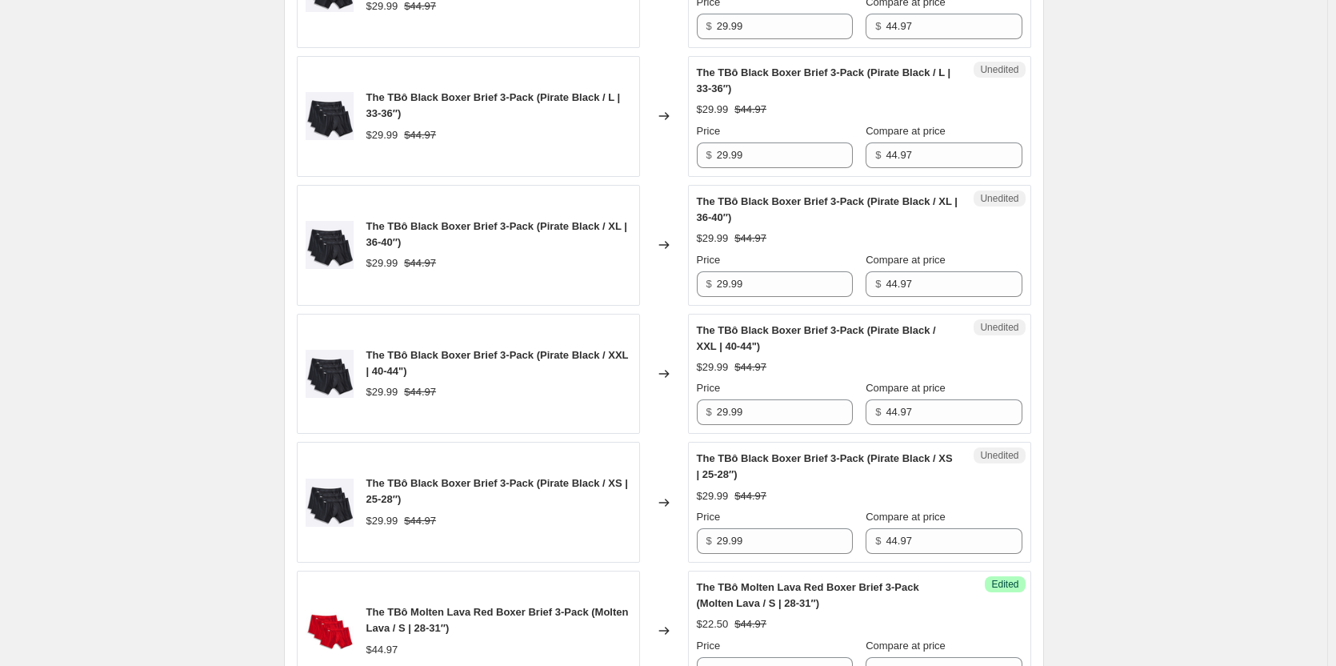
scroll to position [720, 0]
